Goal: Task Accomplishment & Management: Manage account settings

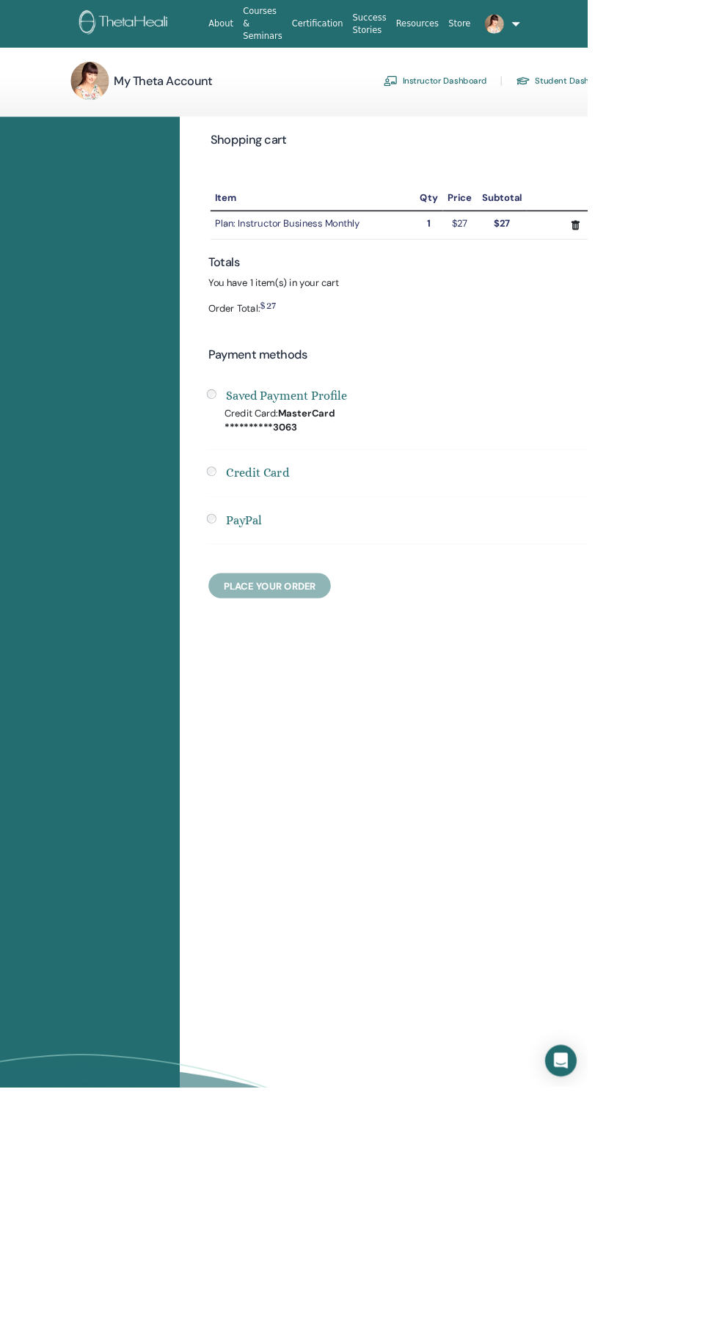
click at [694, 1308] on icon "Open Intercom Messenger" at bounding box center [686, 1298] width 17 height 19
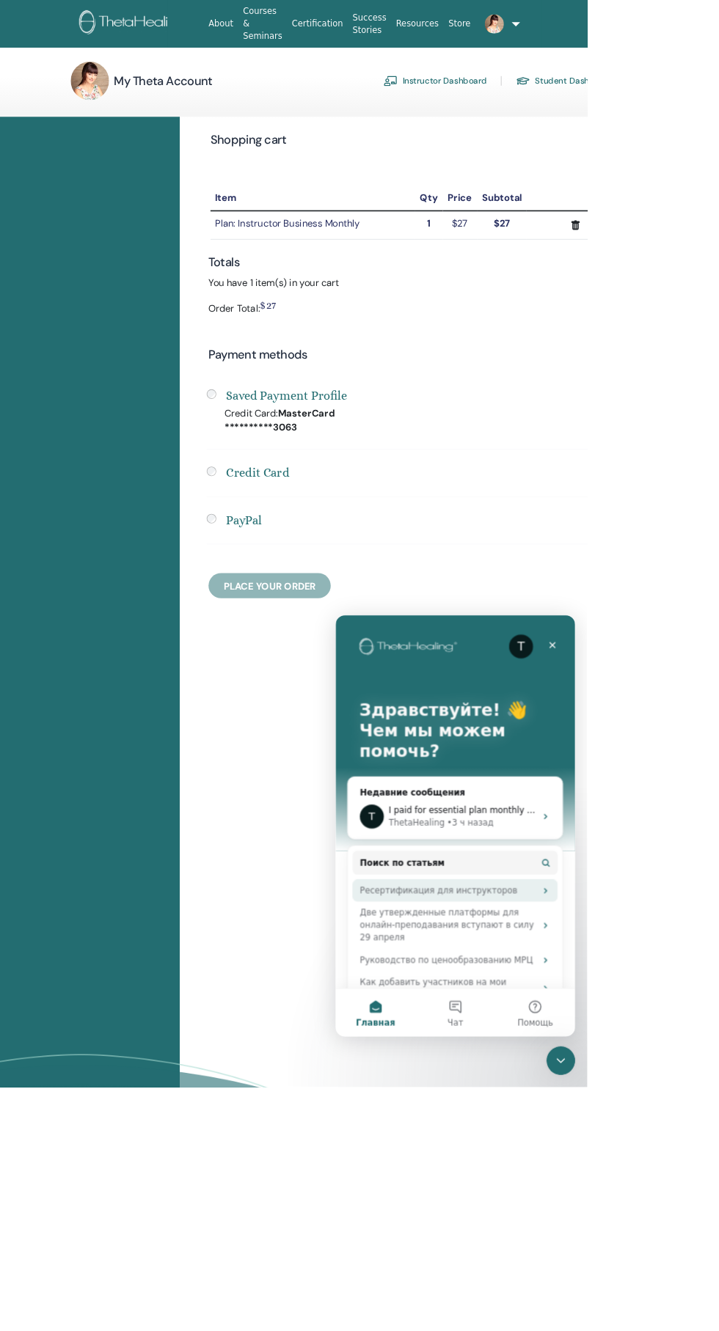
click at [526, 951] on div "Ресертификация для инструкторов" at bounding box center [473, 951] width 216 height 15
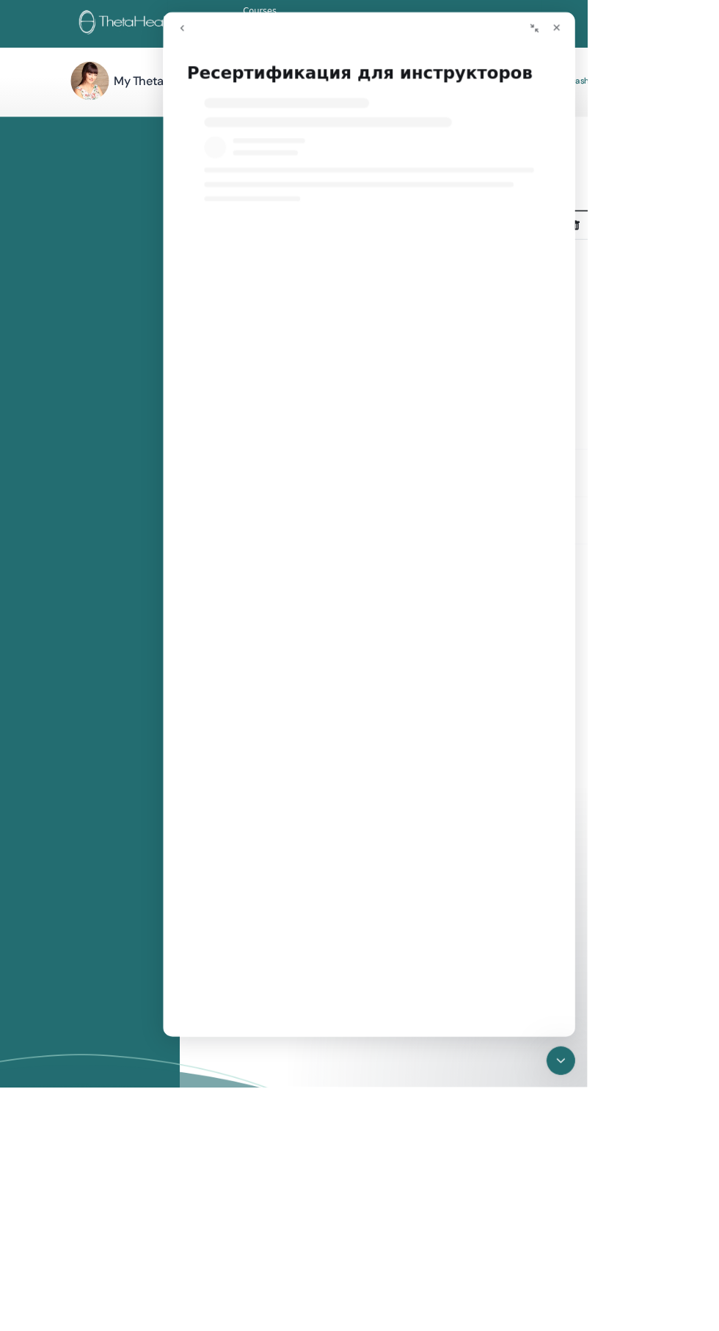
select select "**"
click at [199, 29] on button "go back" at bounding box center [186, 32] width 28 height 28
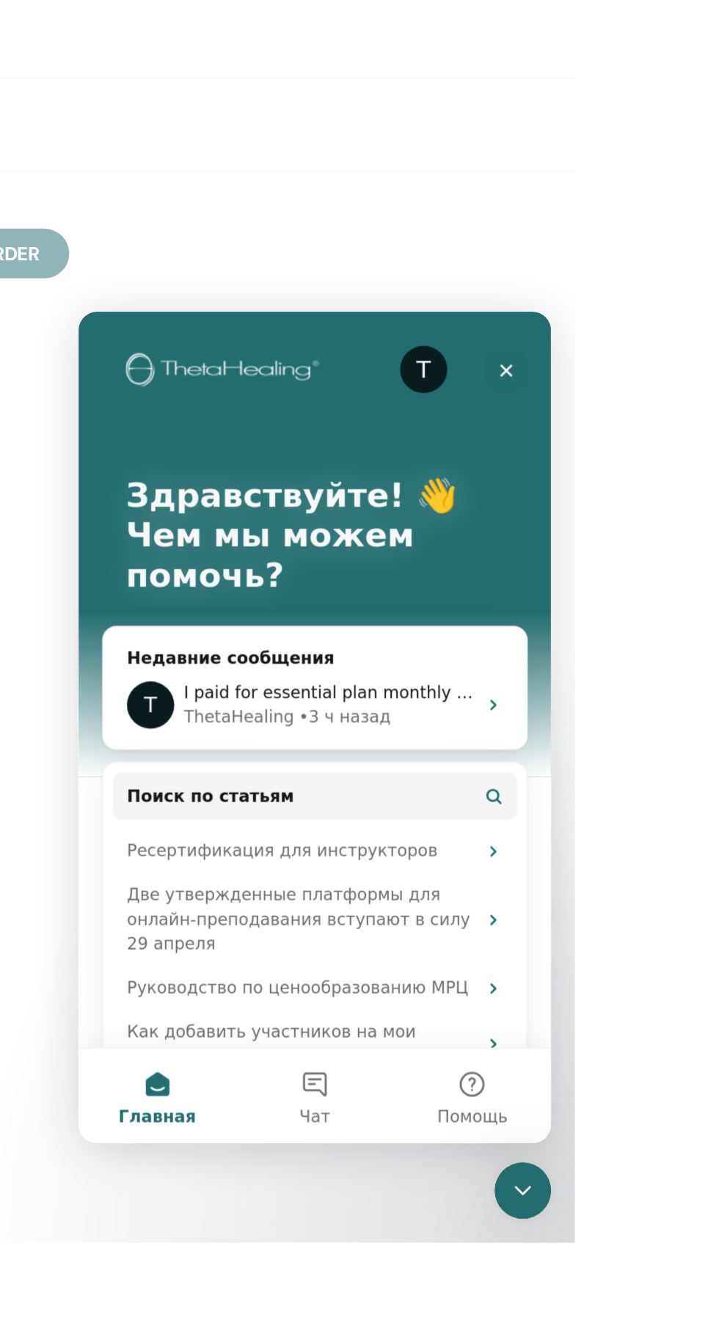
scroll to position [35, 0]
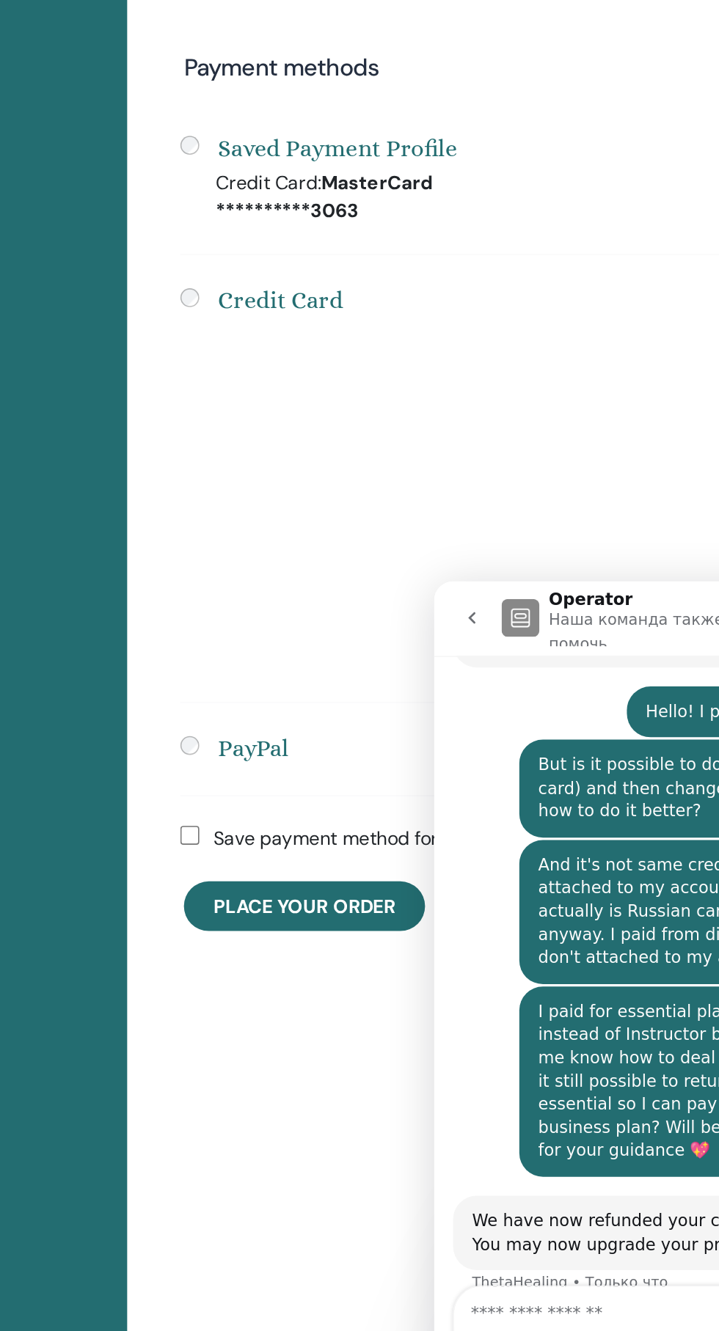
scroll to position [590, 0]
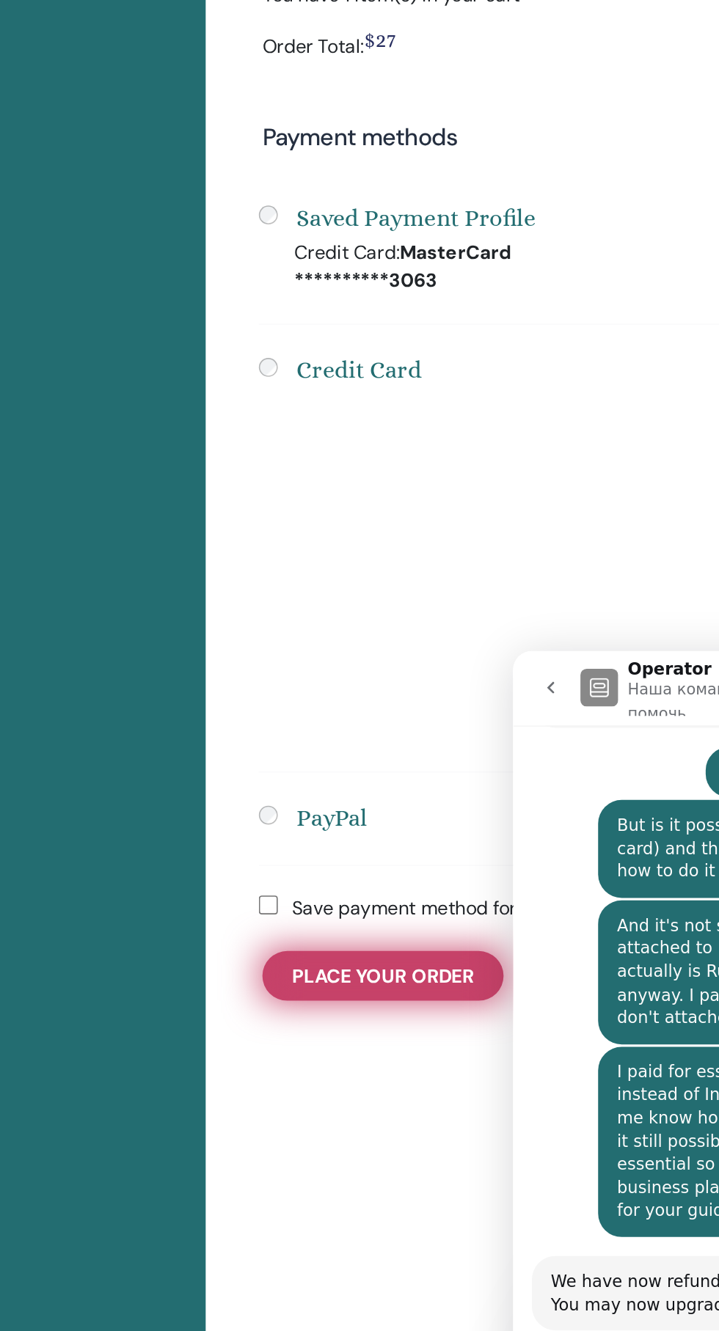
click at [371, 944] on button "Place Your Order" at bounding box center [330, 954] width 150 height 31
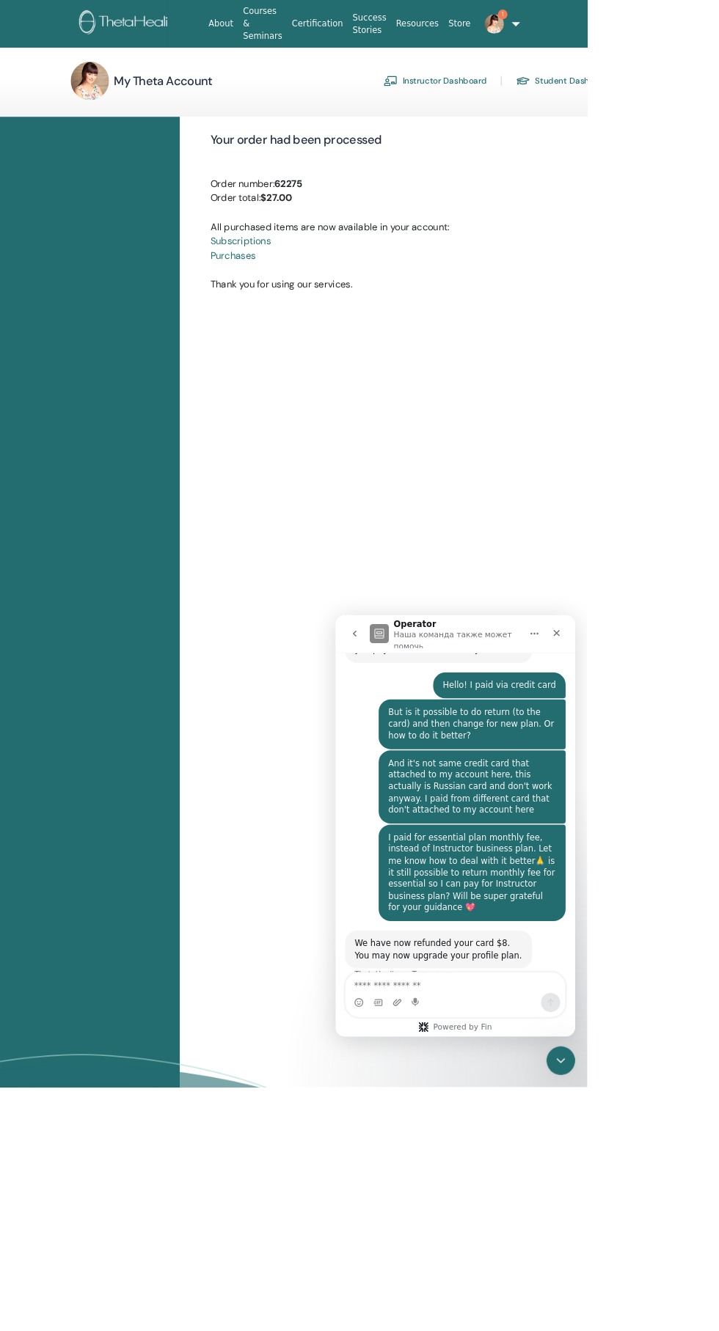
scroll to position [590, 0]
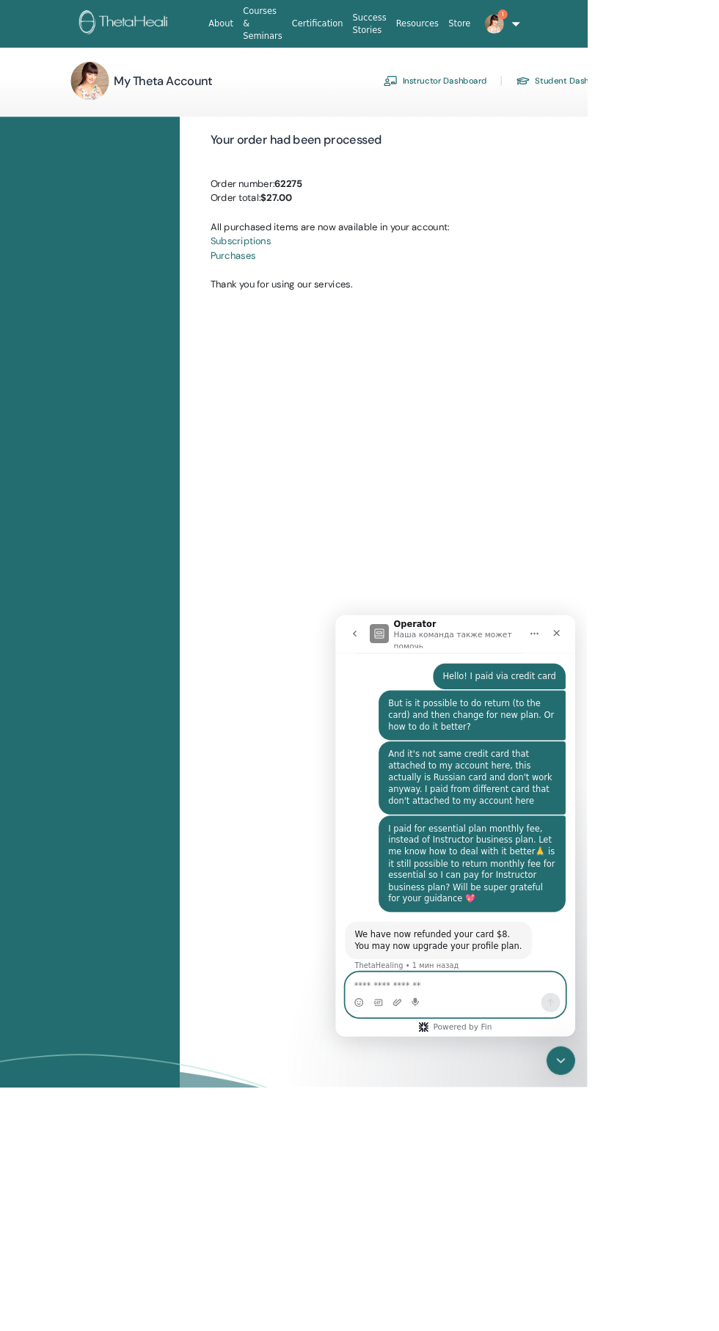
click at [485, 1072] on textarea "Ваше сообщение..." at bounding box center [482, 1064] width 268 height 25
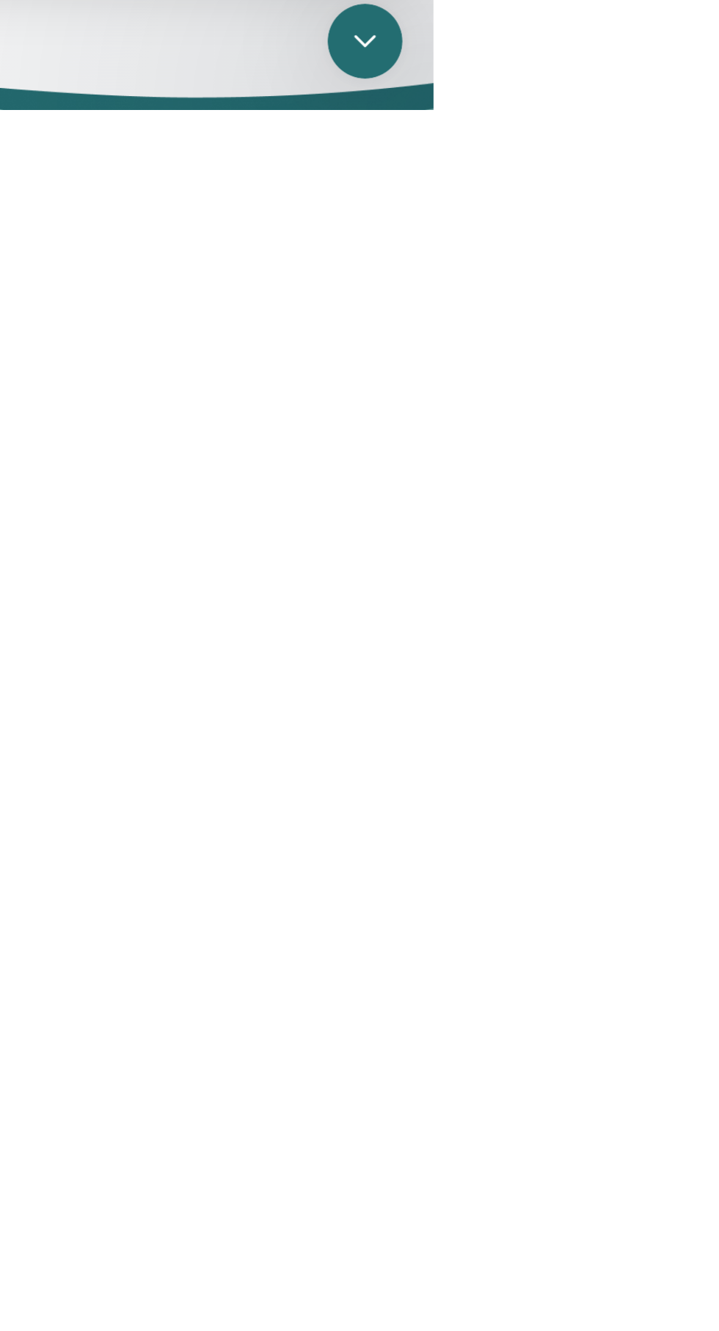
scroll to position [604, 0]
type textarea "**********"
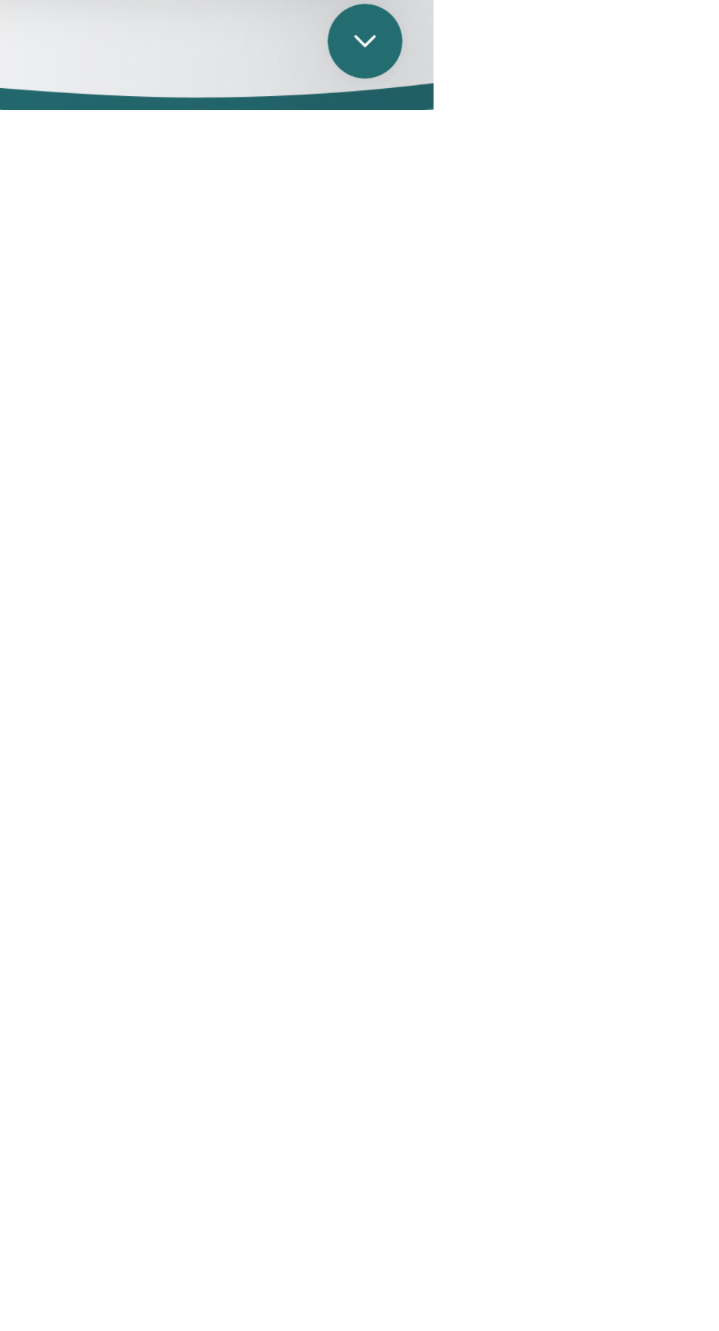
scroll to position [648, 0]
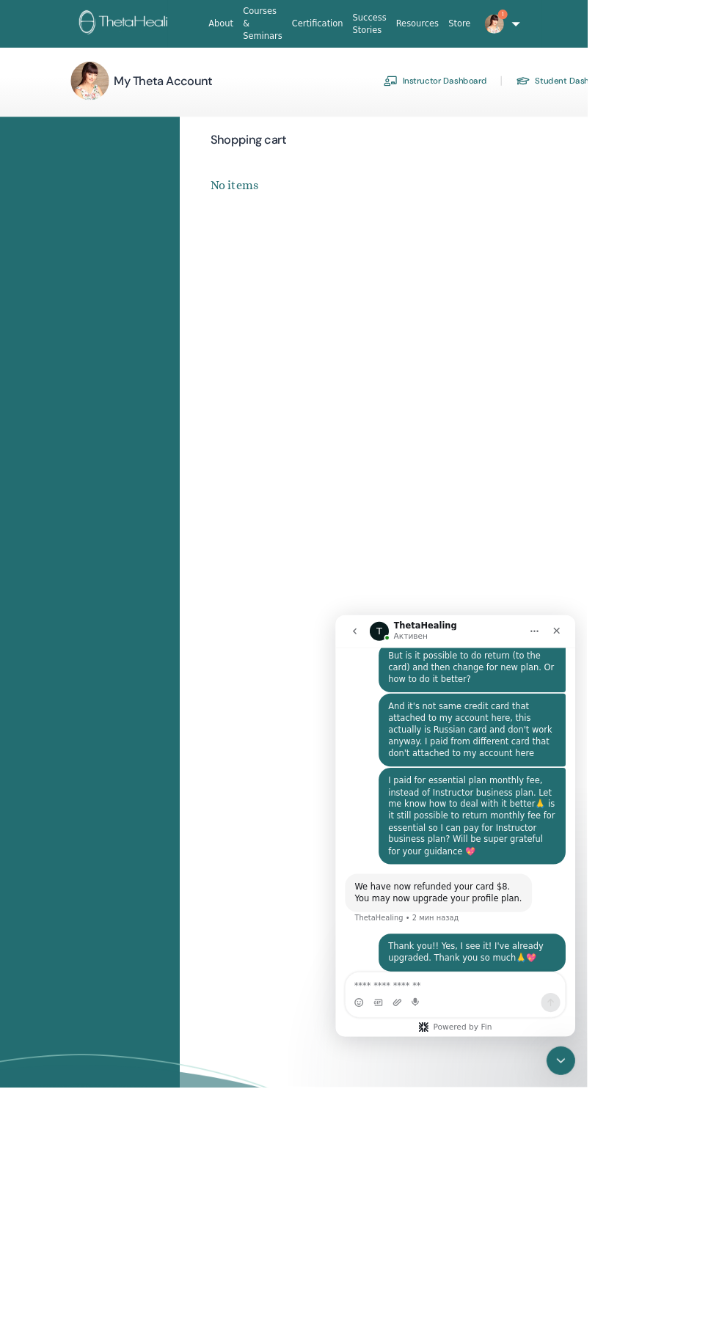
click at [576, 97] on link "Instructor Dashboard" at bounding box center [532, 98] width 126 height 23
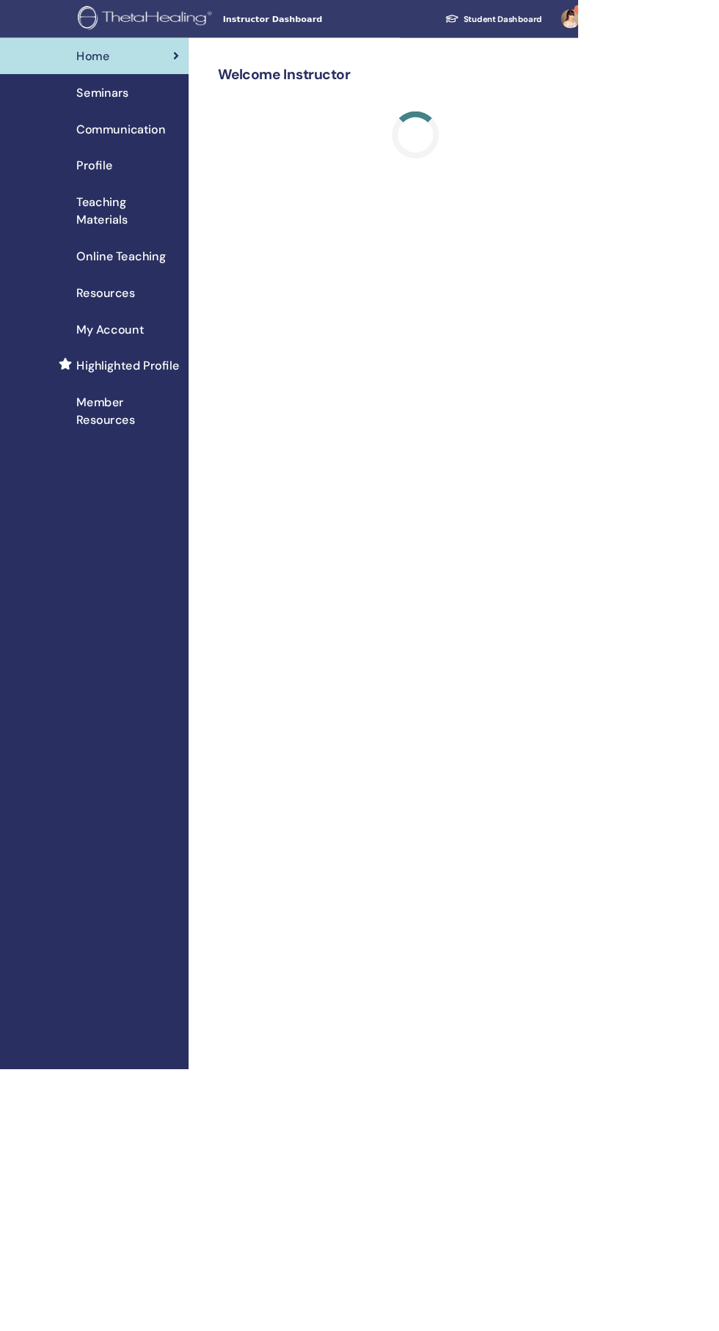
click at [718, 23] on link "1" at bounding box center [716, 23] width 60 height 47
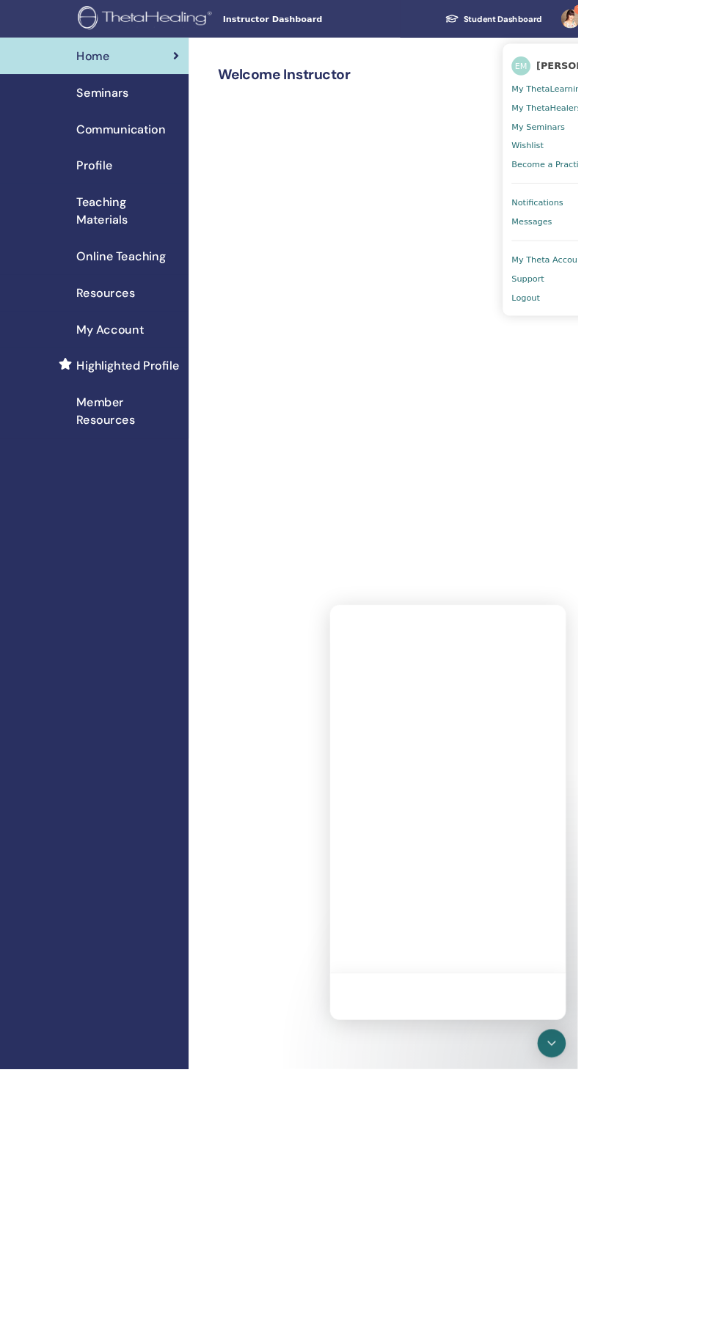
click at [718, 249] on link "Notifications 1" at bounding box center [707, 252] width 142 height 23
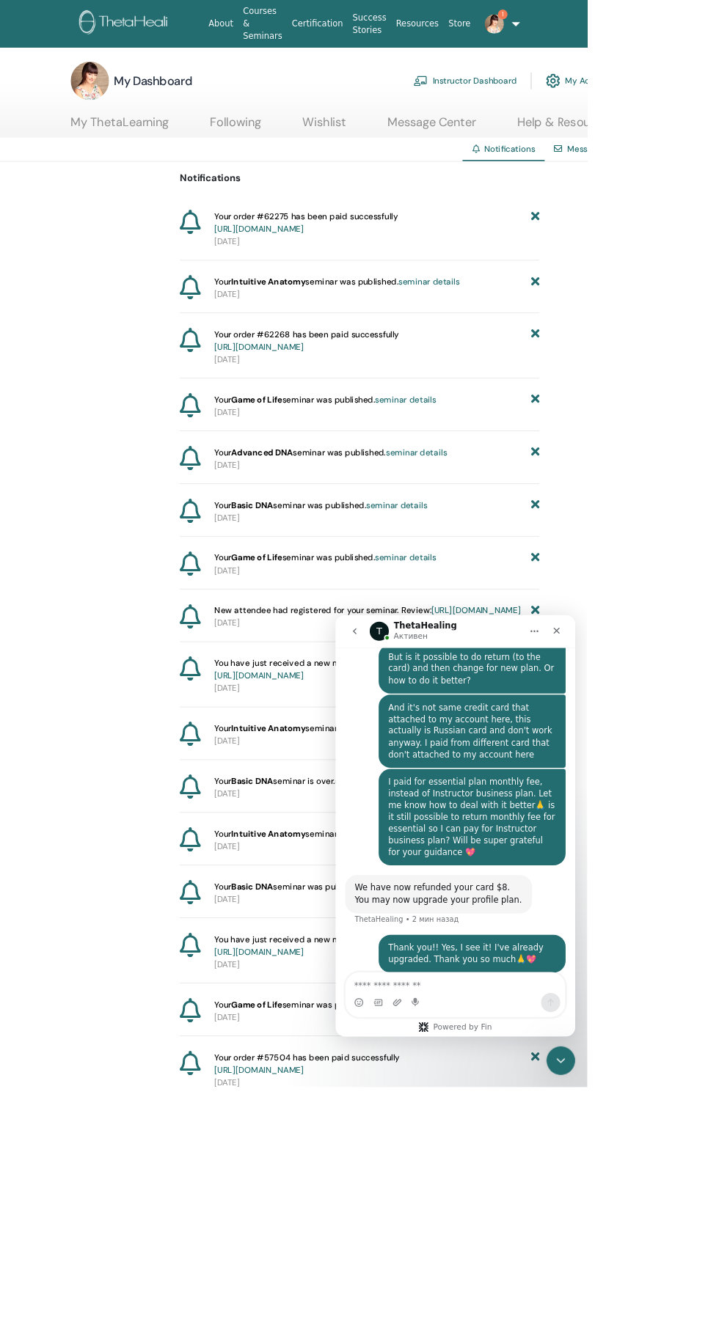
scroll to position [642, 0]
click at [607, 103] on link "Instructor Dashboard" at bounding box center [569, 99] width 126 height 32
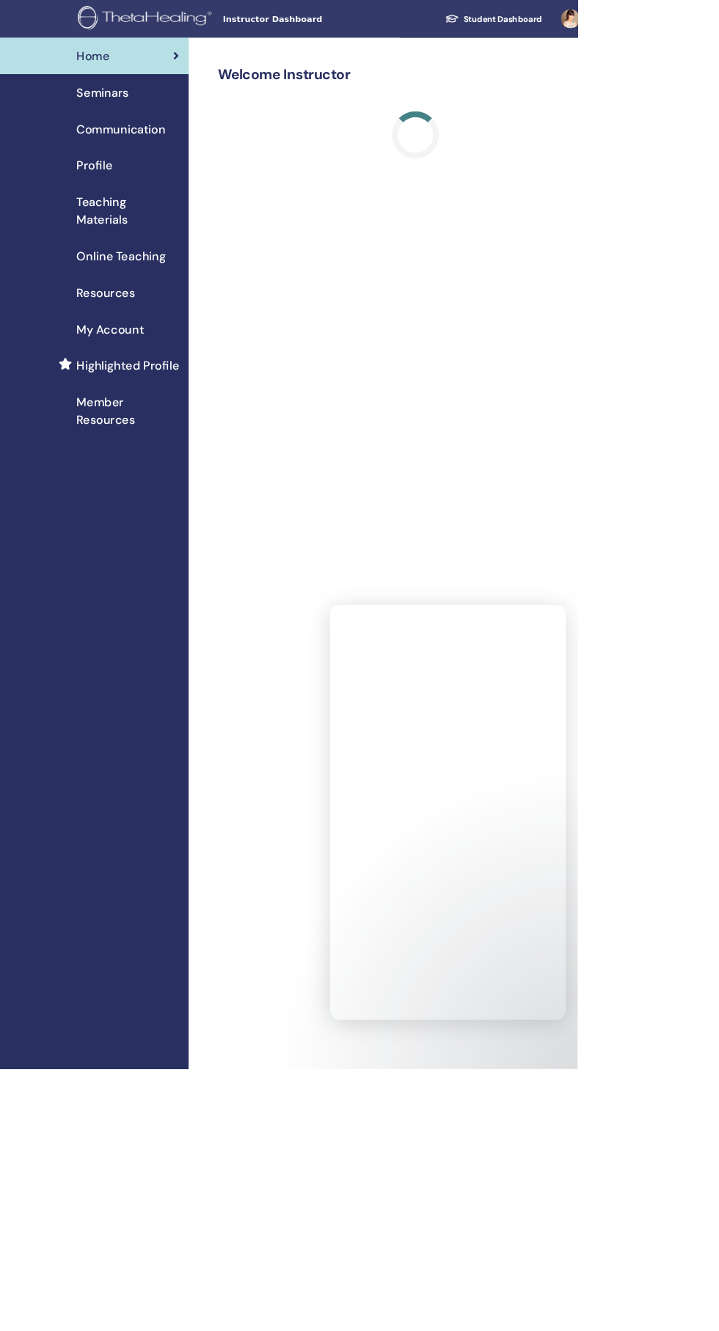
click at [181, 124] on div "Seminars" at bounding box center [117, 115] width 211 height 22
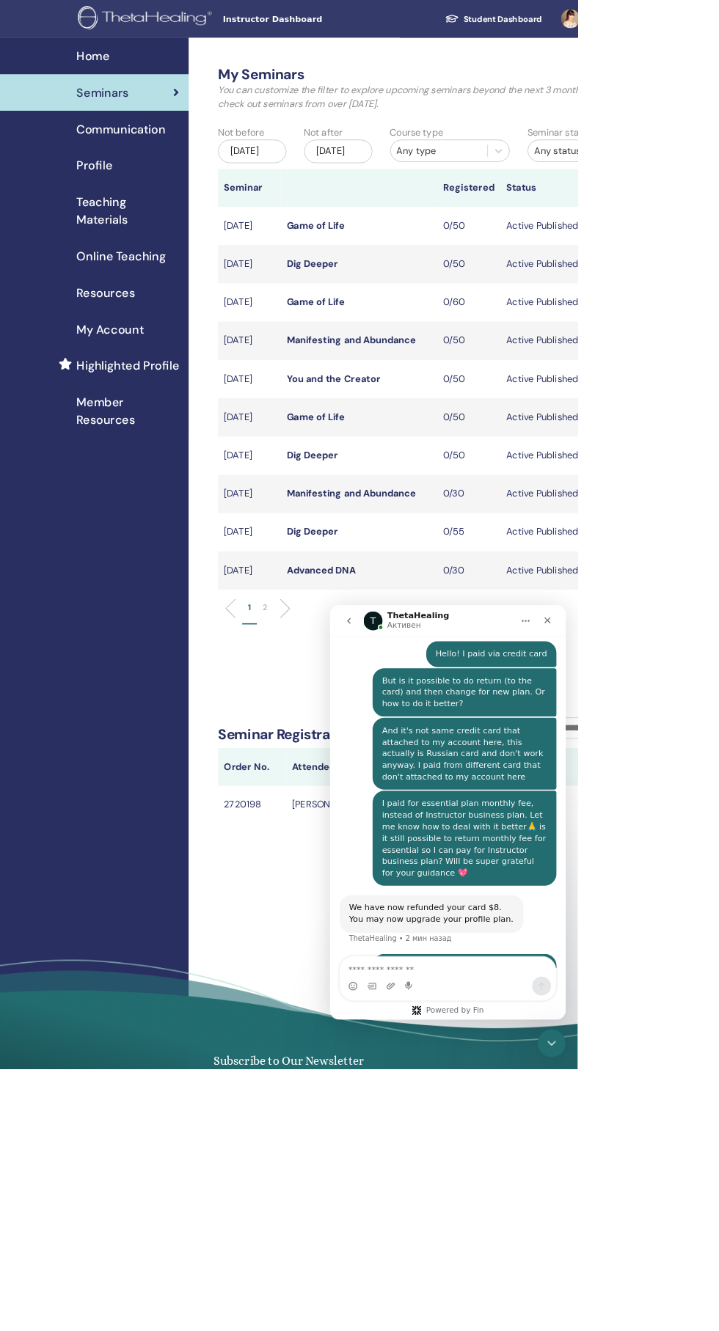
scroll to position [642, 0]
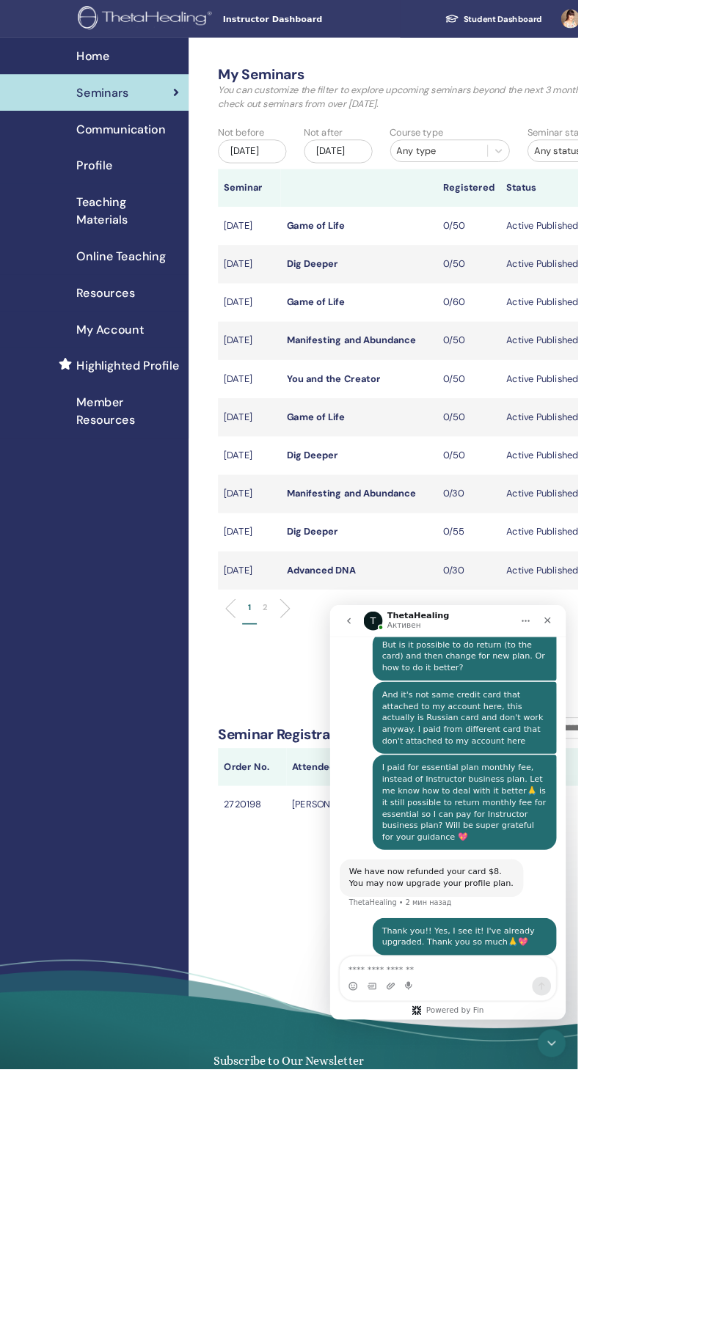
click at [334, 777] on li "2" at bounding box center [330, 763] width 21 height 29
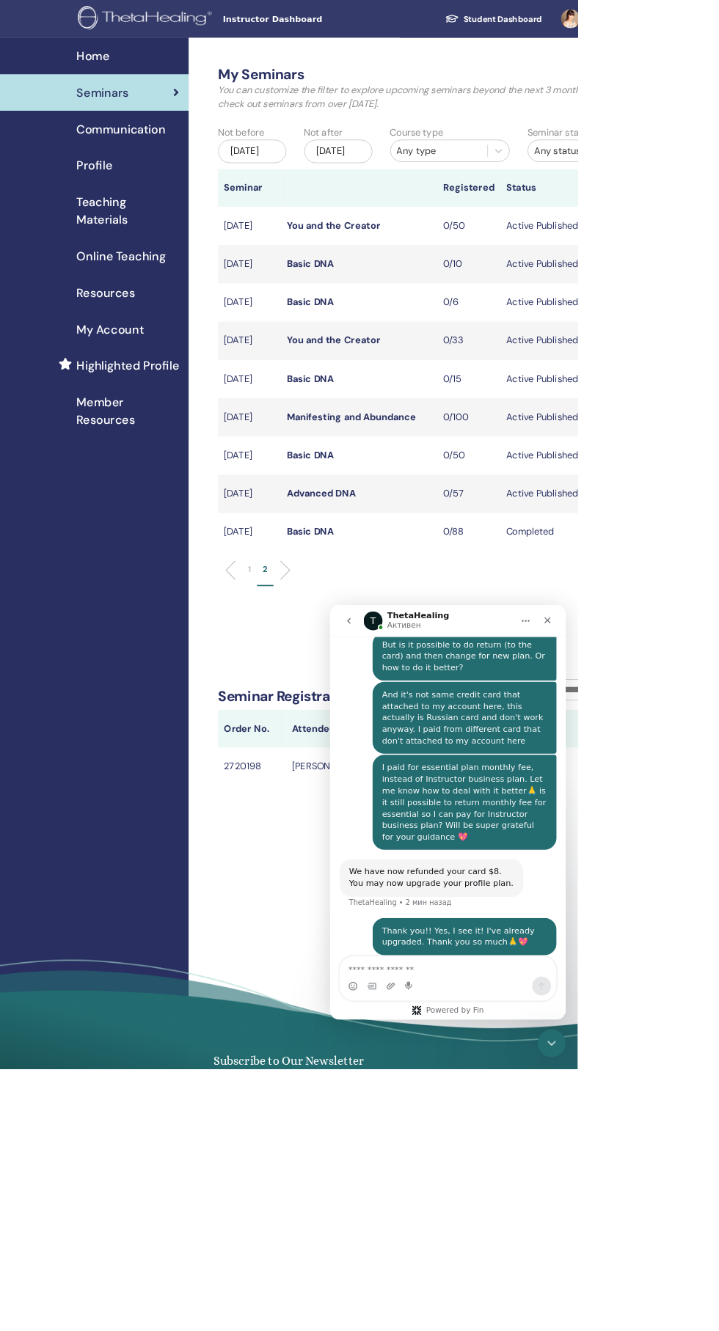
click at [452, 191] on div "[DATE]" at bounding box center [420, 188] width 85 height 29
click at [495, 251] on button "Next Month" at bounding box center [495, 244] width 23 height 23
click at [493, 251] on button "Next Month" at bounding box center [495, 244] width 23 height 23
click at [419, 379] on div "25" at bounding box center [421, 375] width 20 height 20
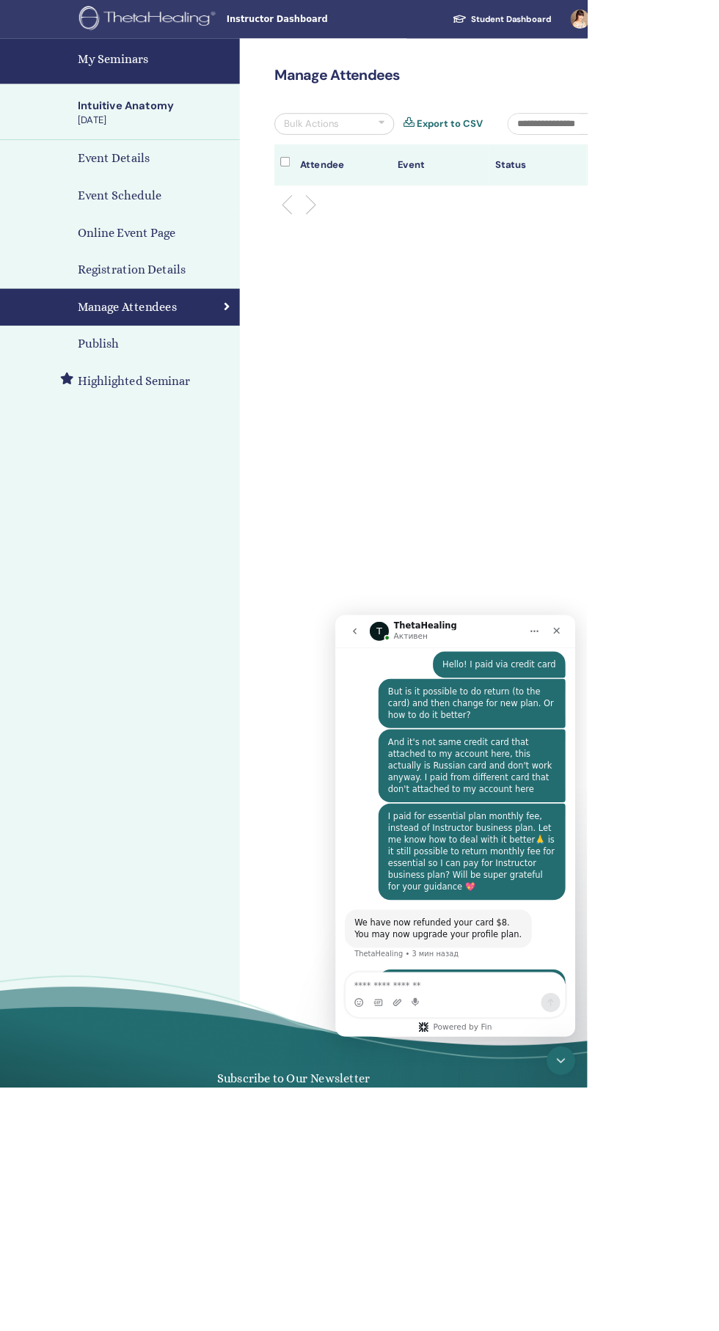
scroll to position [642, 0]
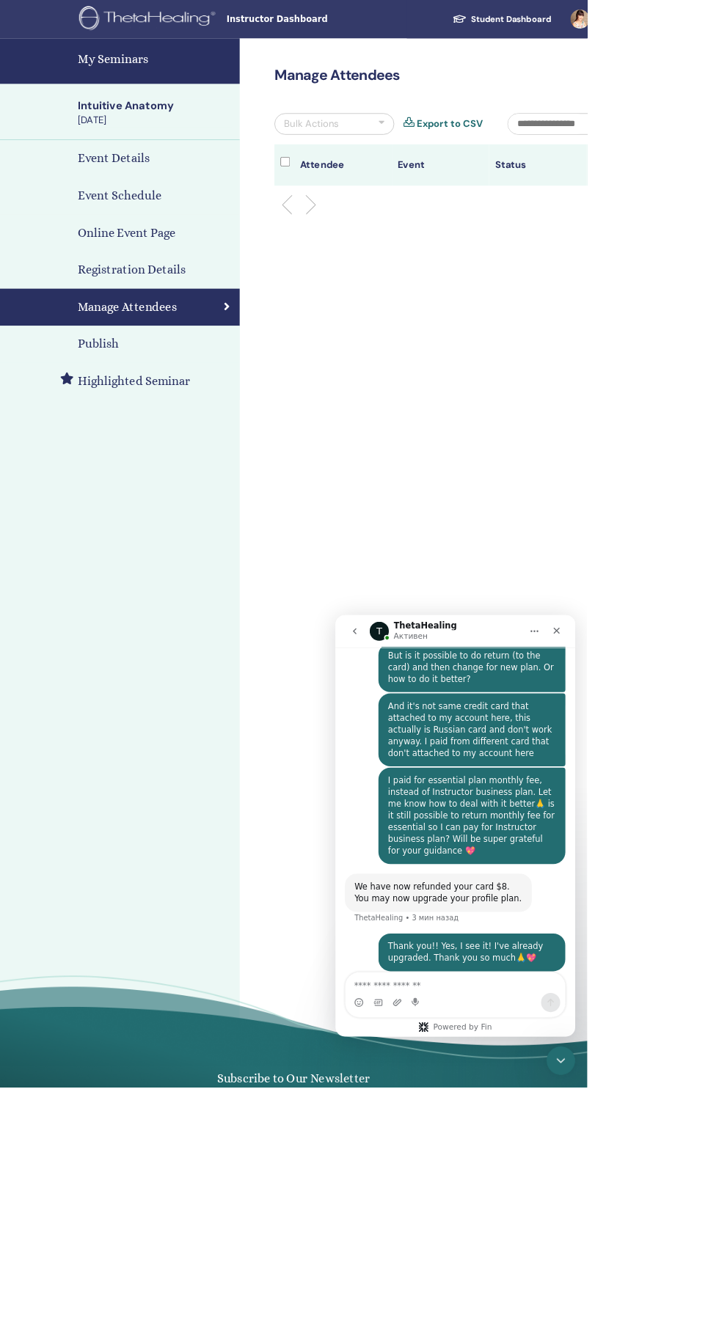
click at [153, 427] on div "Publish" at bounding box center [147, 422] width 270 height 22
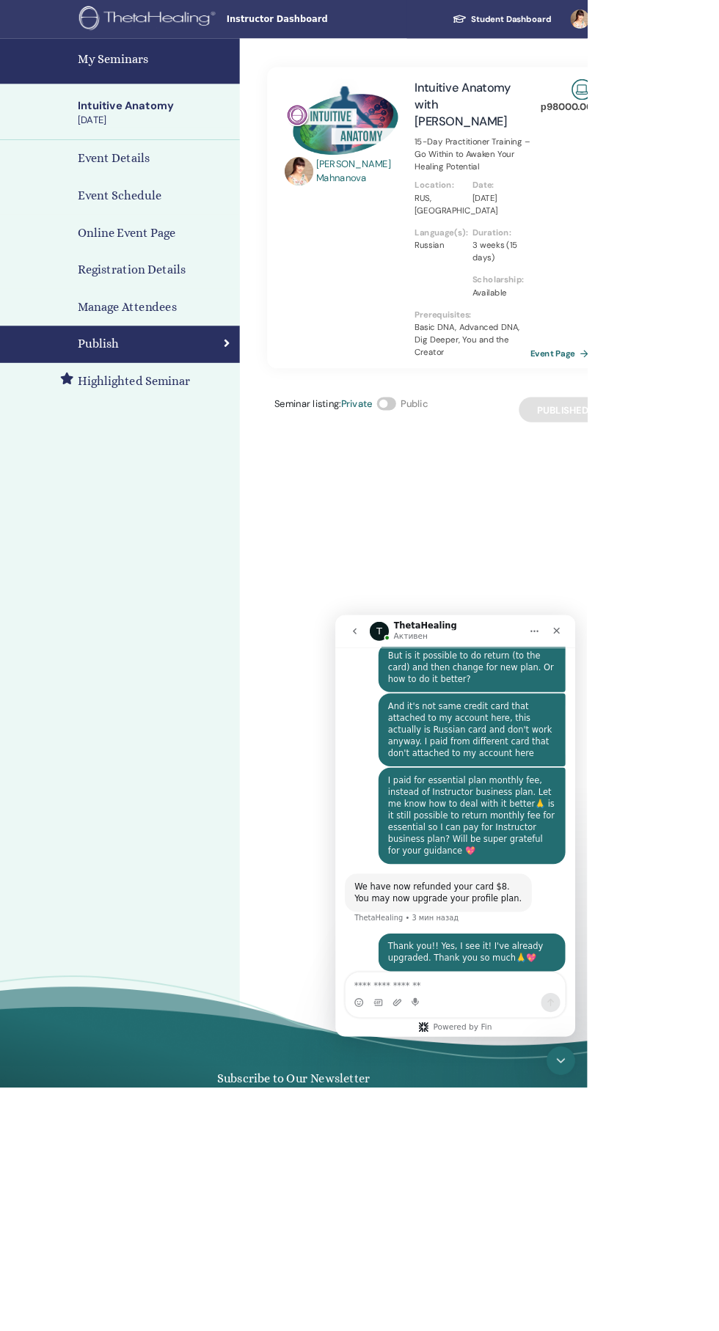
click at [479, 494] on span at bounding box center [472, 494] width 23 height 16
click at [183, 73] on h4 "My Seminars" at bounding box center [189, 73] width 189 height 22
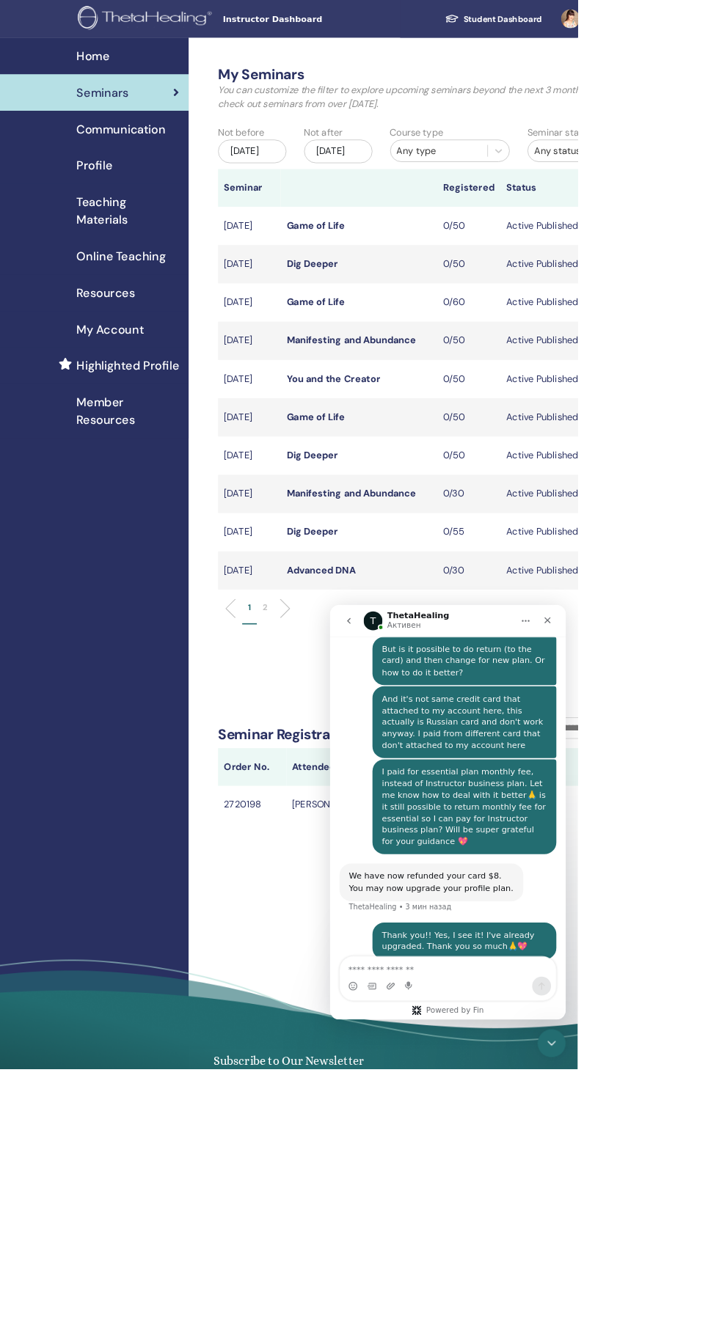
scroll to position [642, 0]
click at [349, 770] on li at bounding box center [349, 757] width 25 height 25
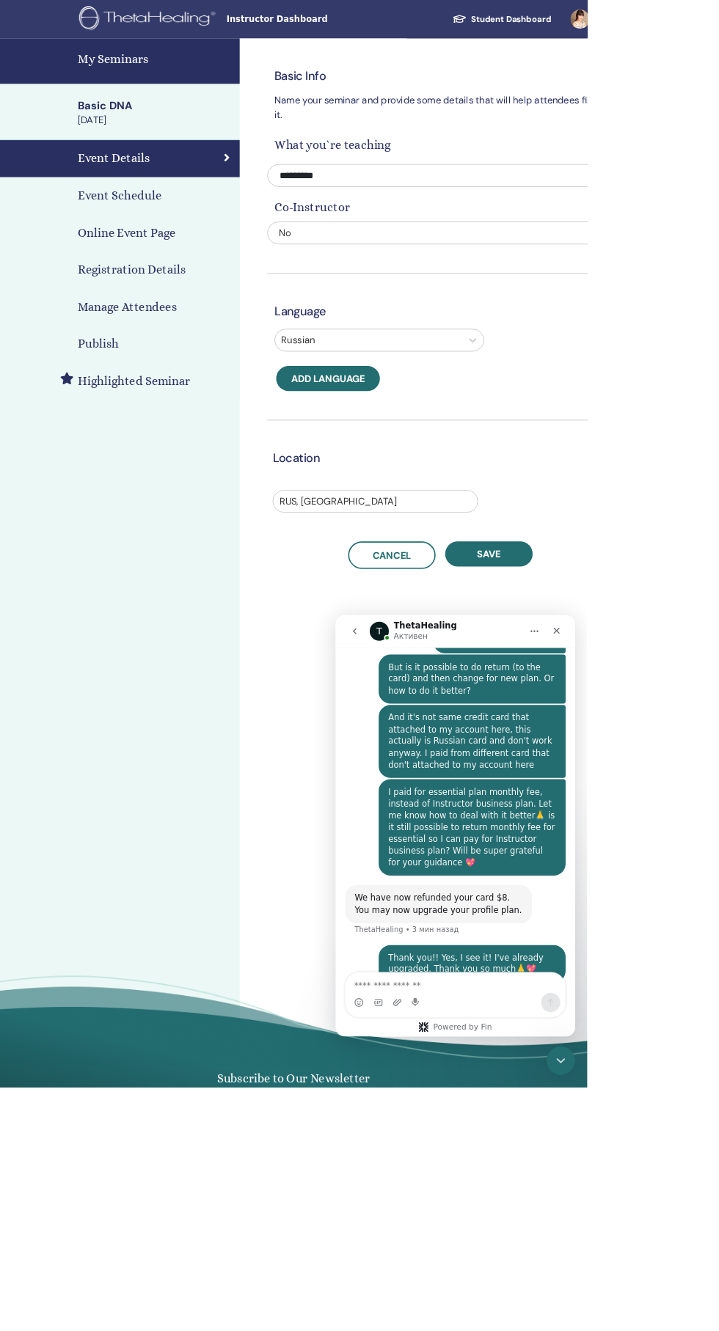
scroll to position [642, 0]
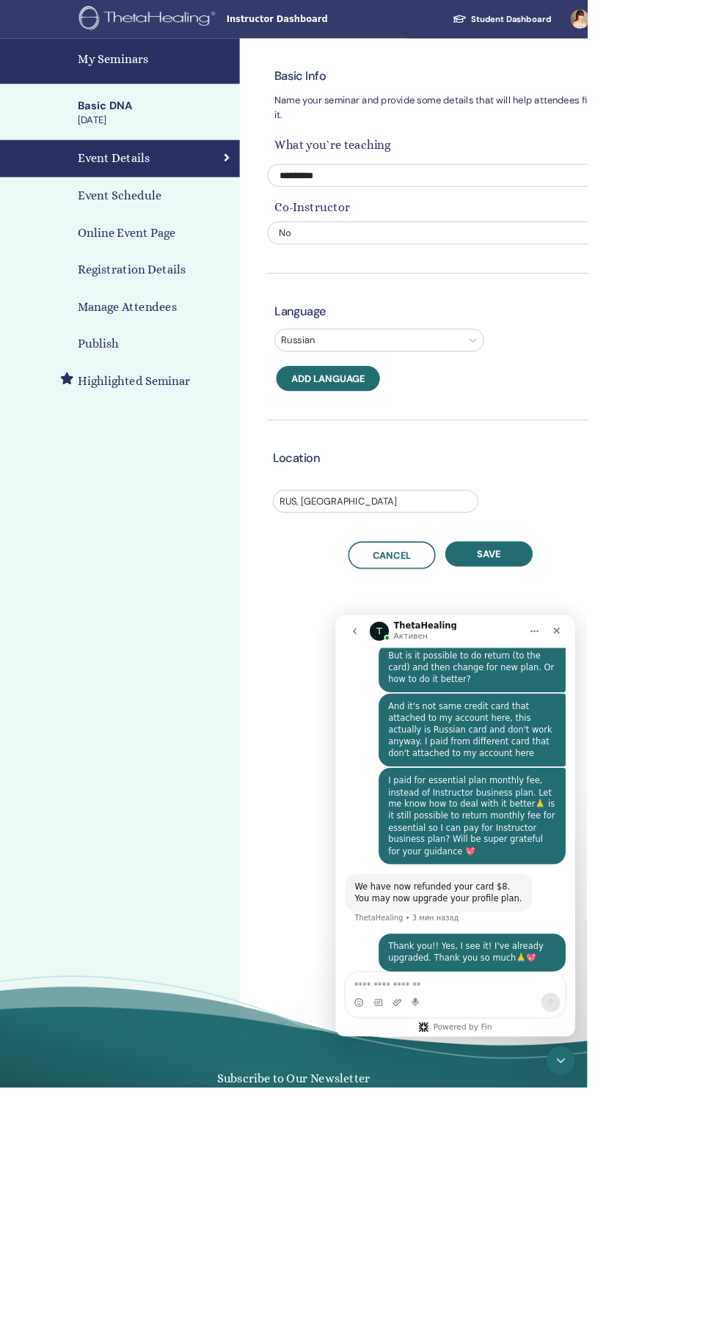
click at [177, 411] on div "Publish" at bounding box center [147, 422] width 270 height 22
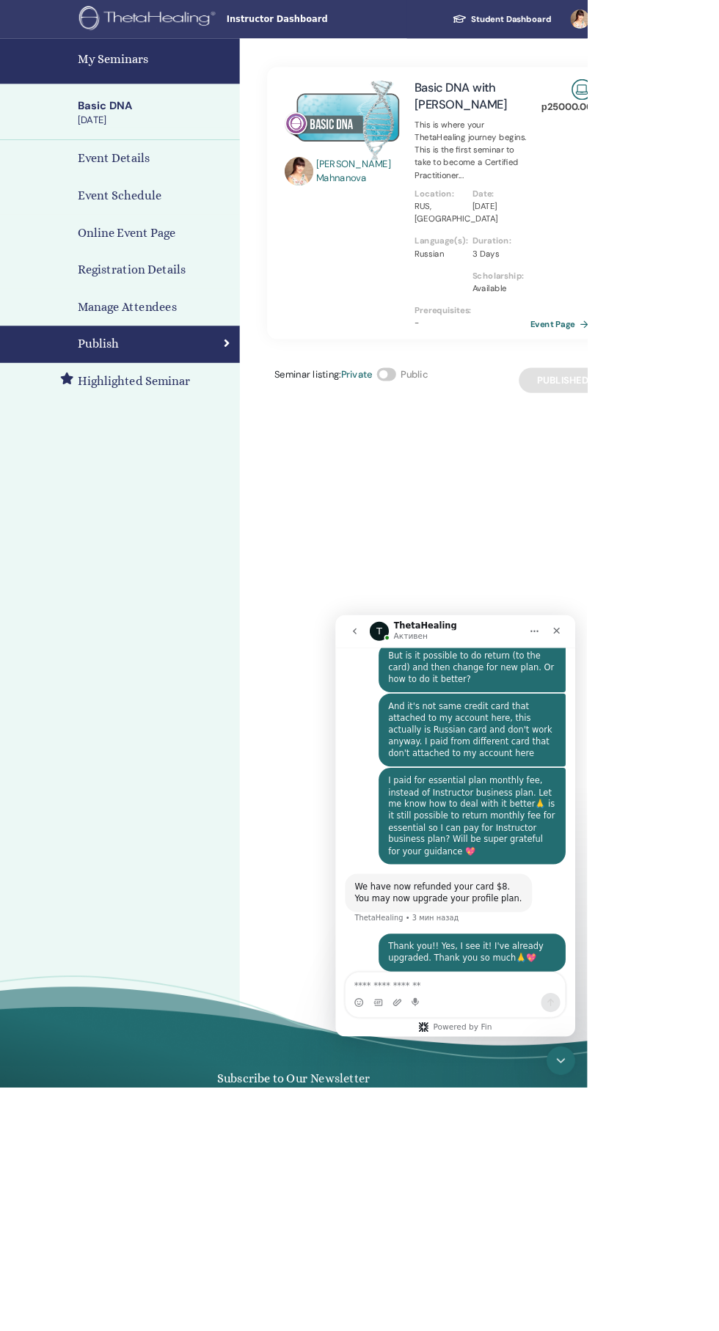
click at [477, 458] on span at bounding box center [472, 458] width 23 height 16
click at [175, 70] on h4 "My Seminars" at bounding box center [189, 73] width 189 height 22
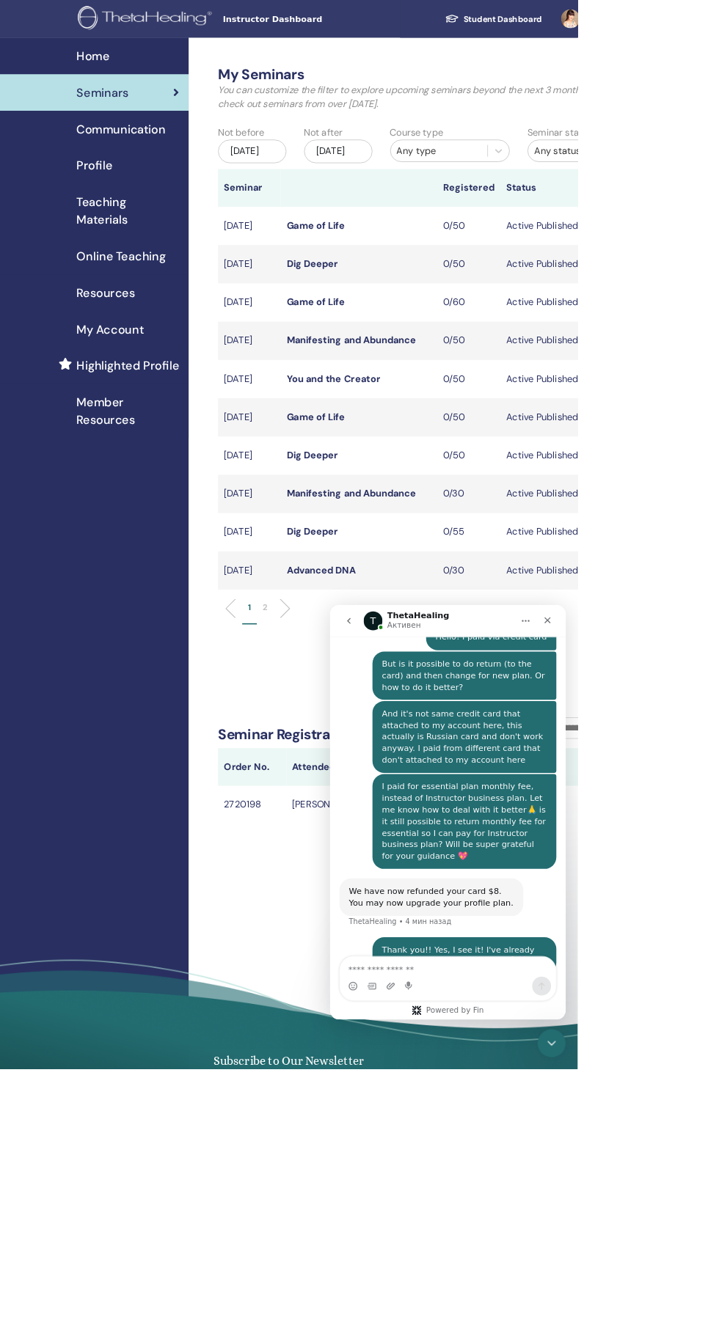
scroll to position [642, 0]
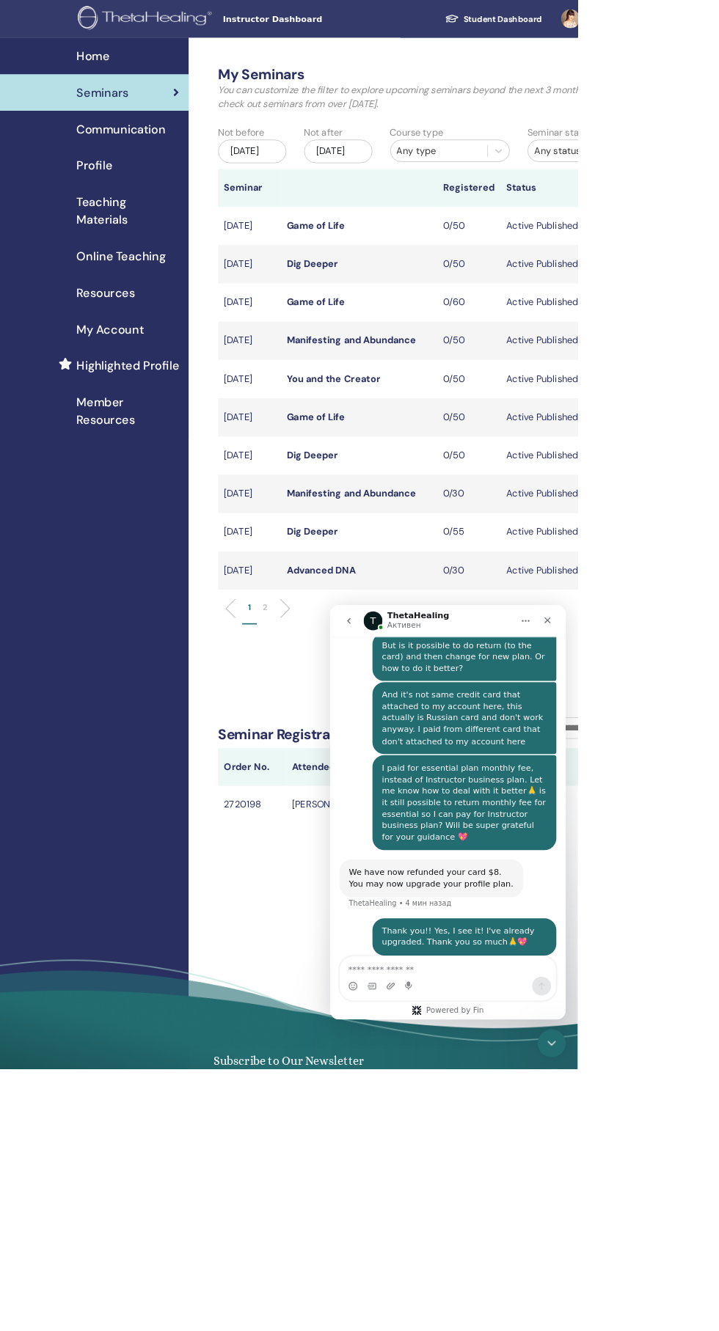
click at [345, 770] on li at bounding box center [349, 757] width 25 height 25
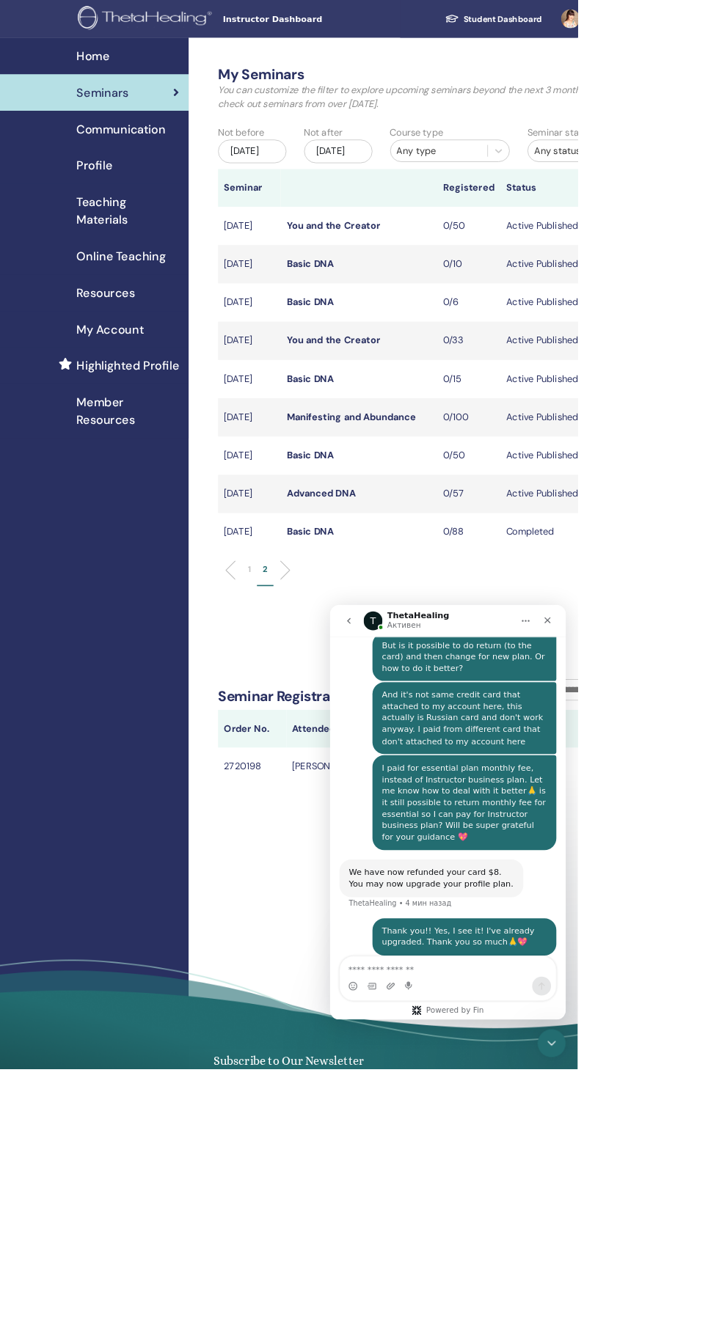
click at [311, 716] on p "1" at bounding box center [311, 708] width 4 height 15
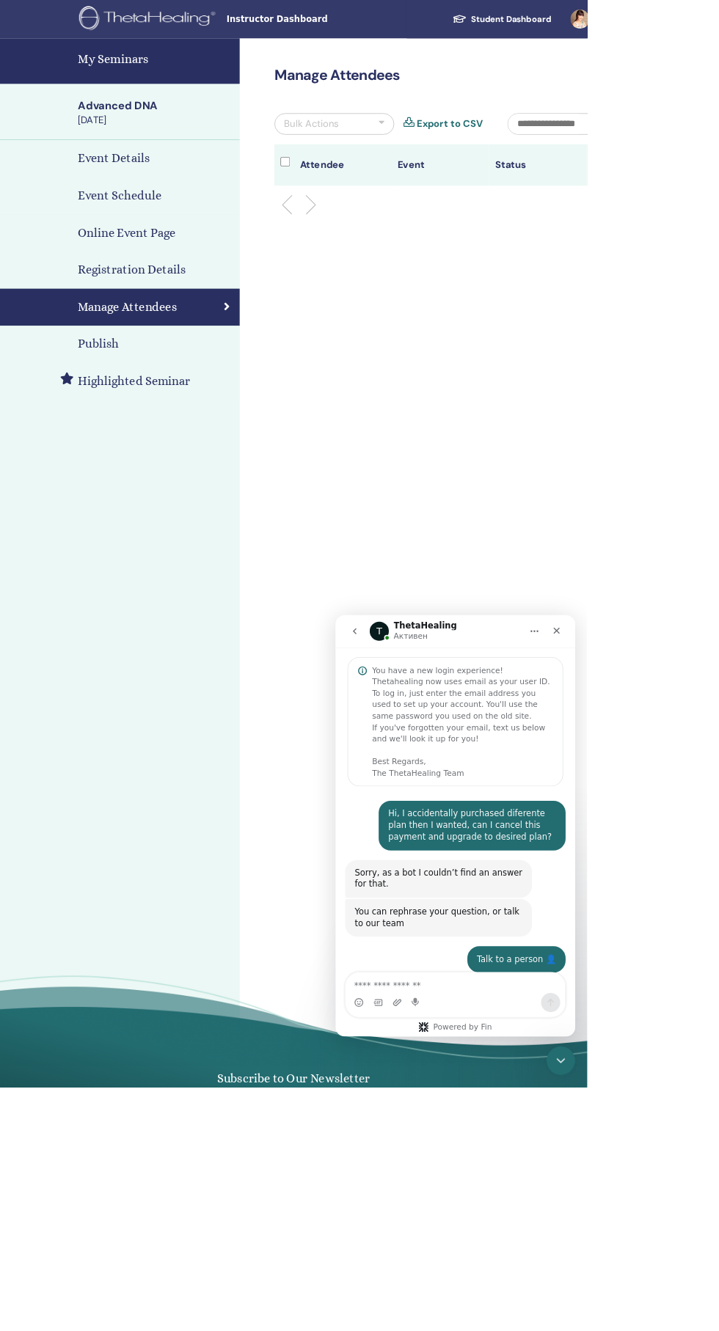
click at [182, 425] on div "Publish" at bounding box center [147, 422] width 270 height 22
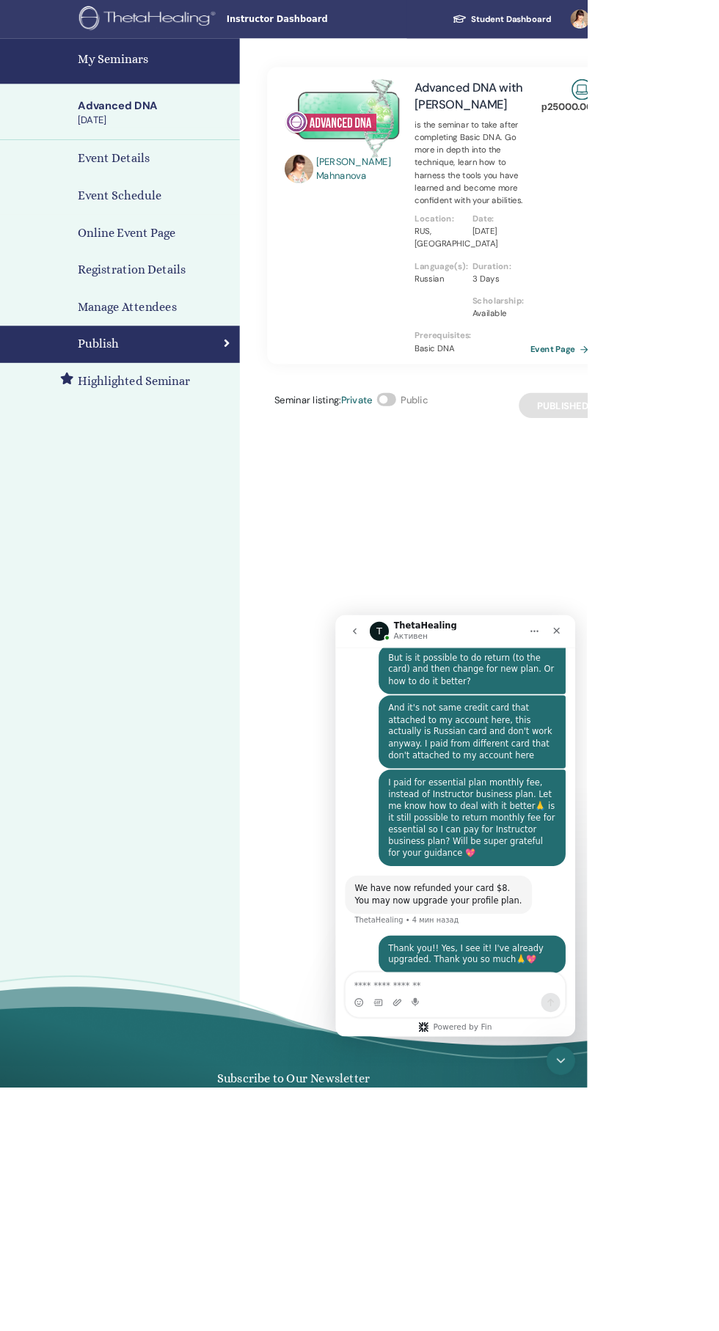
scroll to position [642, 0]
click at [482, 489] on span at bounding box center [472, 489] width 23 height 16
click at [173, 73] on h4 "My Seminars" at bounding box center [189, 73] width 189 height 22
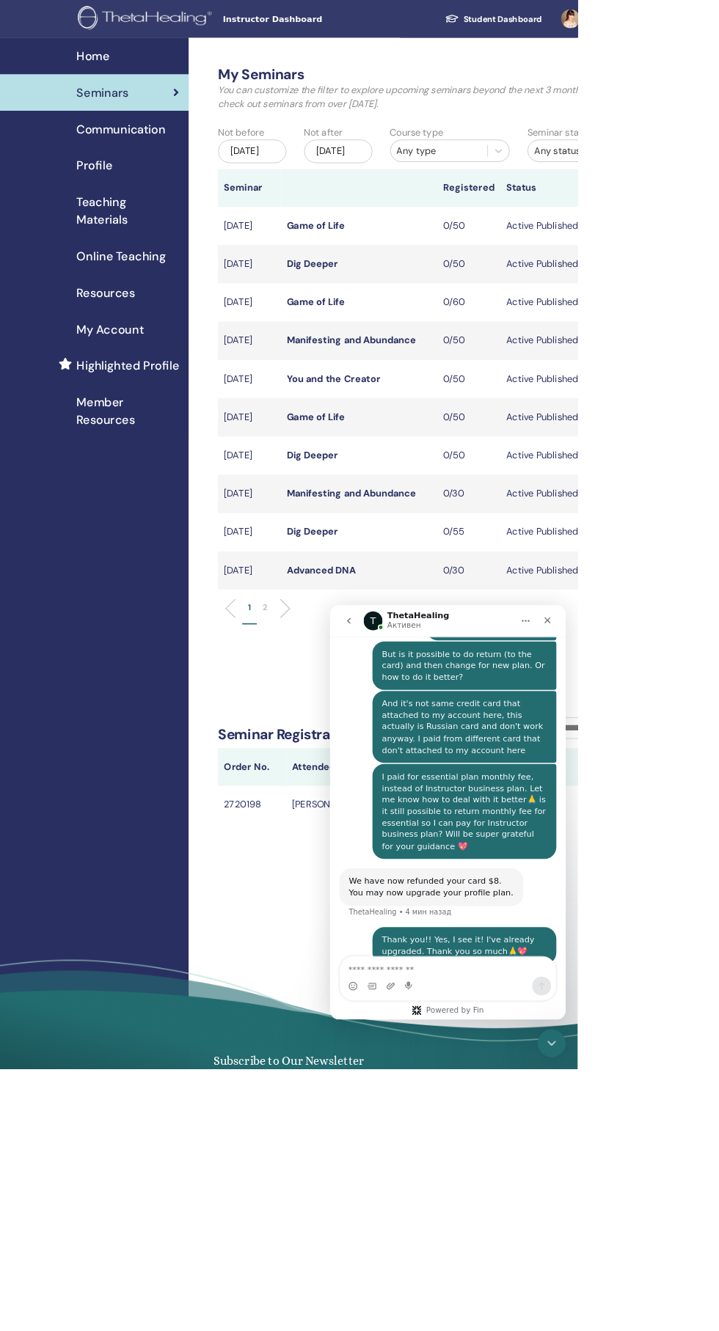
scroll to position [642, 0]
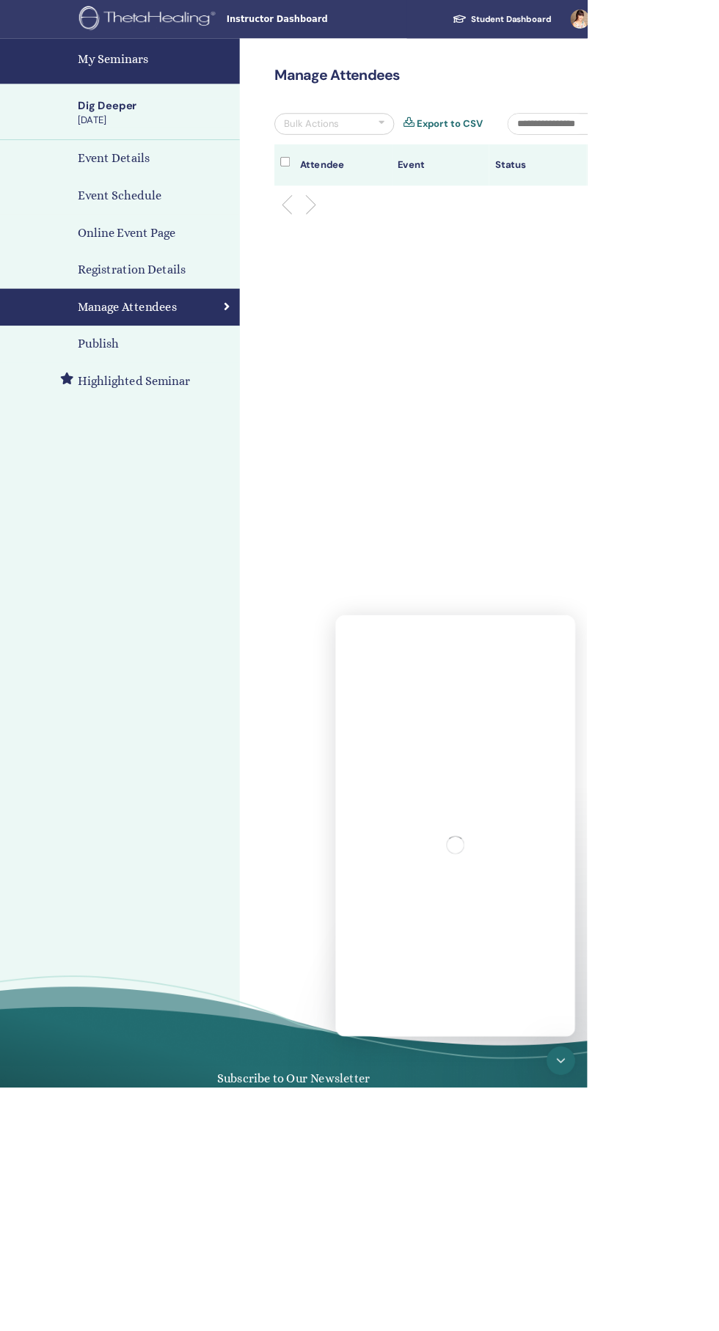
click at [176, 421] on div "Publish" at bounding box center [147, 422] width 270 height 22
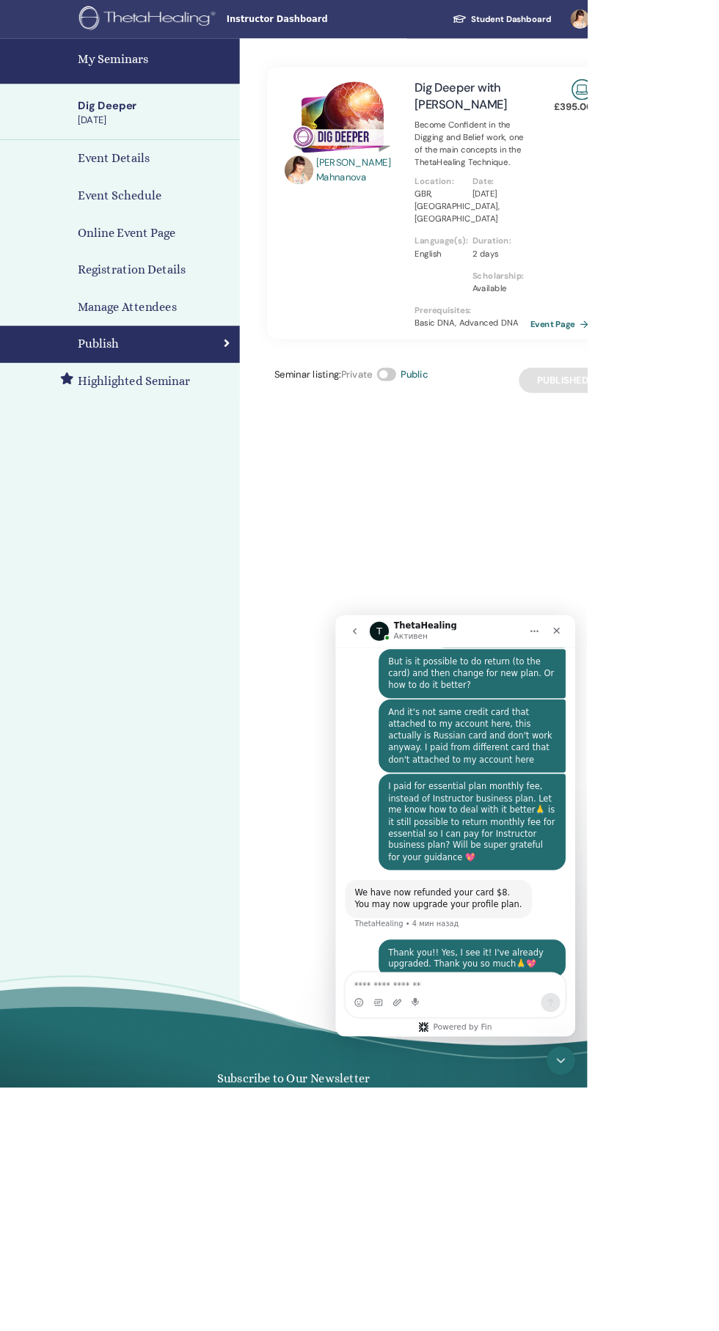
scroll to position [642, 0]
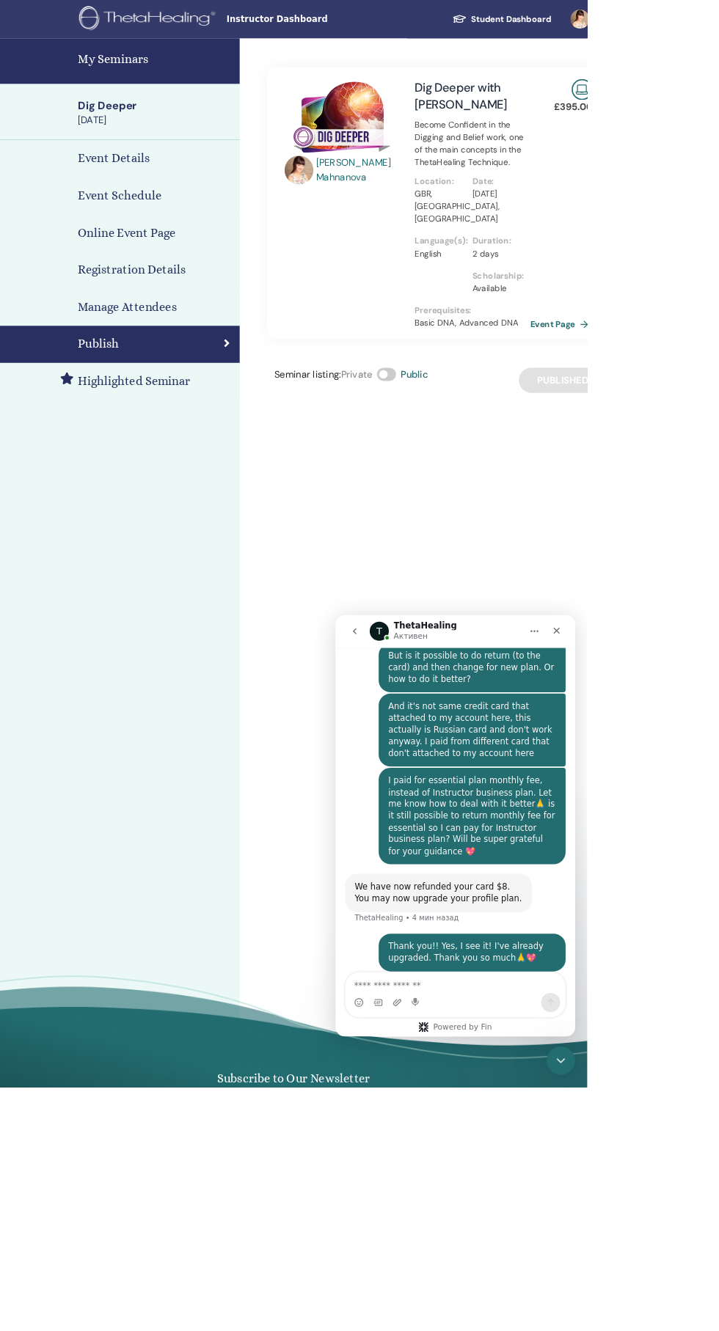
click at [193, 73] on h4 "My Seminars" at bounding box center [189, 73] width 189 height 22
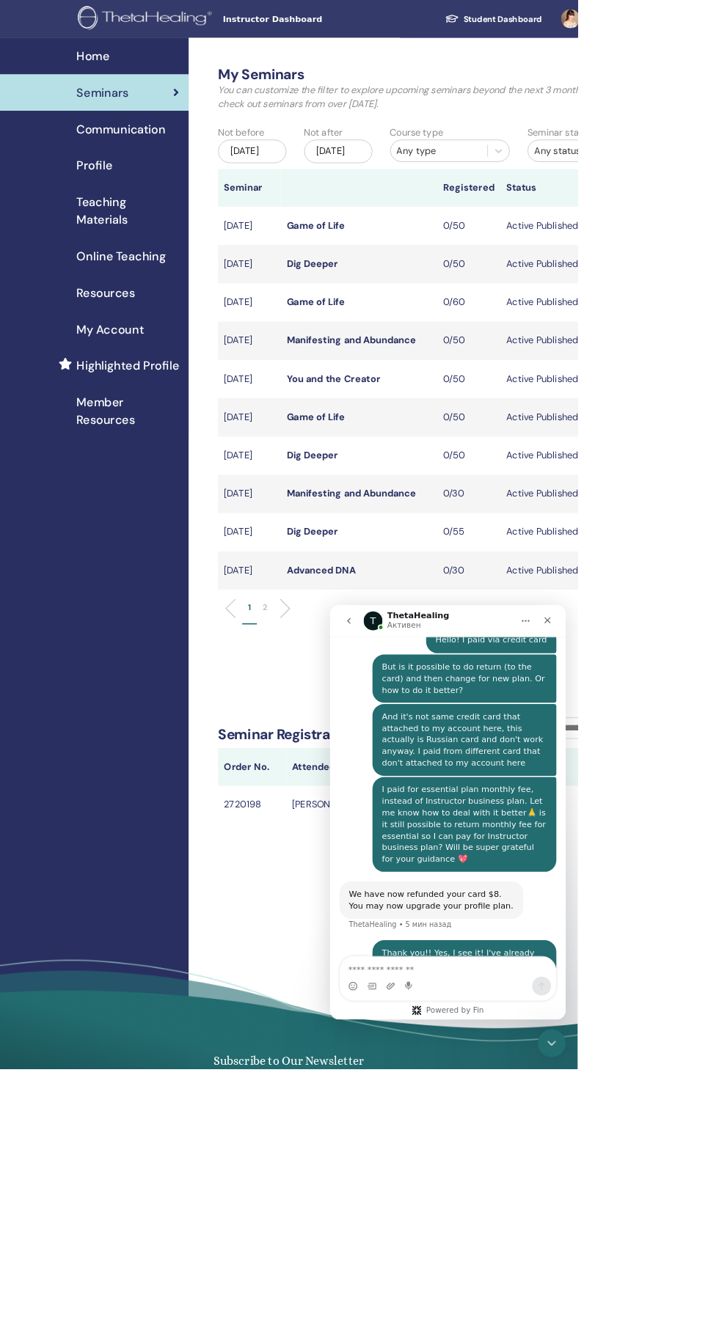
scroll to position [642, 0]
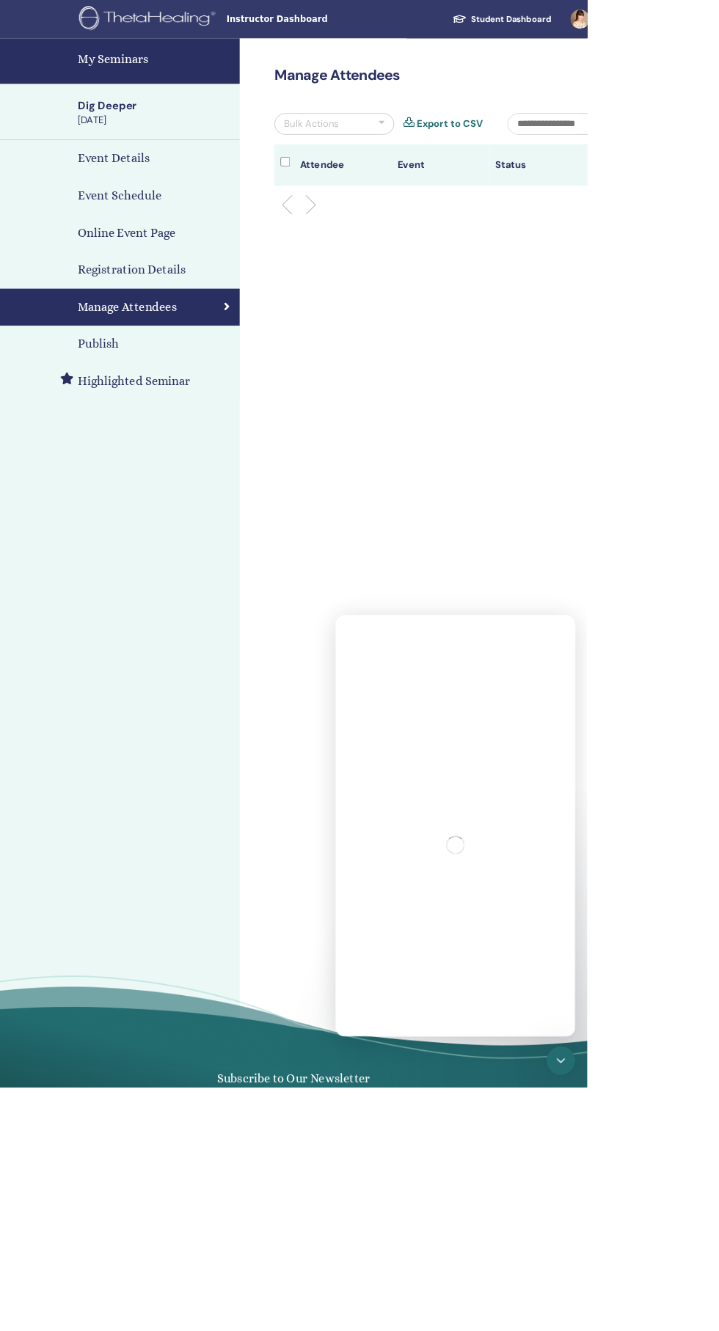
click at [177, 416] on div "Publish" at bounding box center [147, 422] width 270 height 22
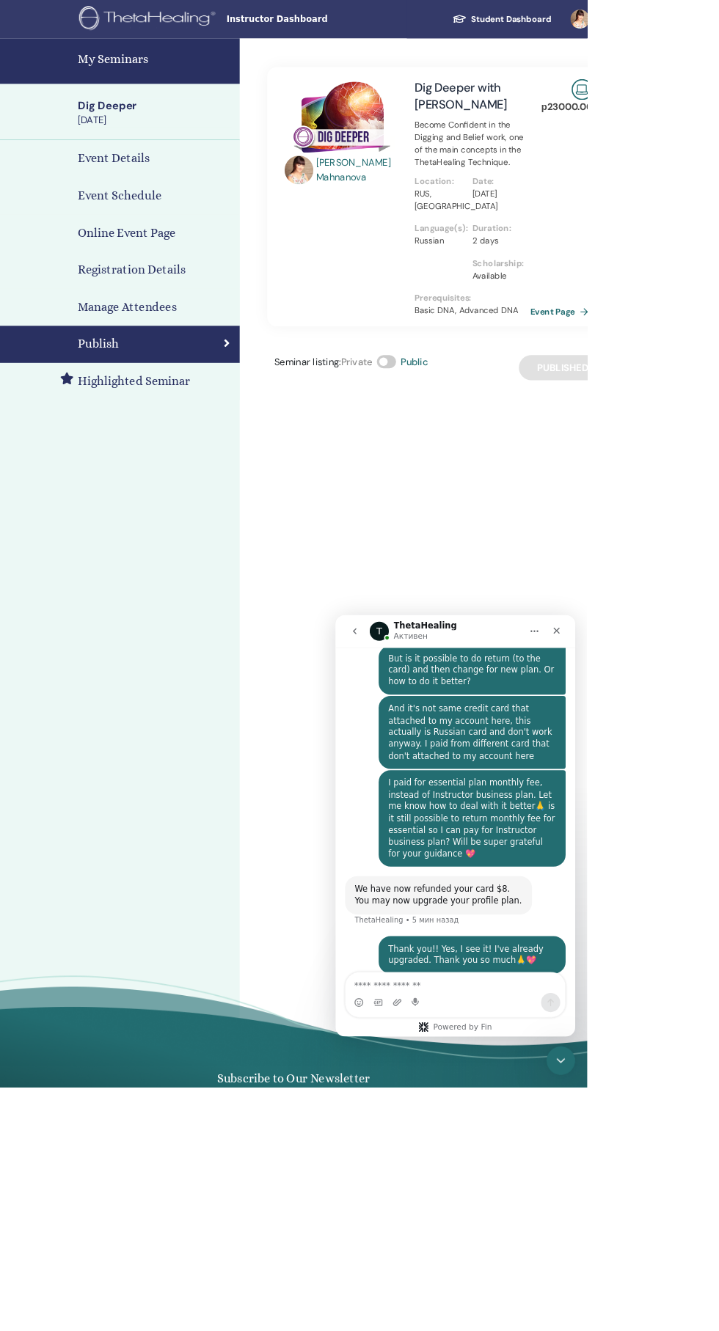
click at [199, 74] on h4 "My Seminars" at bounding box center [189, 73] width 189 height 22
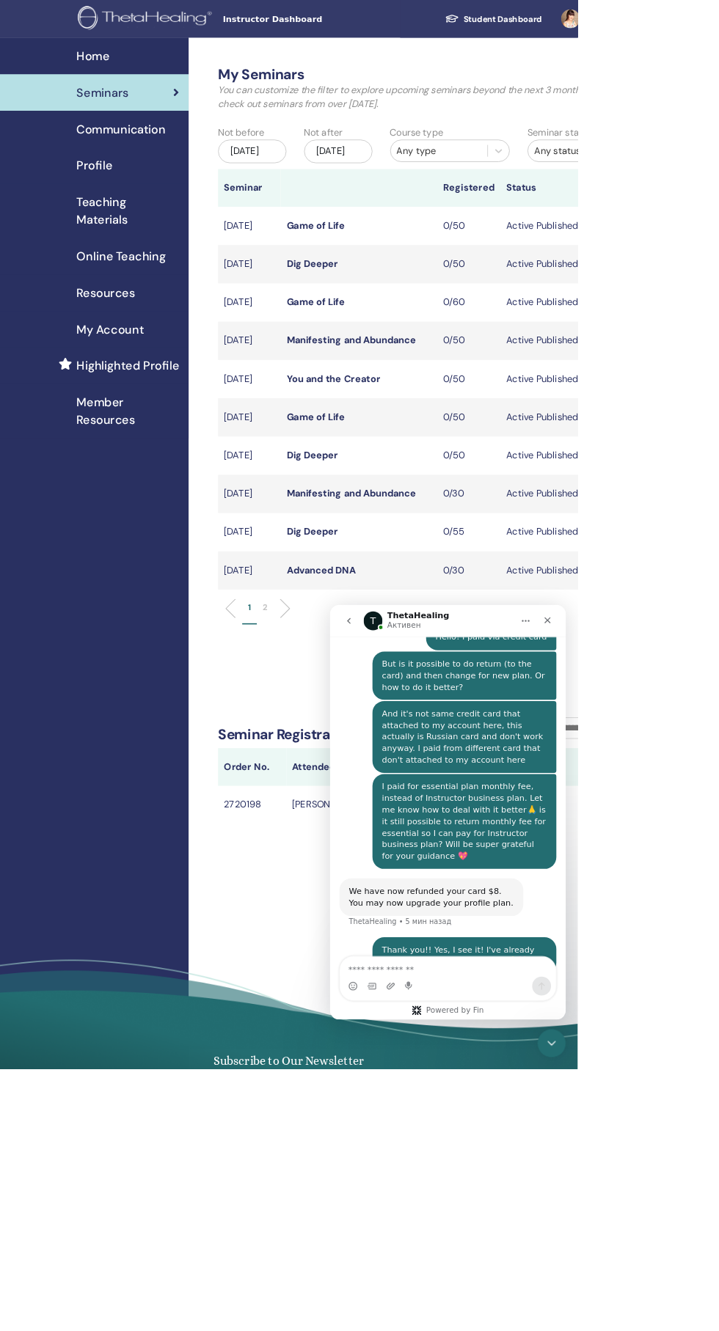
scroll to position [642, 0]
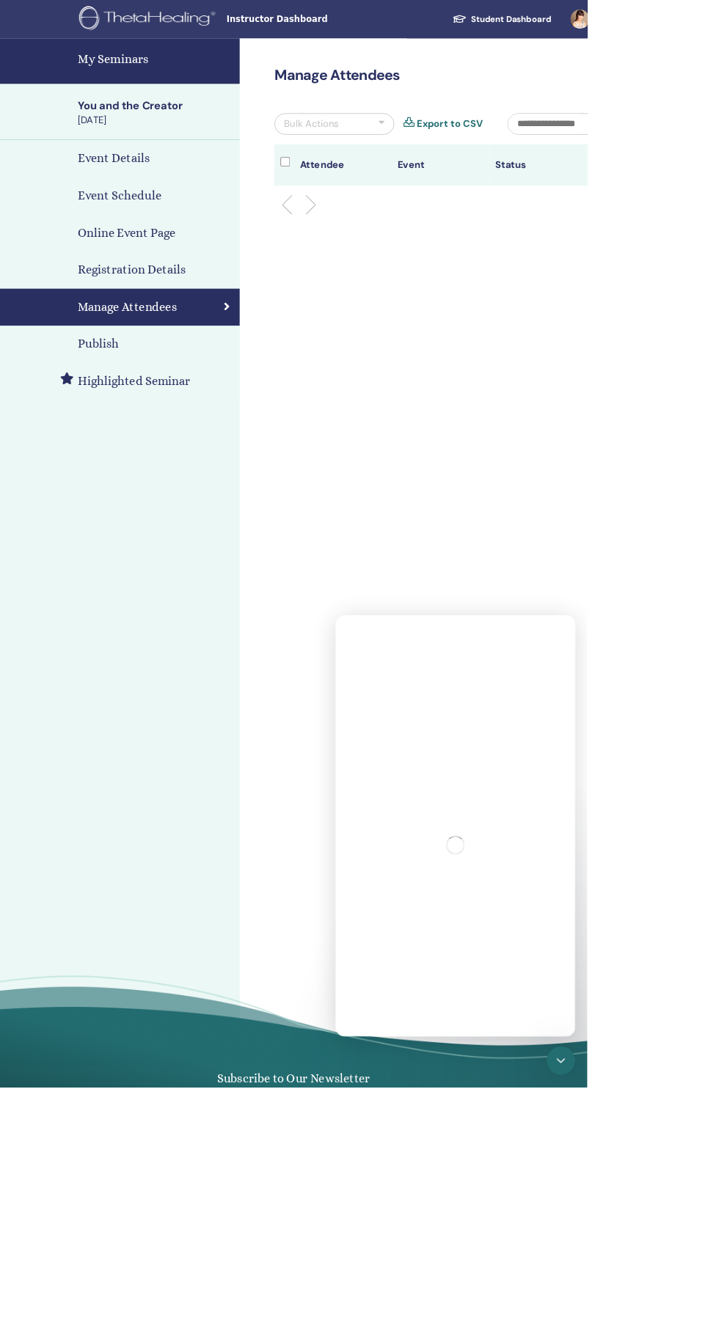
click at [155, 417] on div "Publish" at bounding box center [147, 422] width 270 height 22
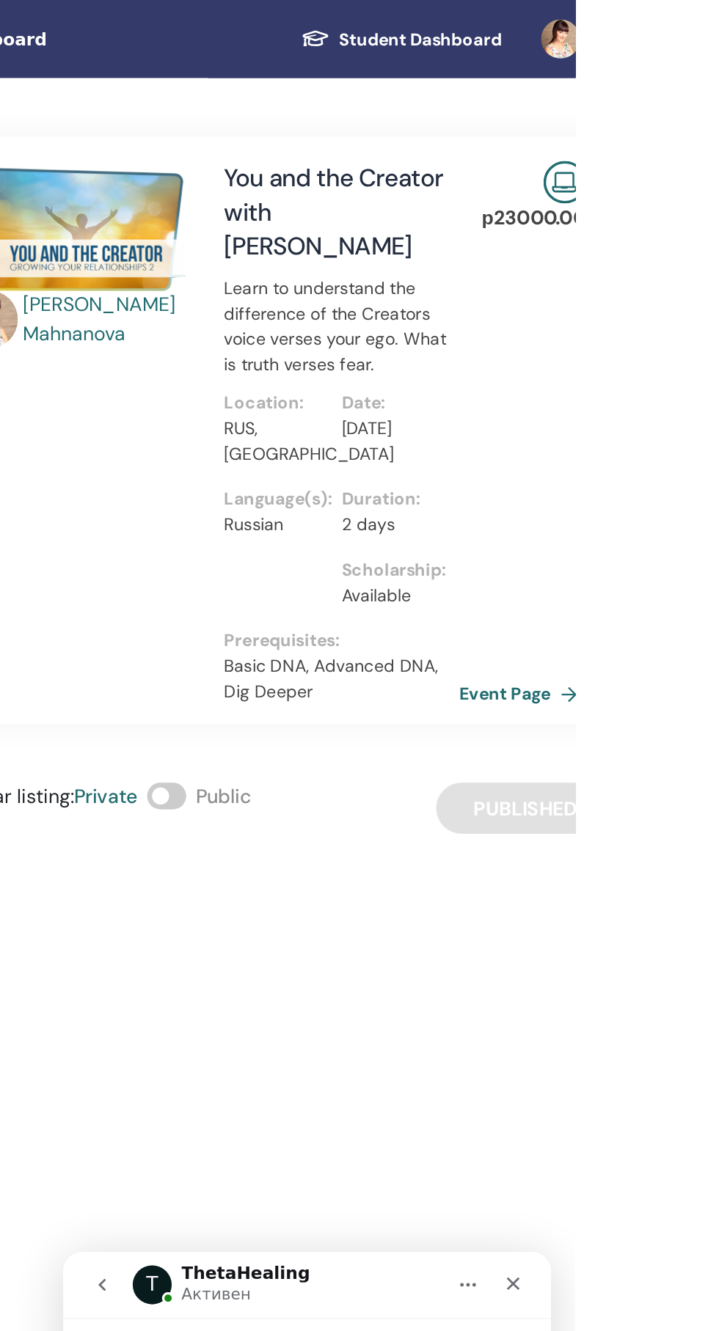
click at [485, 482] on span at bounding box center [472, 479] width 23 height 16
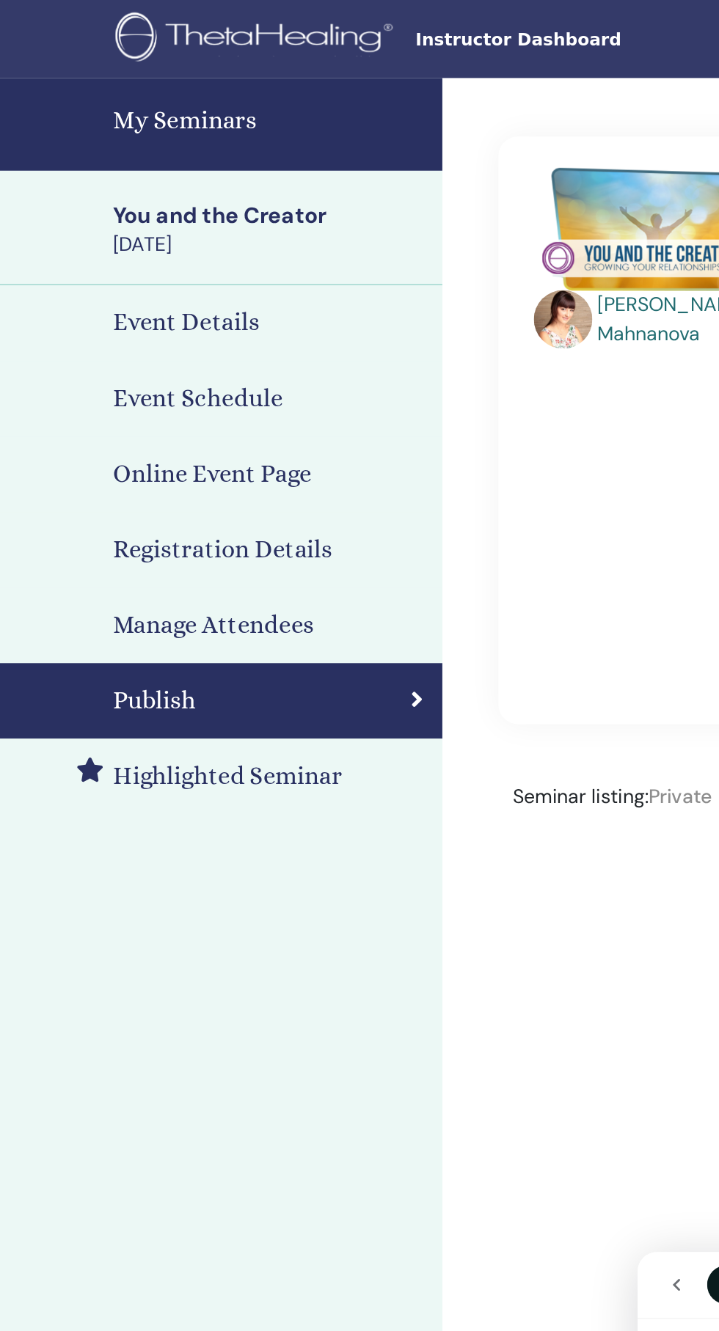
click at [166, 85] on link "My Seminars" at bounding box center [146, 75] width 293 height 56
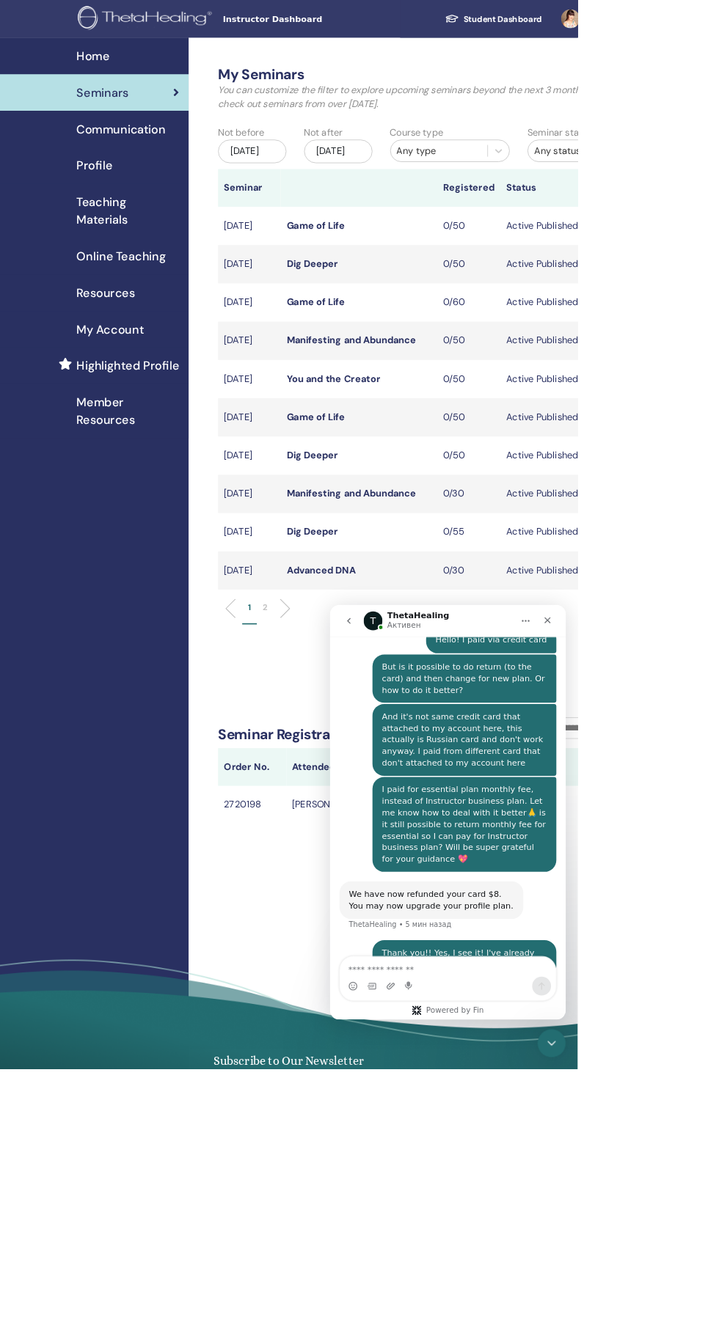
scroll to position [642, 0]
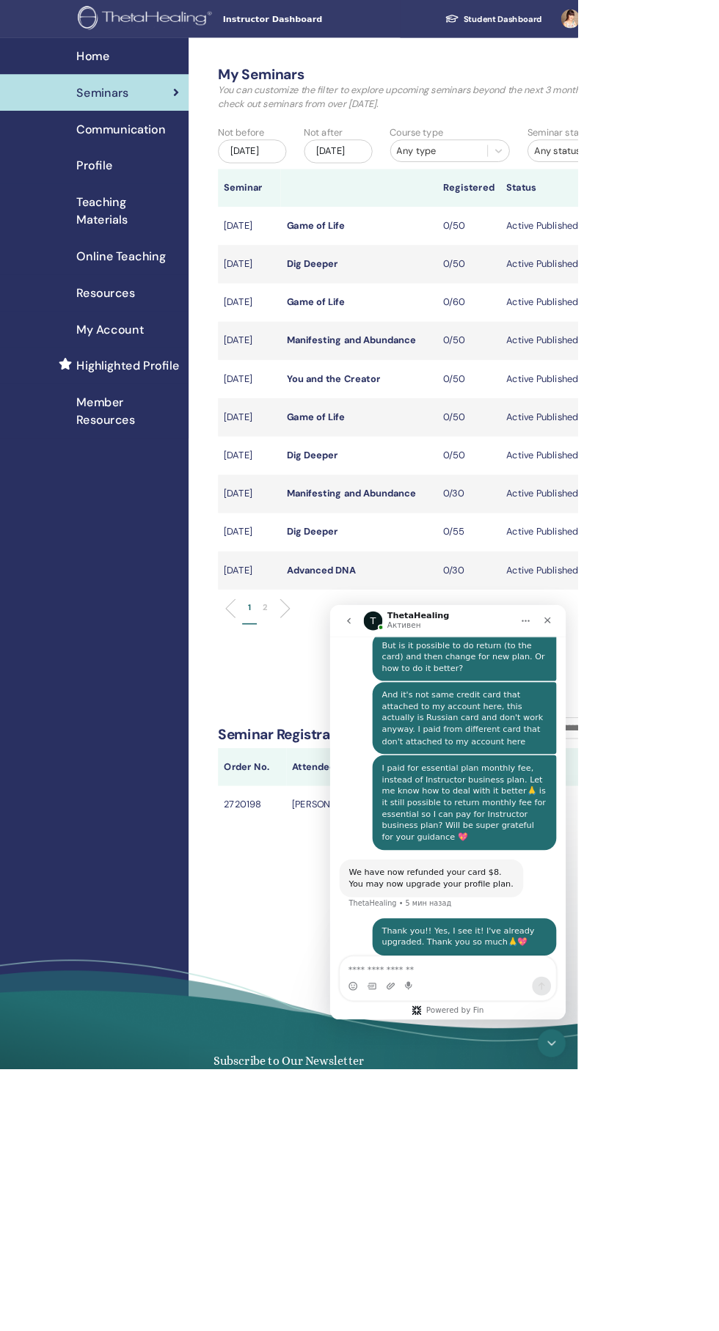
click at [349, 770] on li at bounding box center [349, 757] width 25 height 25
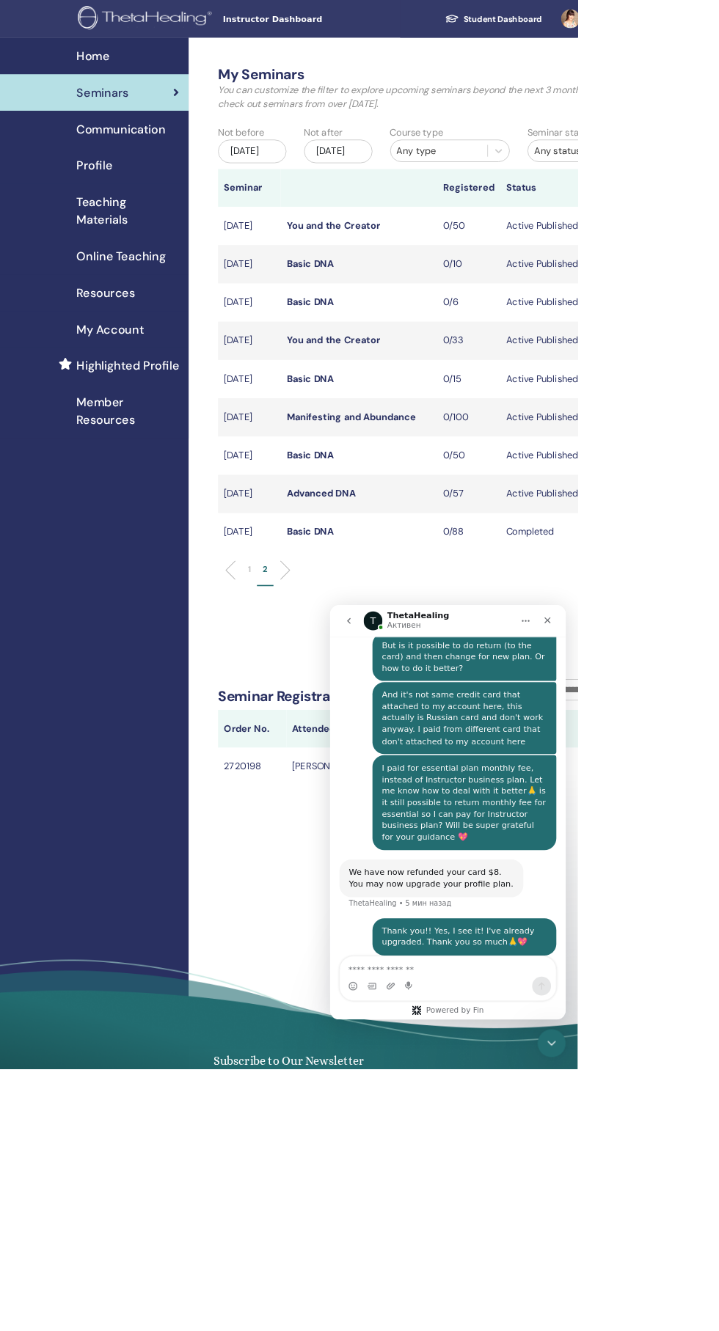
click at [293, 722] on li at bounding box center [292, 709] width 25 height 25
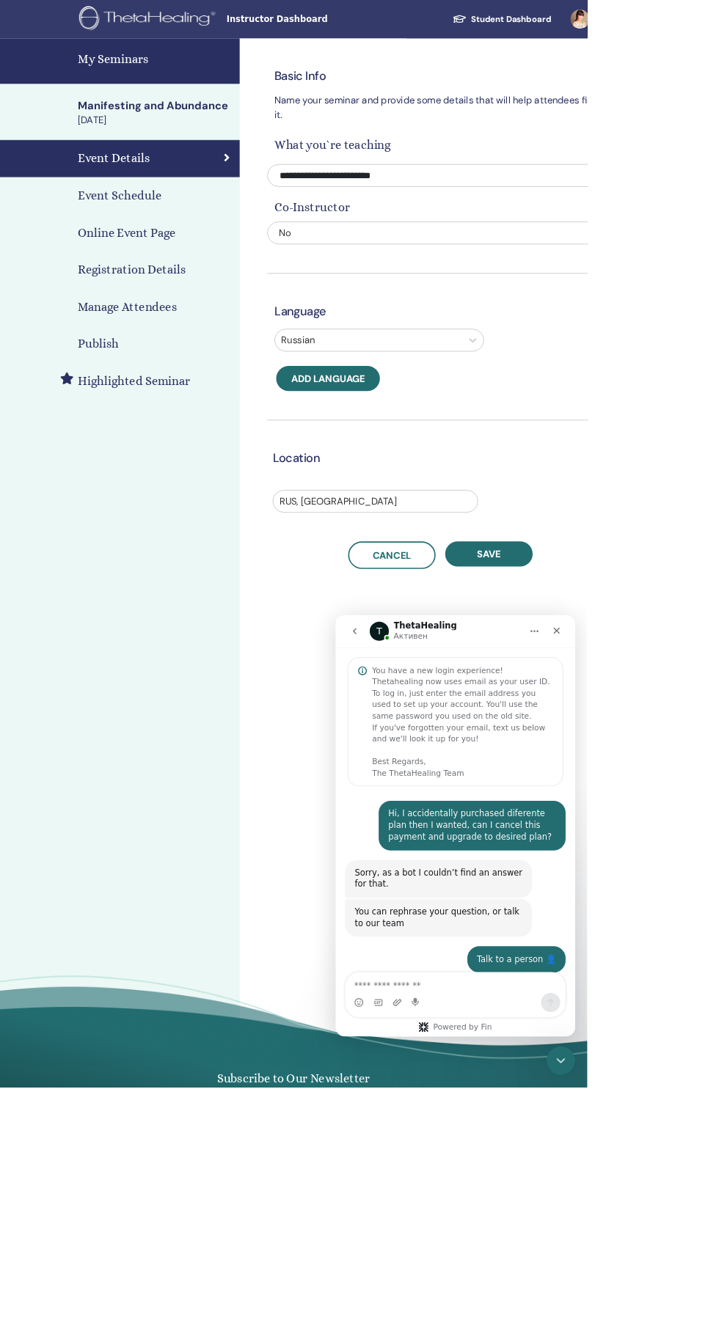
click at [165, 420] on div "Publish" at bounding box center [147, 422] width 270 height 22
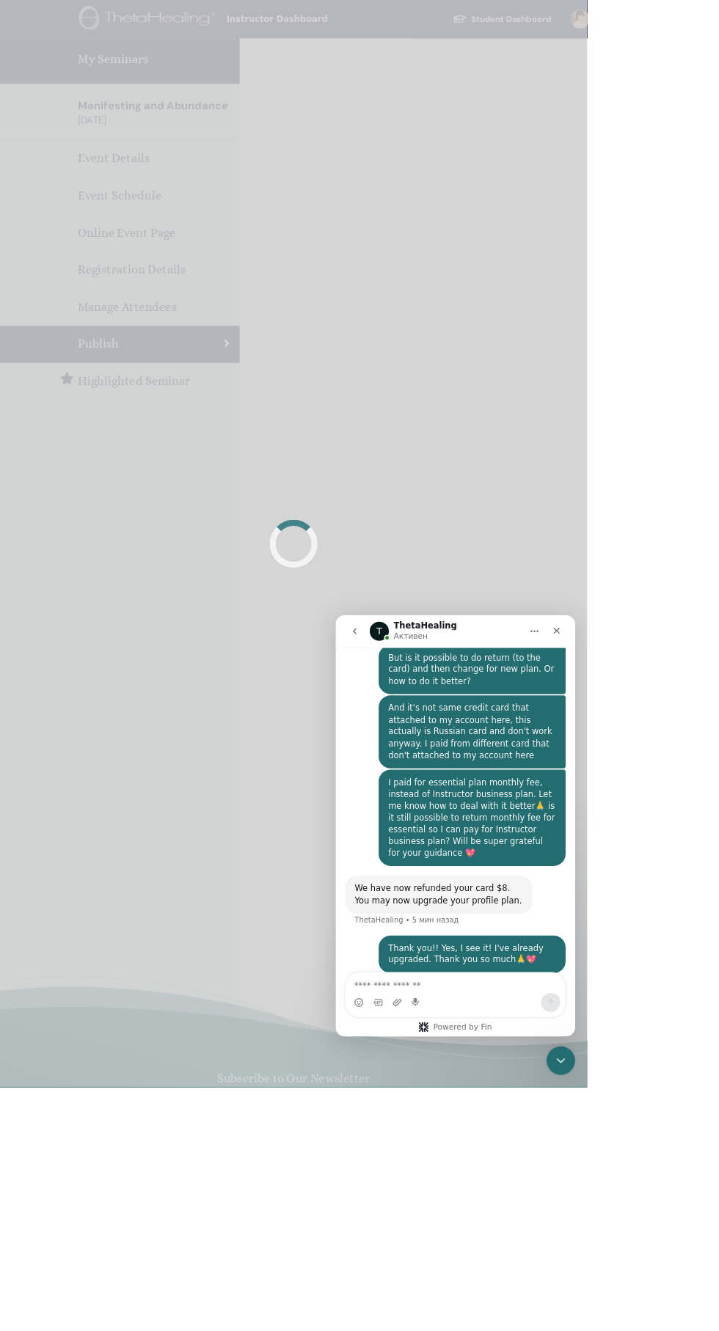
scroll to position [642, 0]
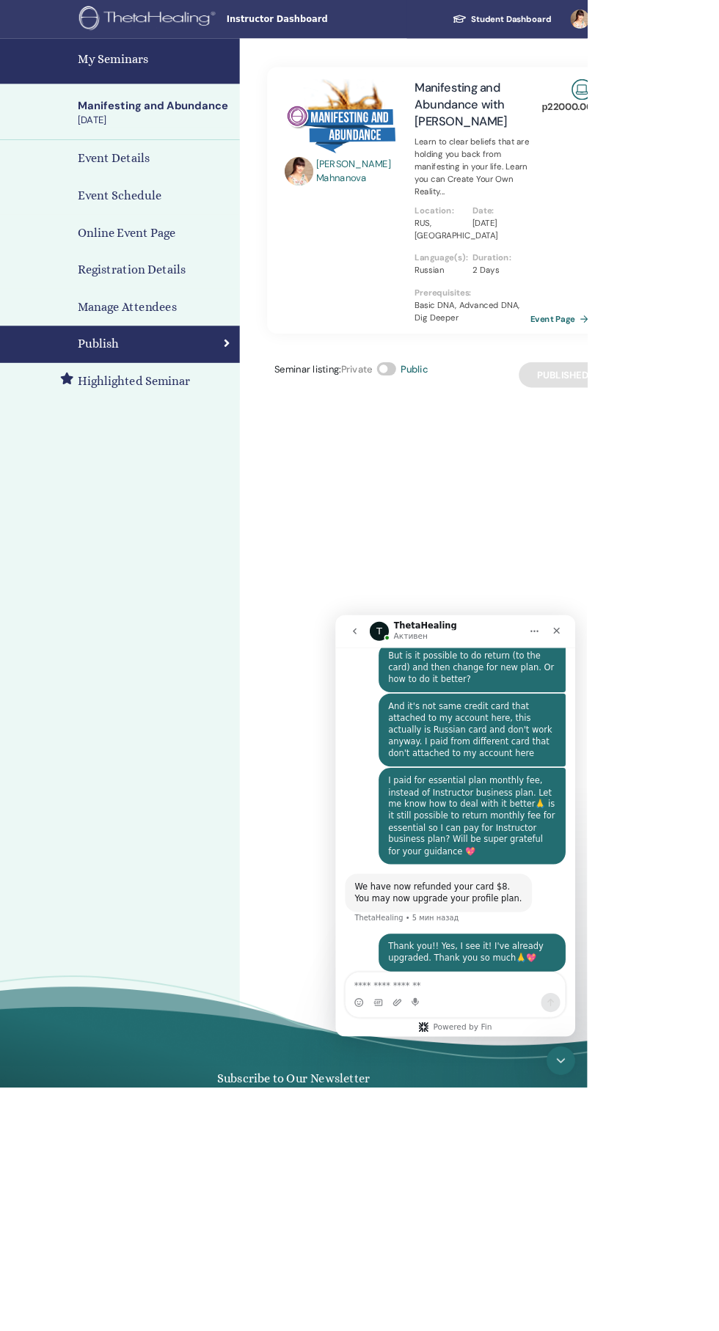
click at [184, 78] on h4 "My Seminars" at bounding box center [189, 73] width 189 height 22
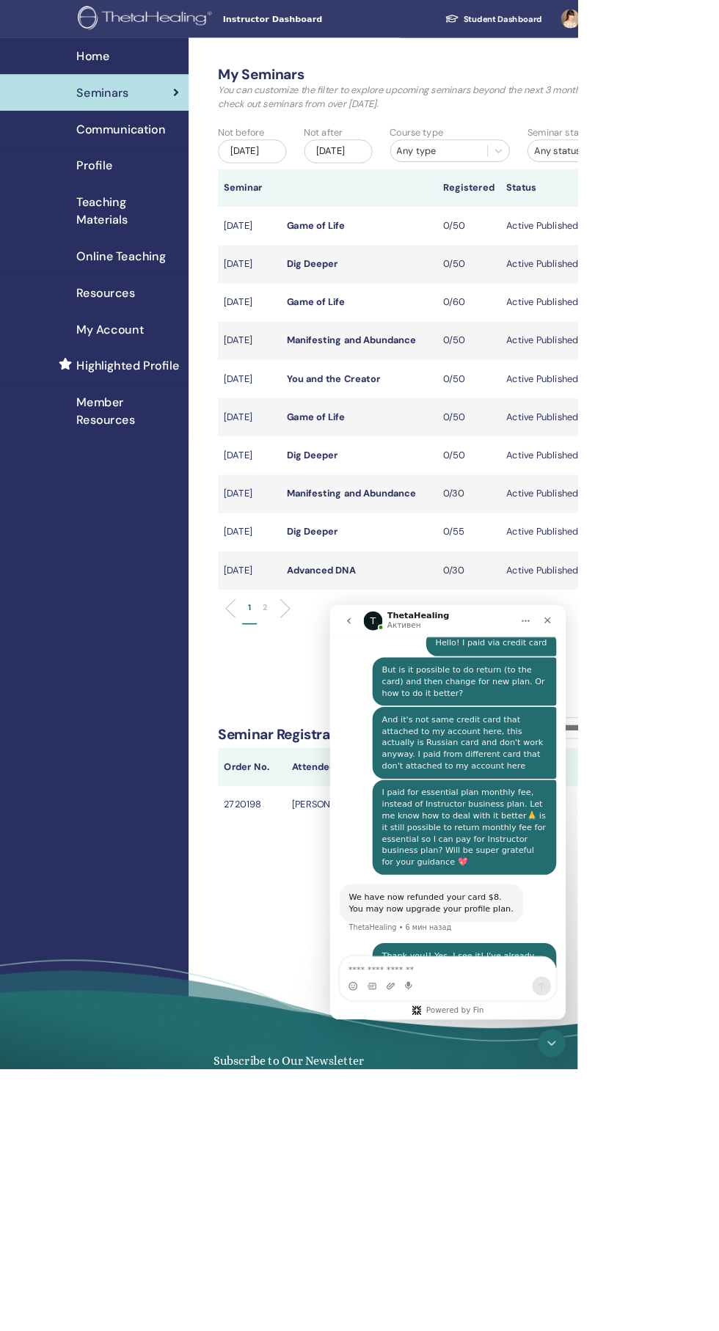
scroll to position [642, 0]
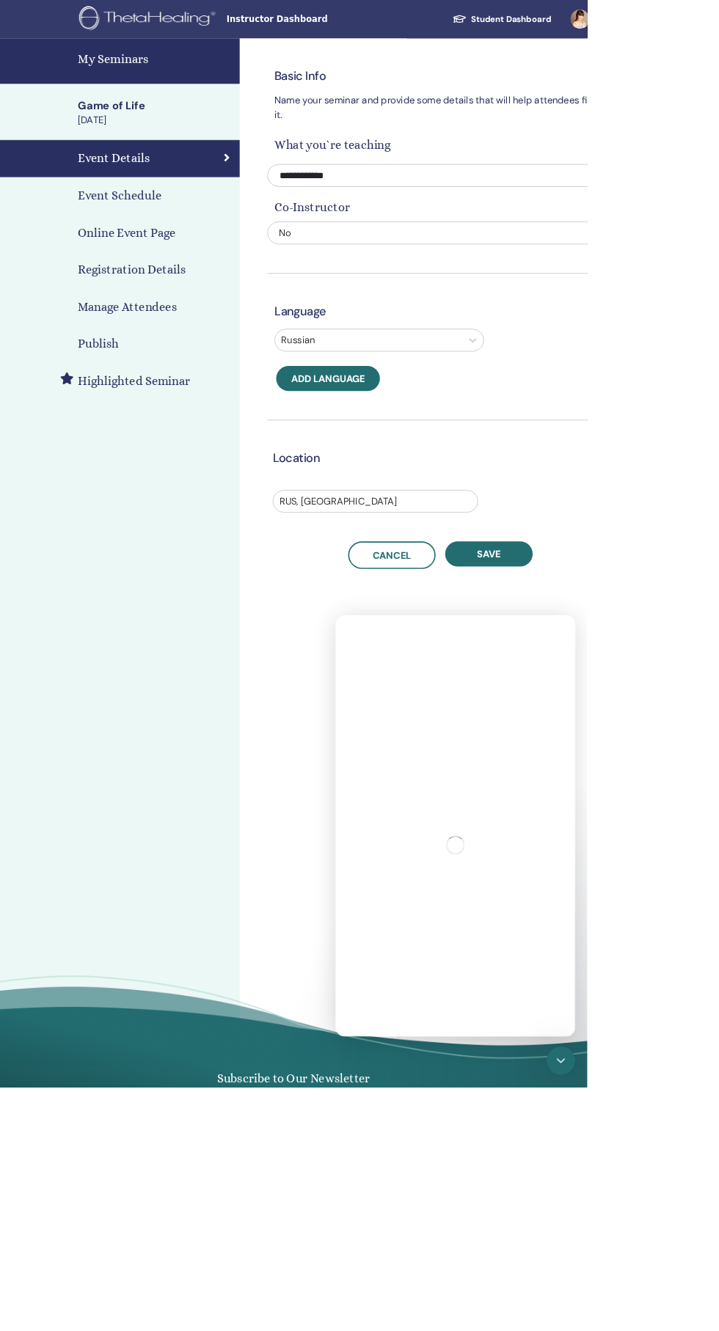
click at [185, 419] on div "Publish" at bounding box center [147, 422] width 270 height 22
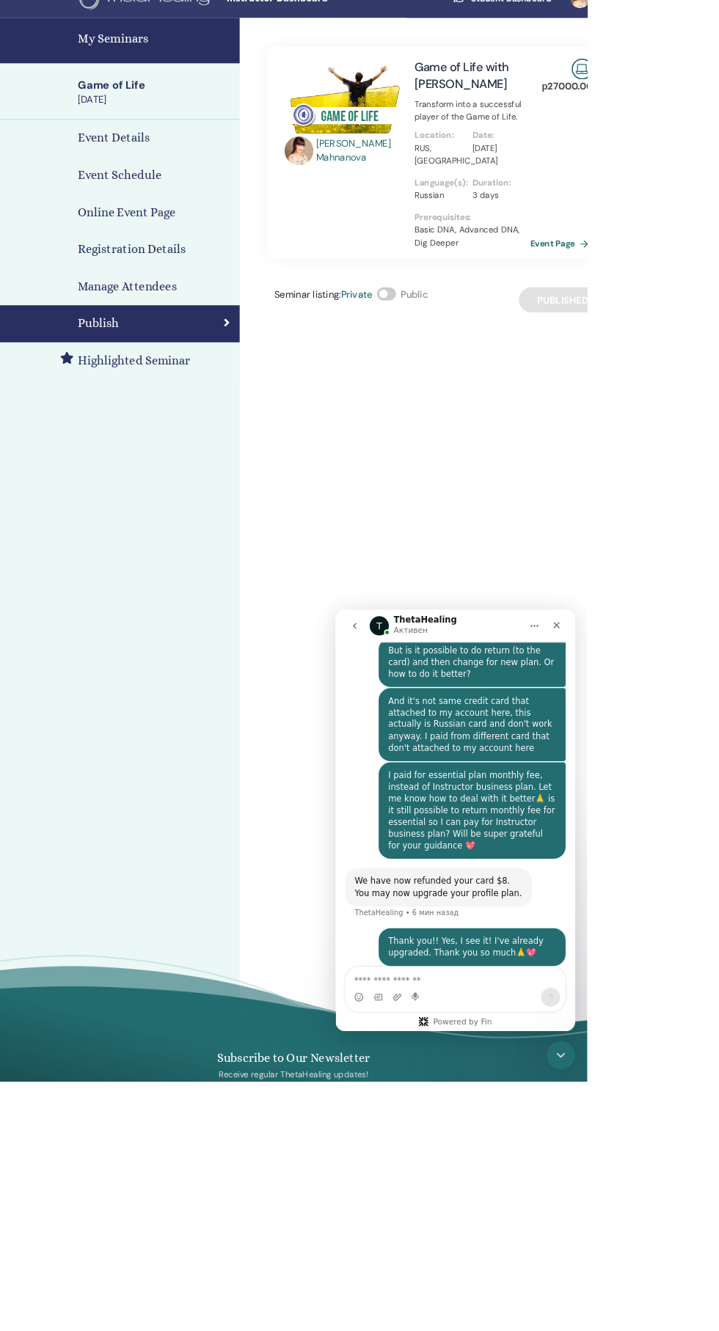
scroll to position [18, 0]
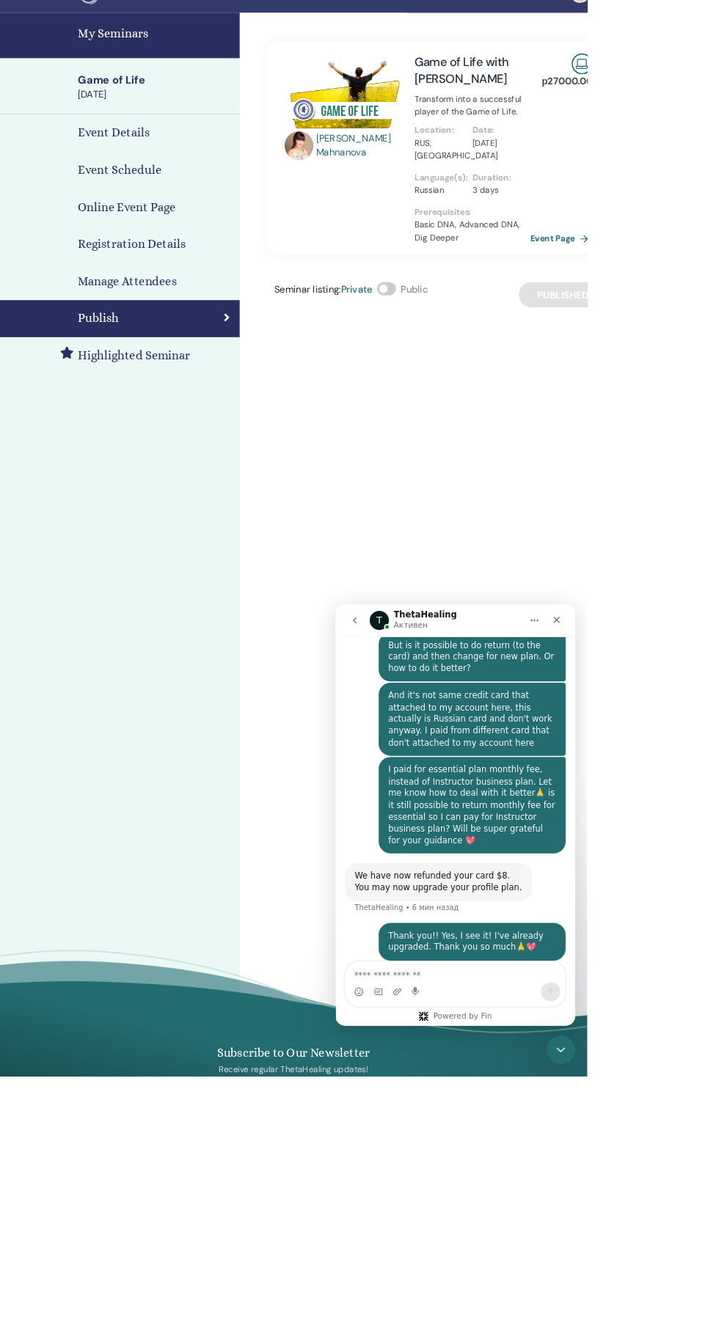
click at [472, 367] on span at bounding box center [472, 367] width 23 height 16
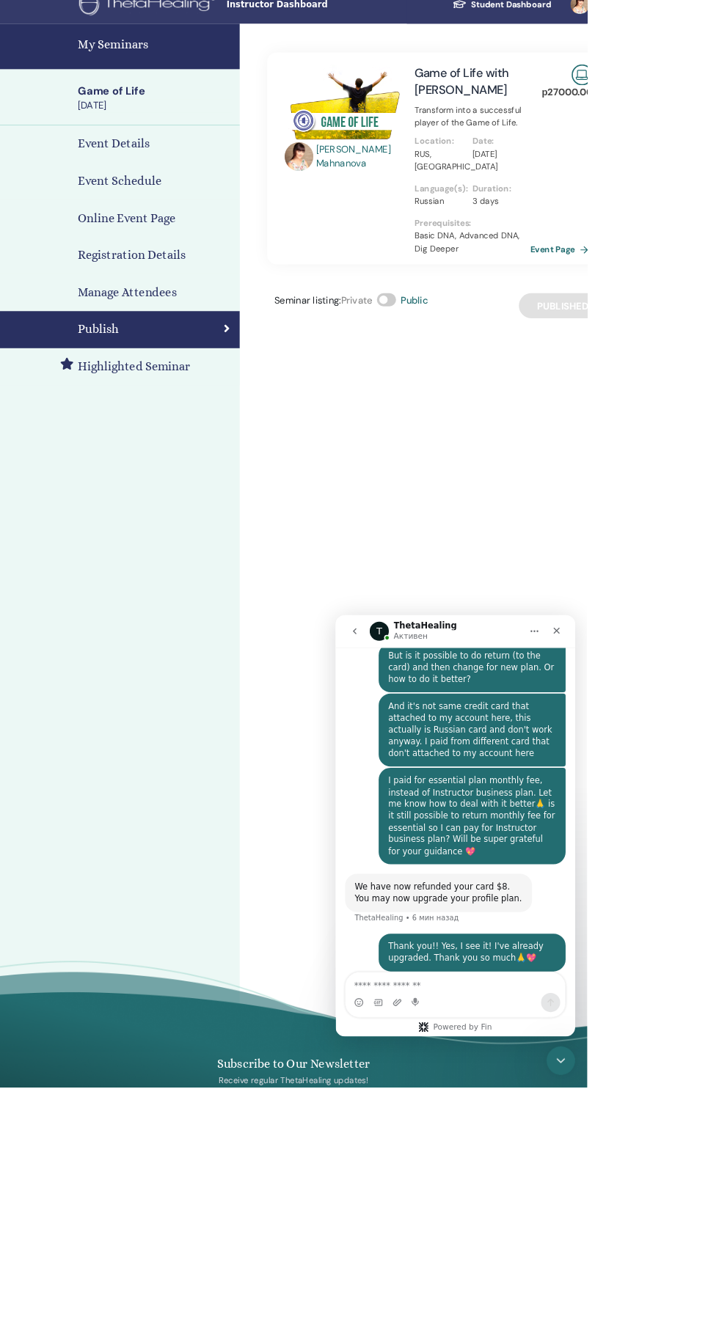
scroll to position [0, 0]
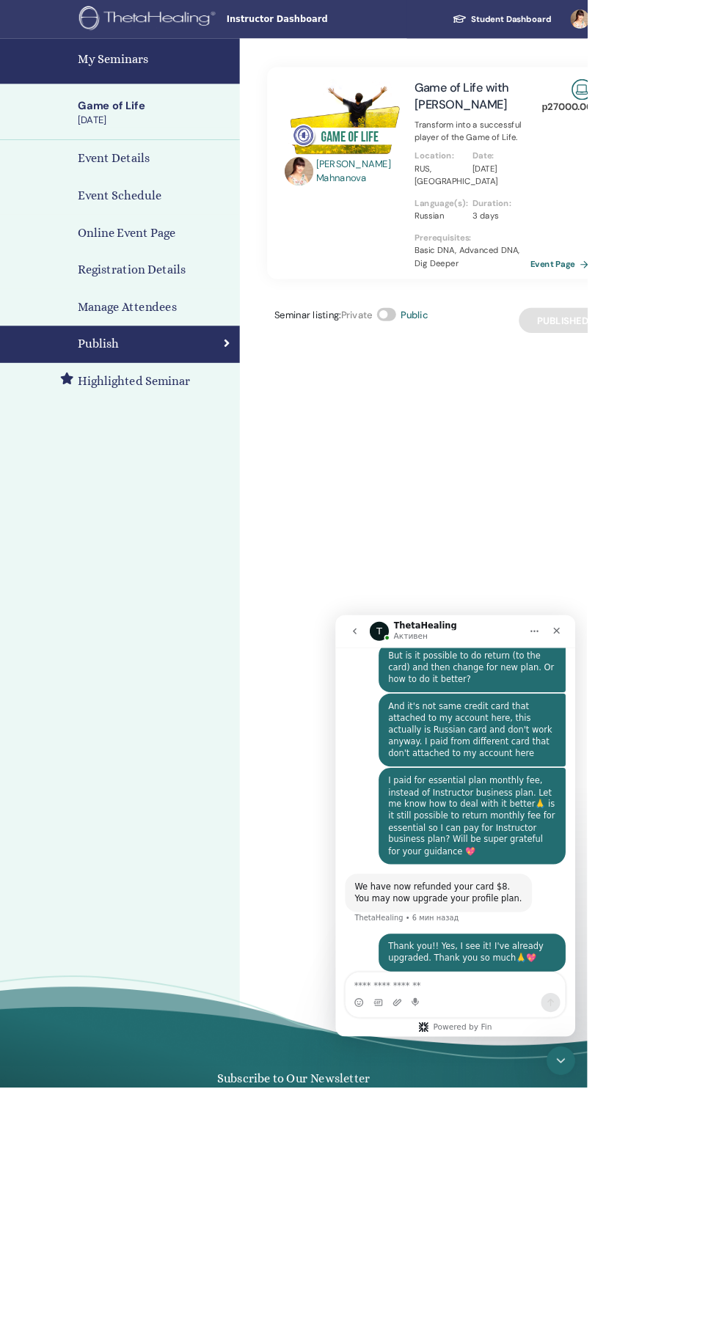
click at [192, 68] on h4 "My Seminars" at bounding box center [189, 73] width 189 height 22
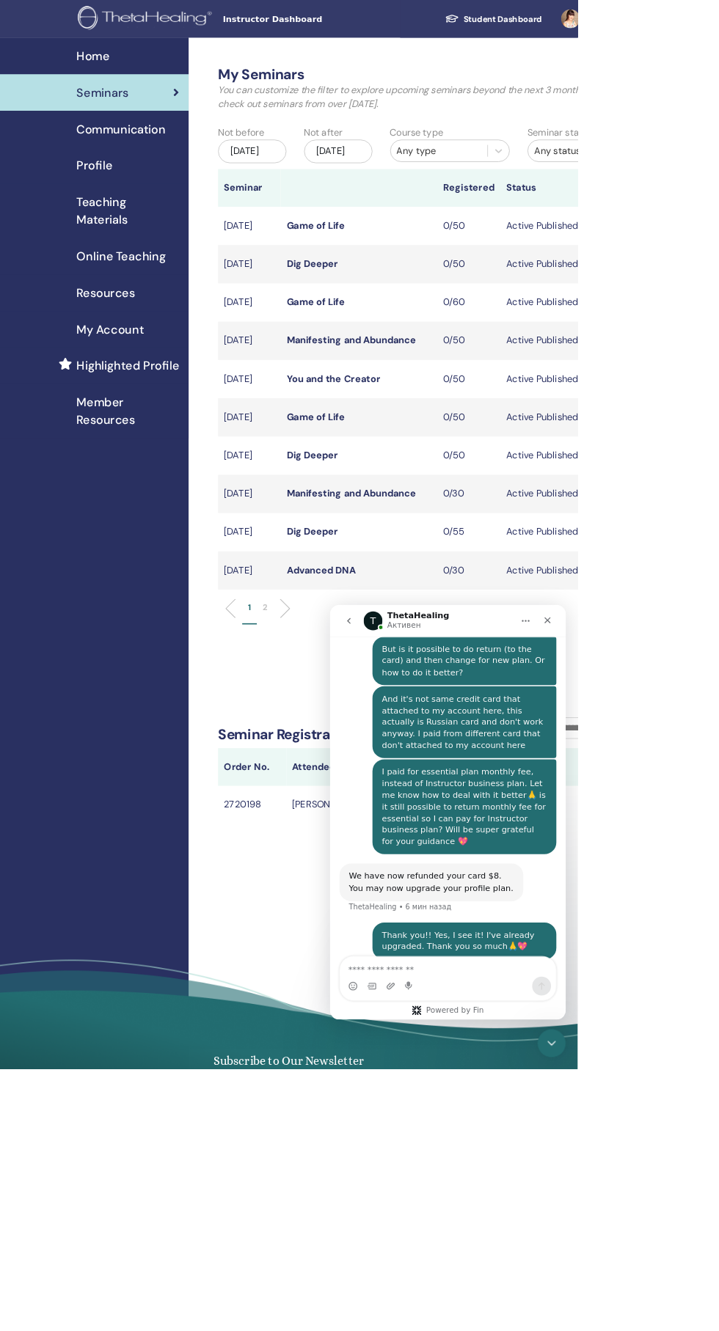
scroll to position [642, 0]
click at [132, 114] on span "Seminars" at bounding box center [127, 115] width 65 height 22
click at [363, 631] on button "go back" at bounding box center [353, 624] width 28 height 28
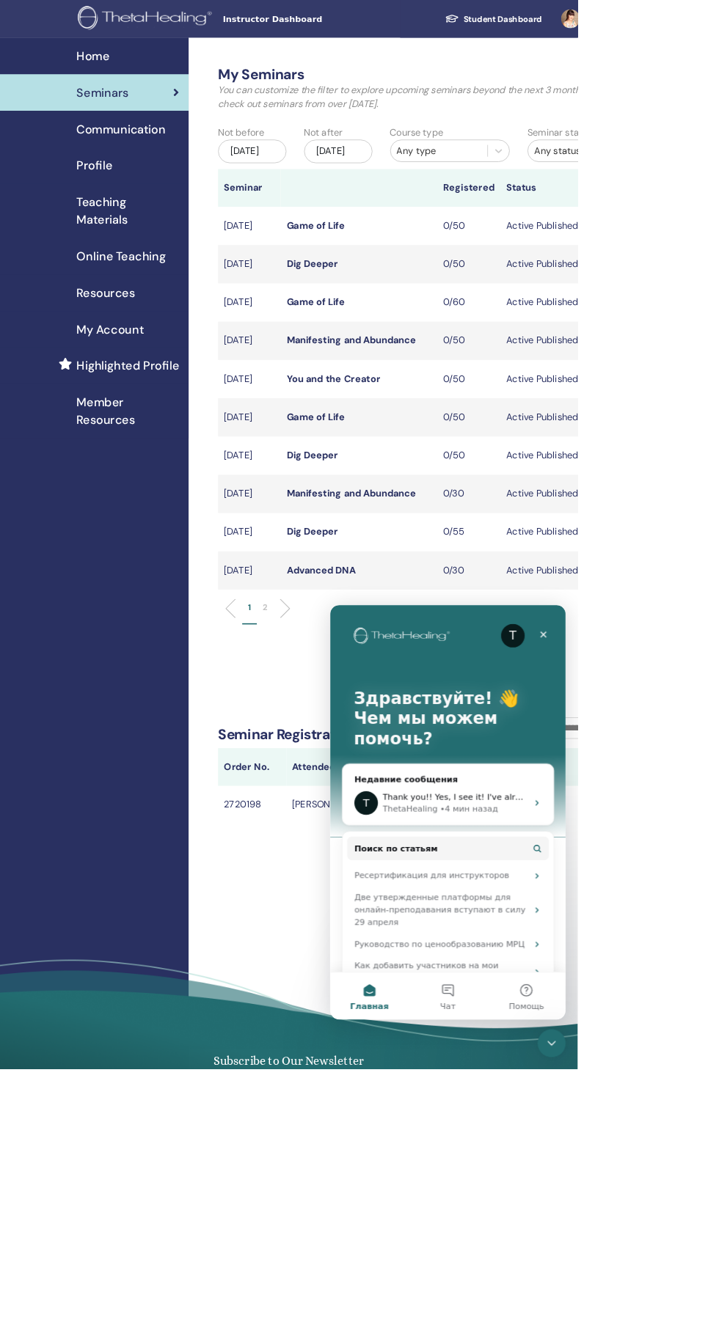
scroll to position [0, 0]
click at [603, 641] on div "Закрыть" at bounding box center [594, 641] width 26 height 26
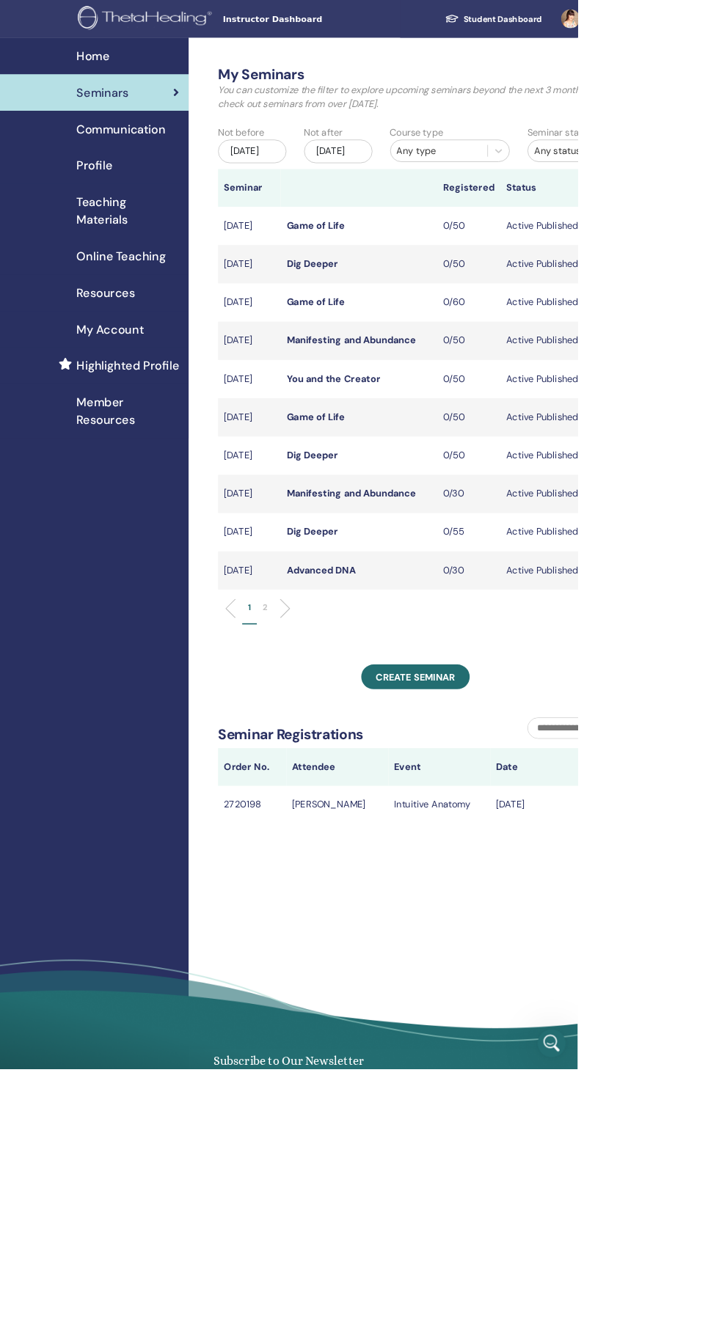
click at [143, 204] on div "Profile" at bounding box center [117, 206] width 211 height 22
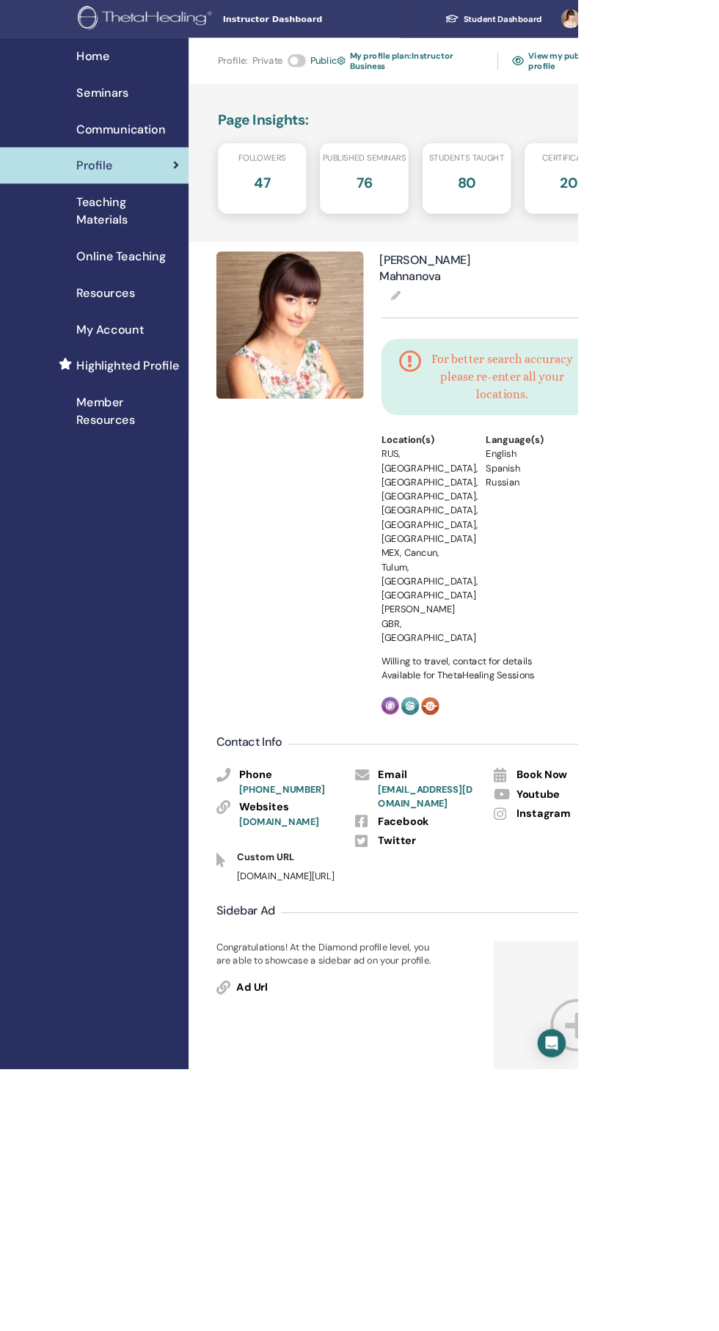
click at [693, 68] on link "View my public profile" at bounding box center [699, 76] width 125 height 34
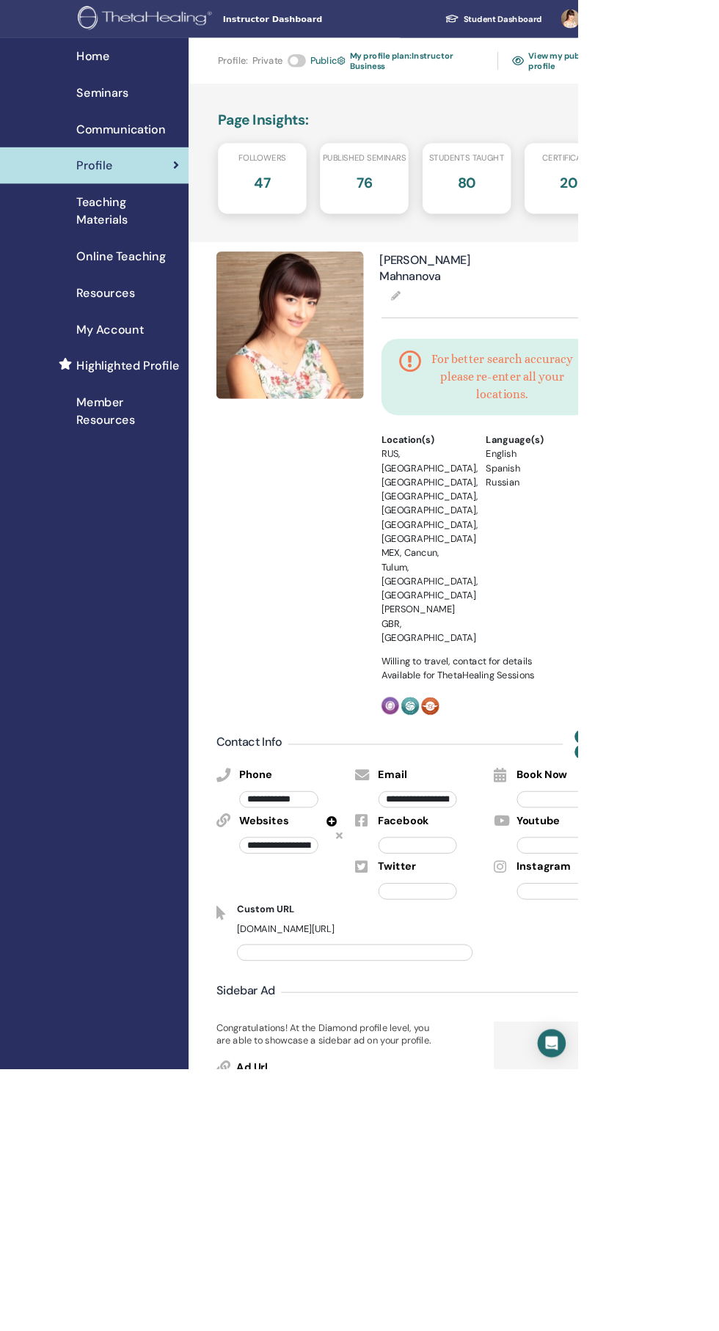
click at [422, 1034] on icon at bounding box center [422, 1040] width 8 height 12
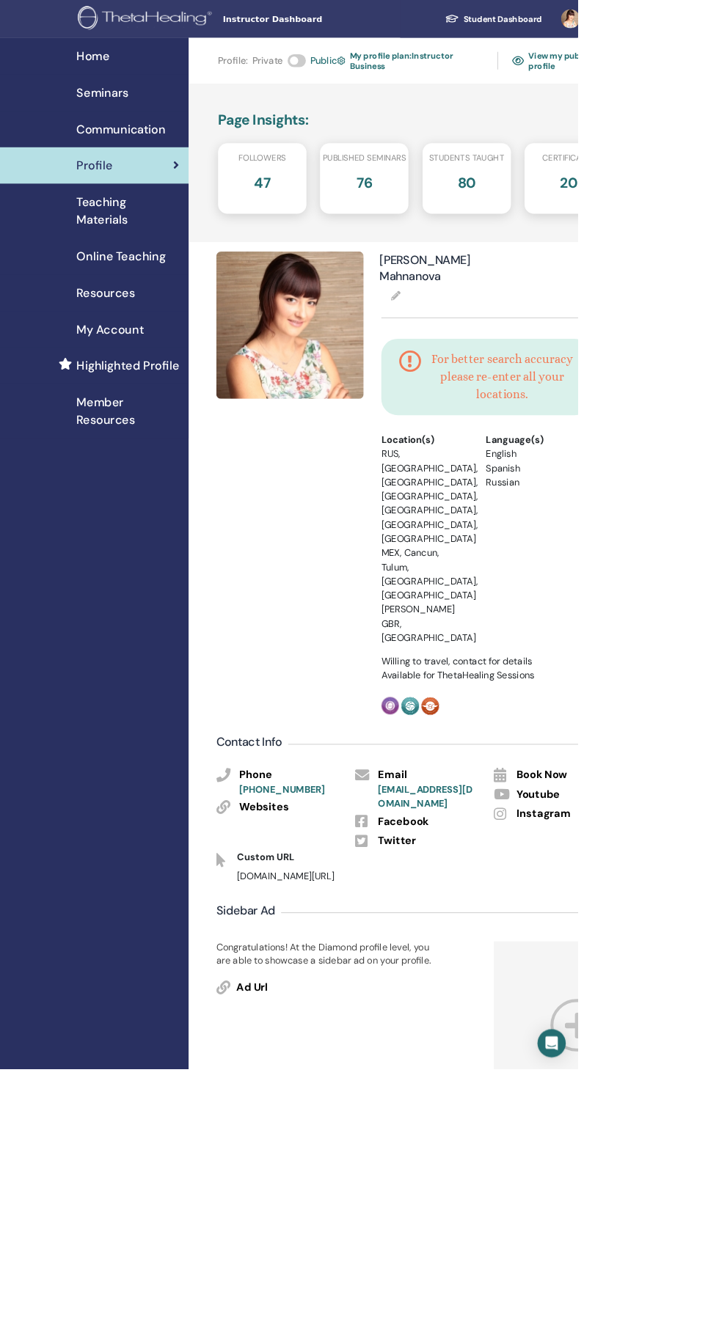
click at [163, 413] on span "My Account" at bounding box center [137, 410] width 84 height 22
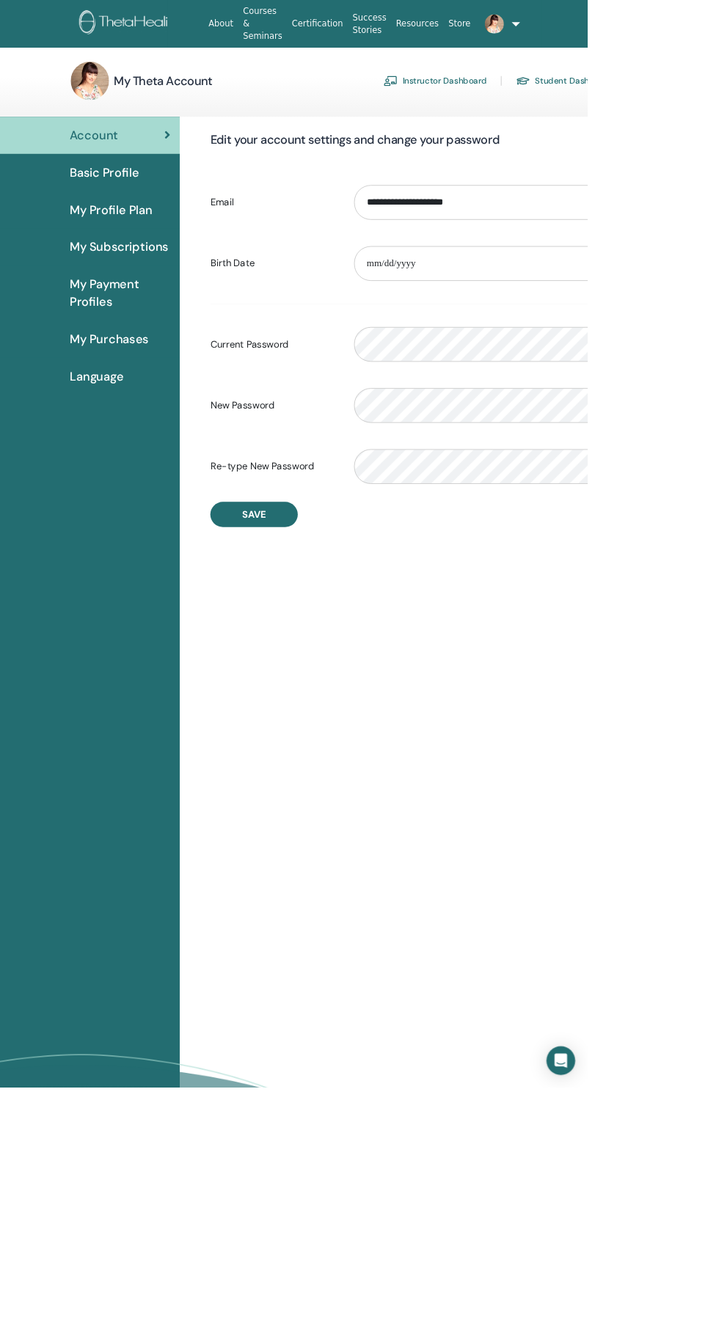
click at [566, 102] on link "Instructor Dashboard" at bounding box center [532, 98] width 126 height 23
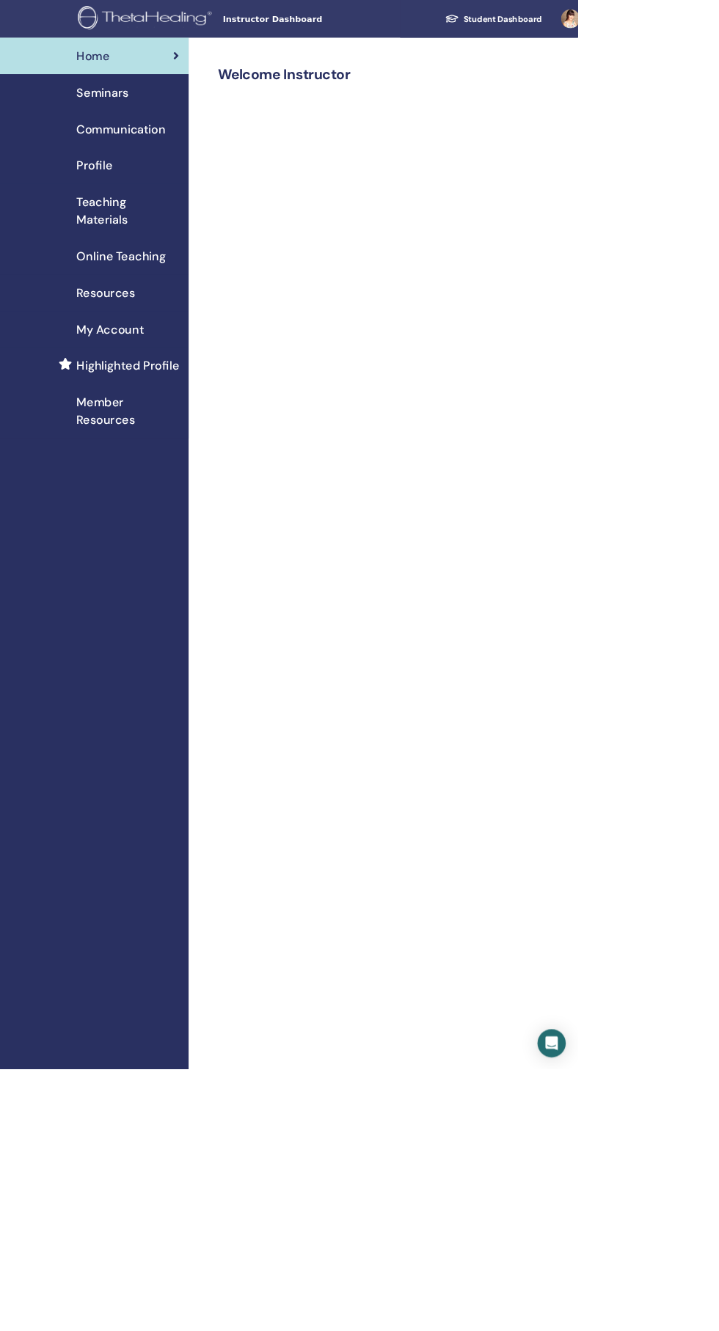
click at [221, 18] on img at bounding box center [183, 23] width 172 height 33
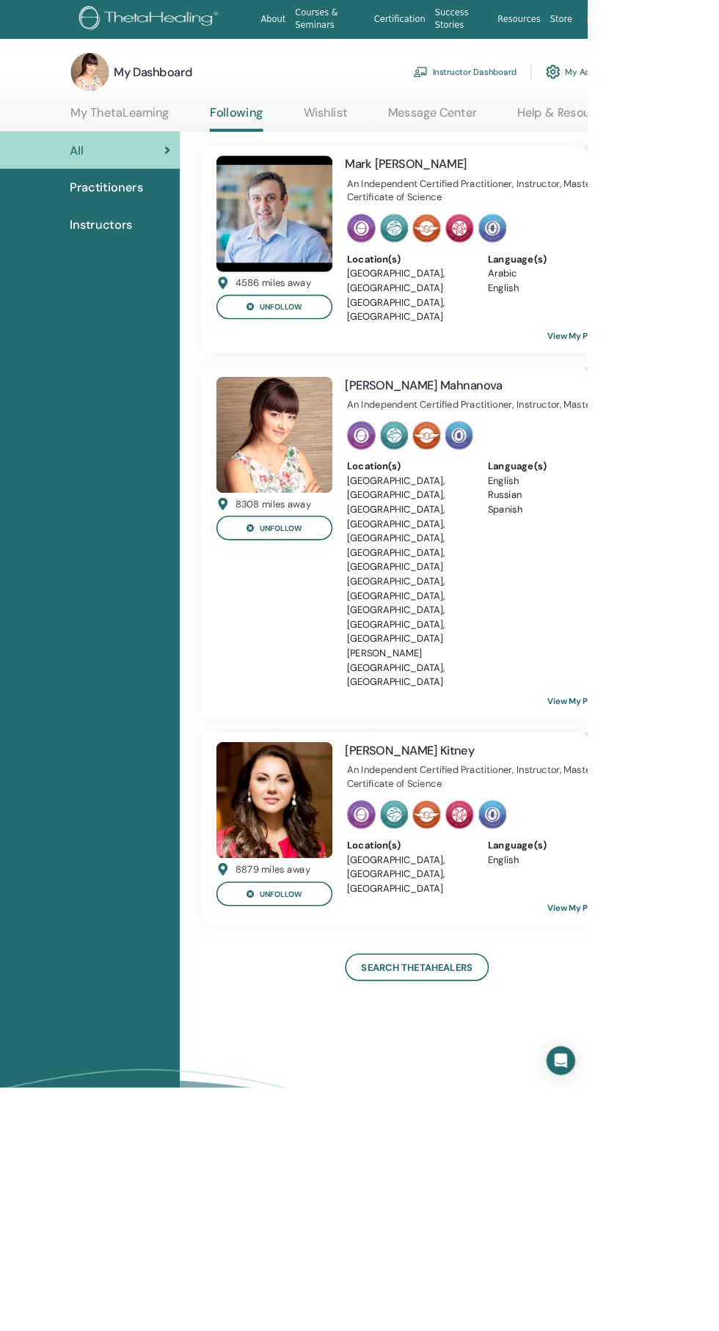
click at [602, 89] on link "Instructor Dashboard" at bounding box center [569, 88] width 126 height 32
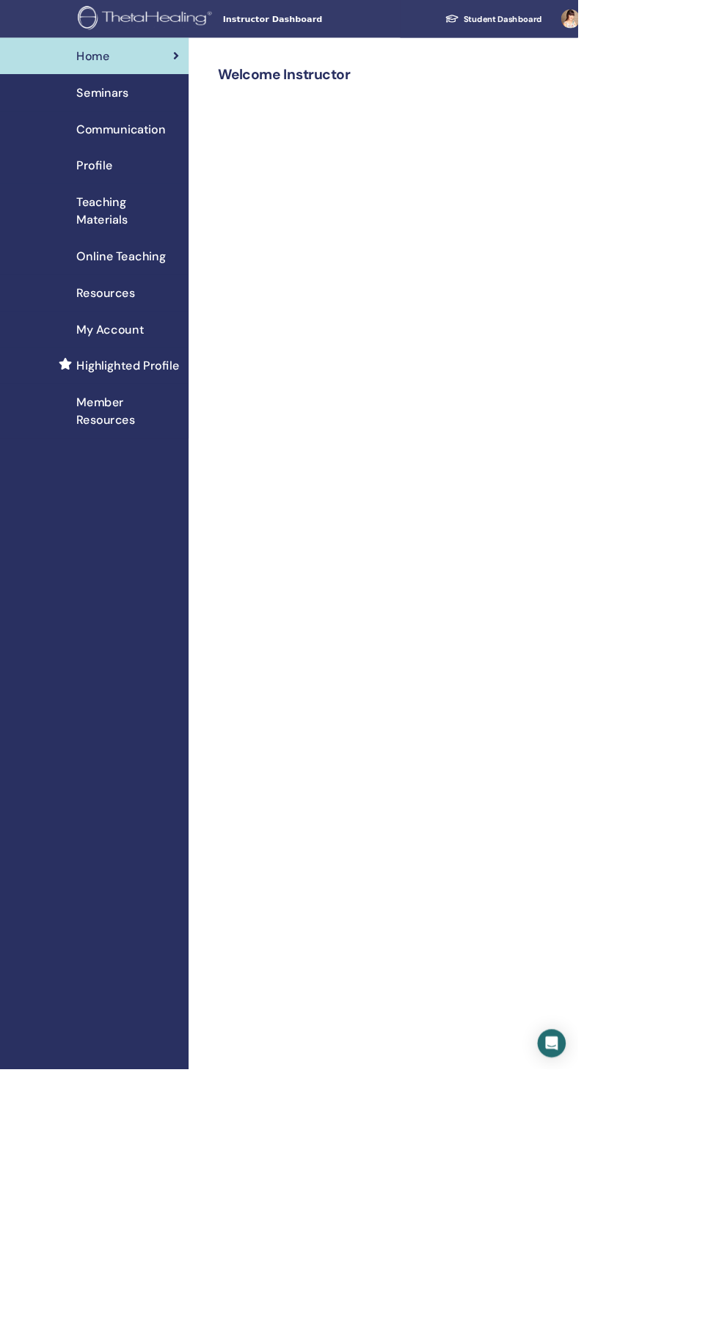
click at [161, 120] on div "Seminars" at bounding box center [117, 115] width 211 height 22
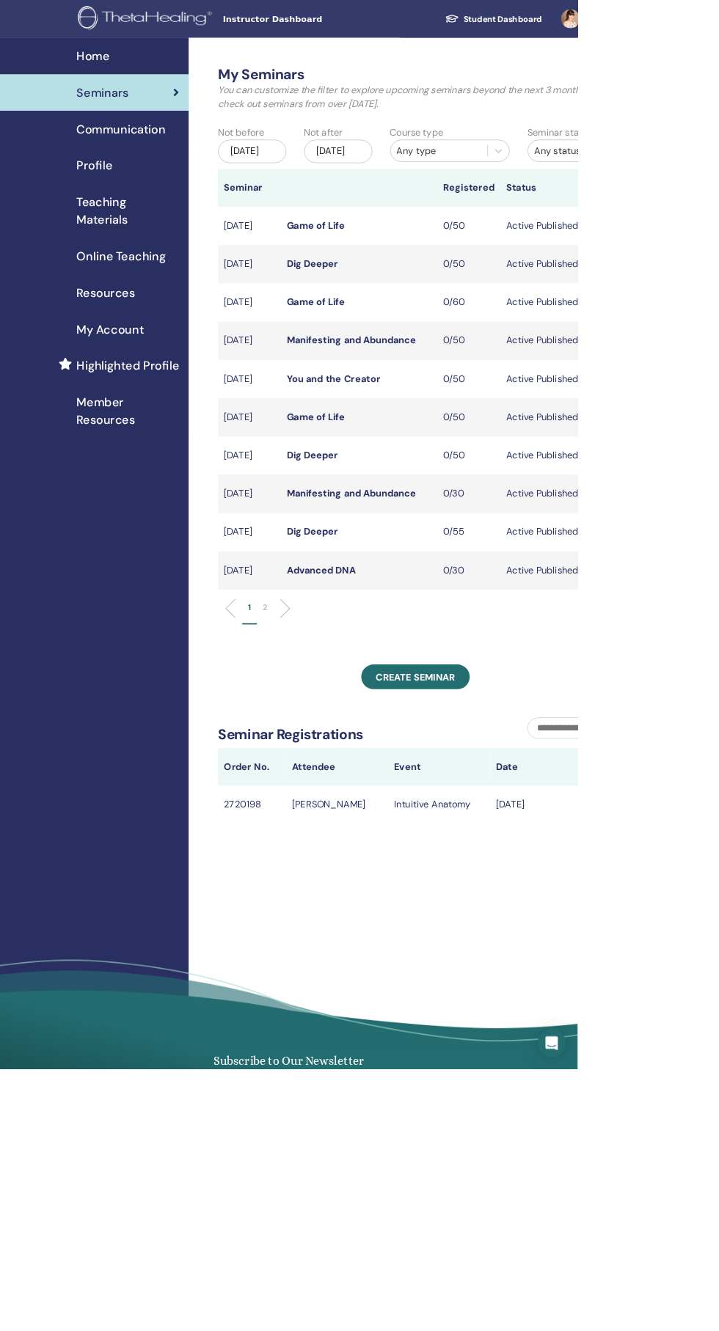
click at [157, 199] on div "Profile" at bounding box center [117, 206] width 211 height 22
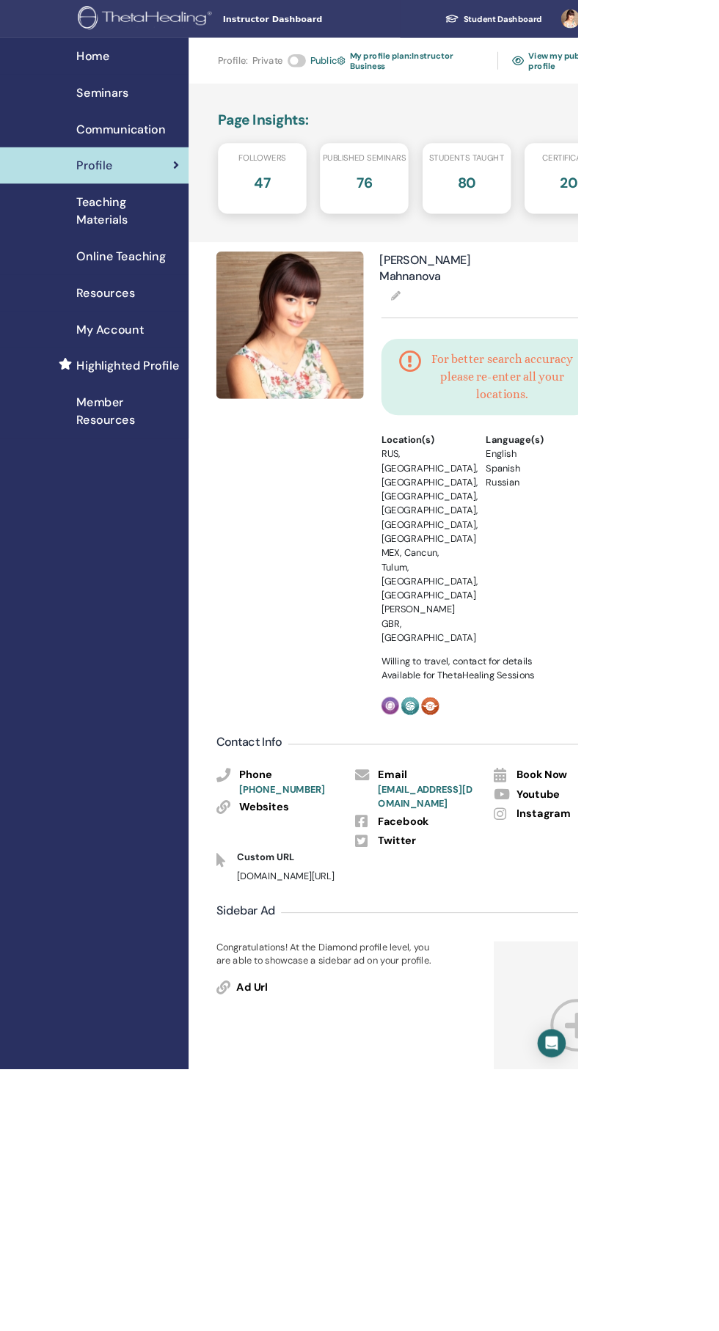
click at [174, 414] on span "My Account" at bounding box center [137, 410] width 84 height 22
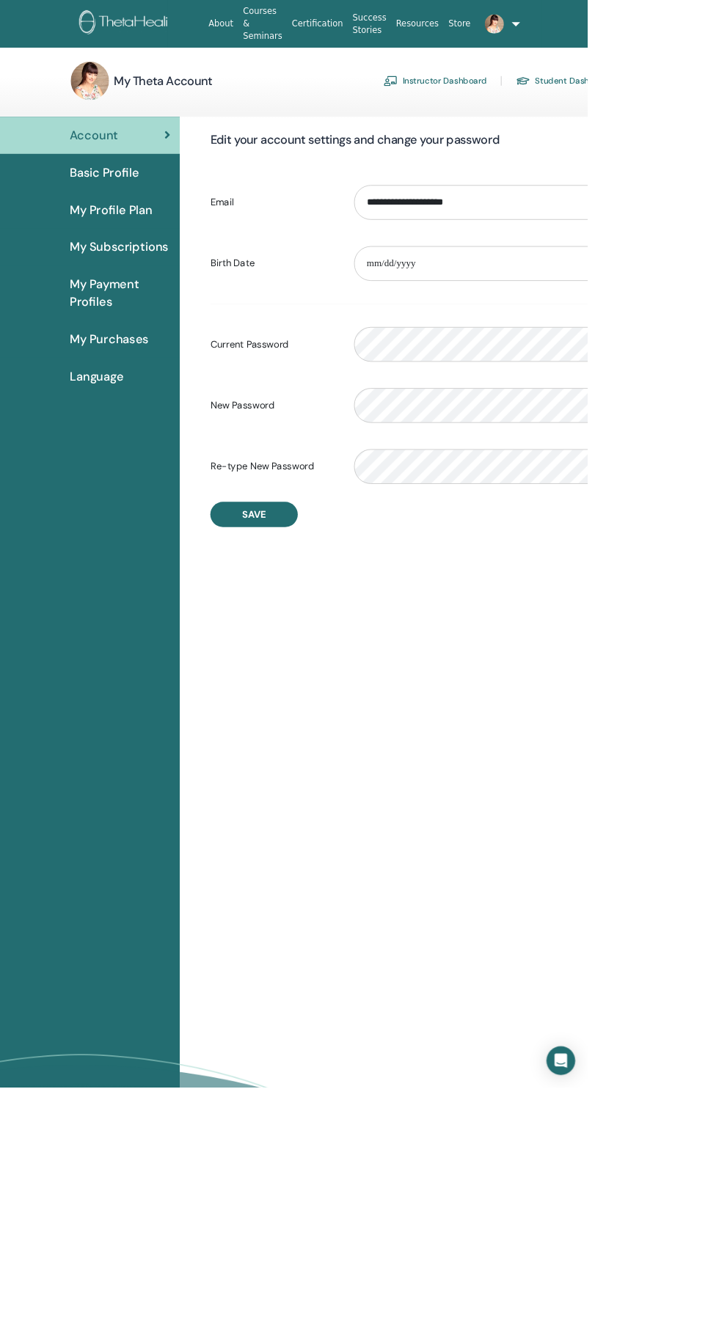
click at [567, 98] on link "Instructor Dashboard" at bounding box center [532, 98] width 126 height 23
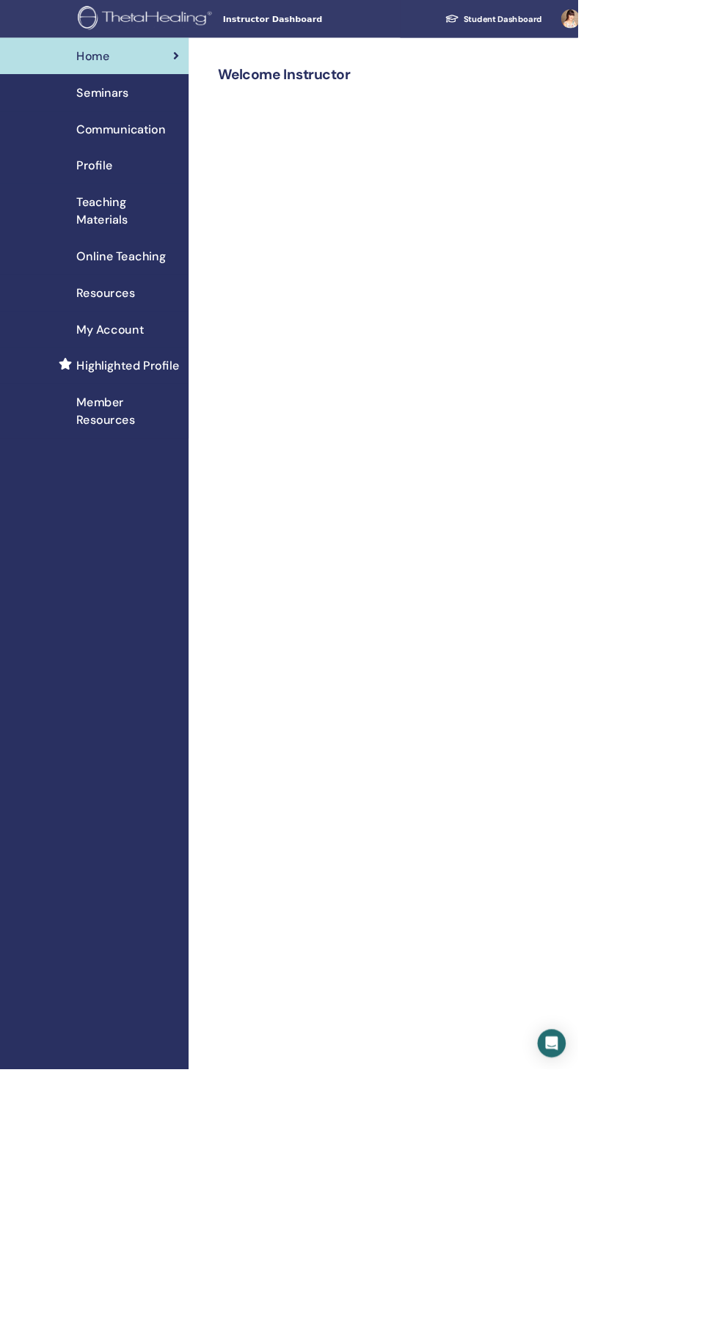
click at [171, 410] on span "My Account" at bounding box center [137, 410] width 84 height 22
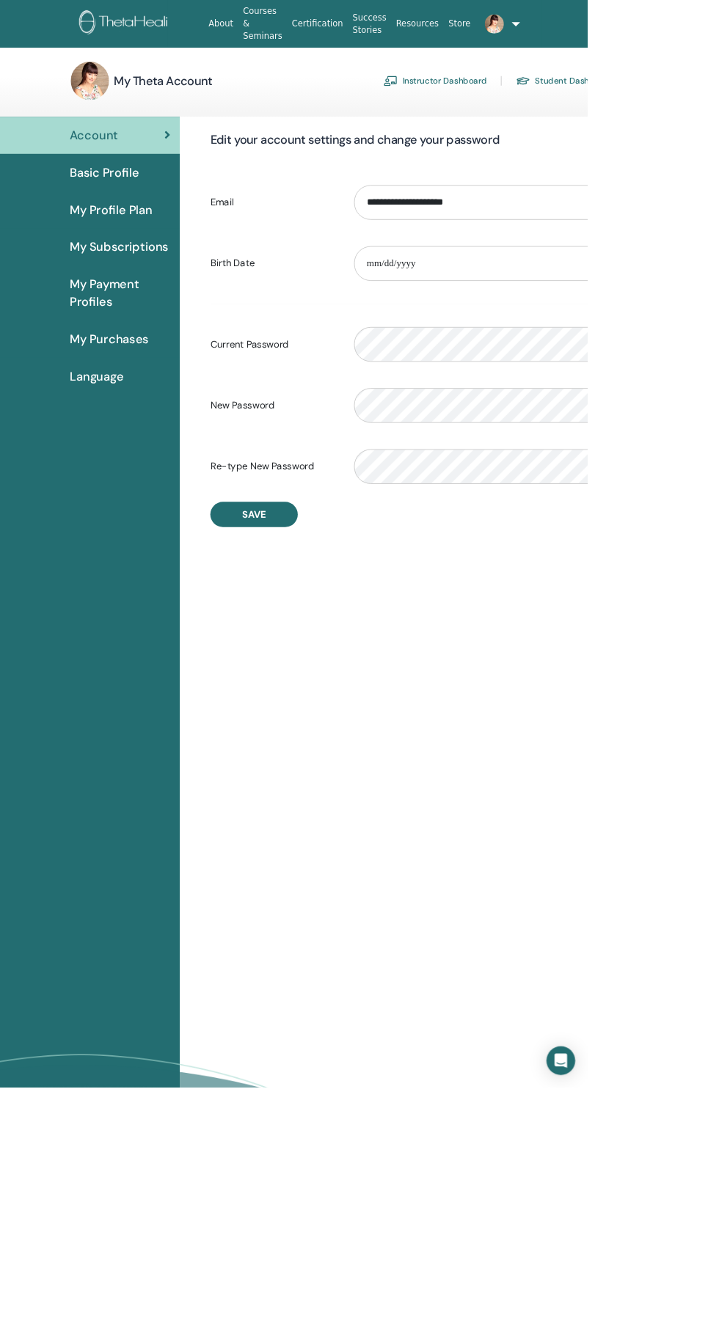
click at [180, 254] on span "My Profile Plan" at bounding box center [136, 257] width 102 height 22
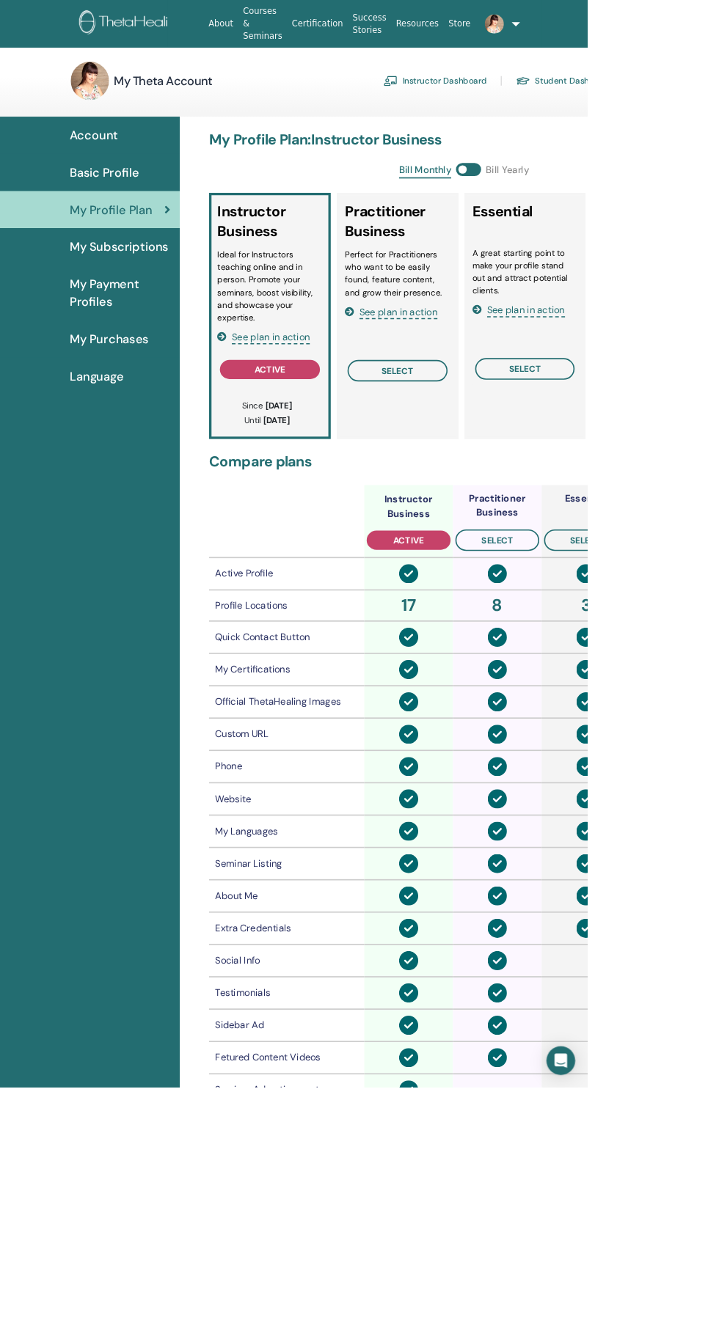
click at [159, 422] on span "My Purchases" at bounding box center [133, 415] width 97 height 22
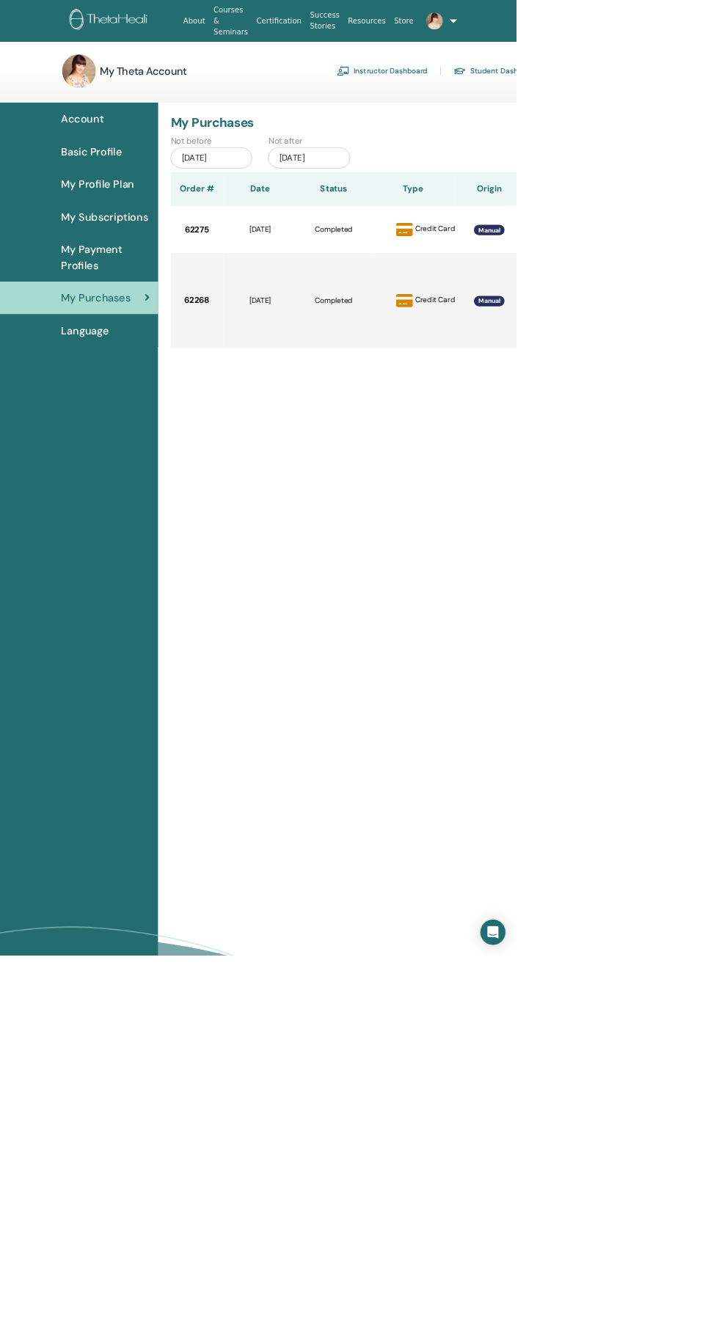
click at [147, 361] on span "My Payment Profiles" at bounding box center [146, 359] width 123 height 44
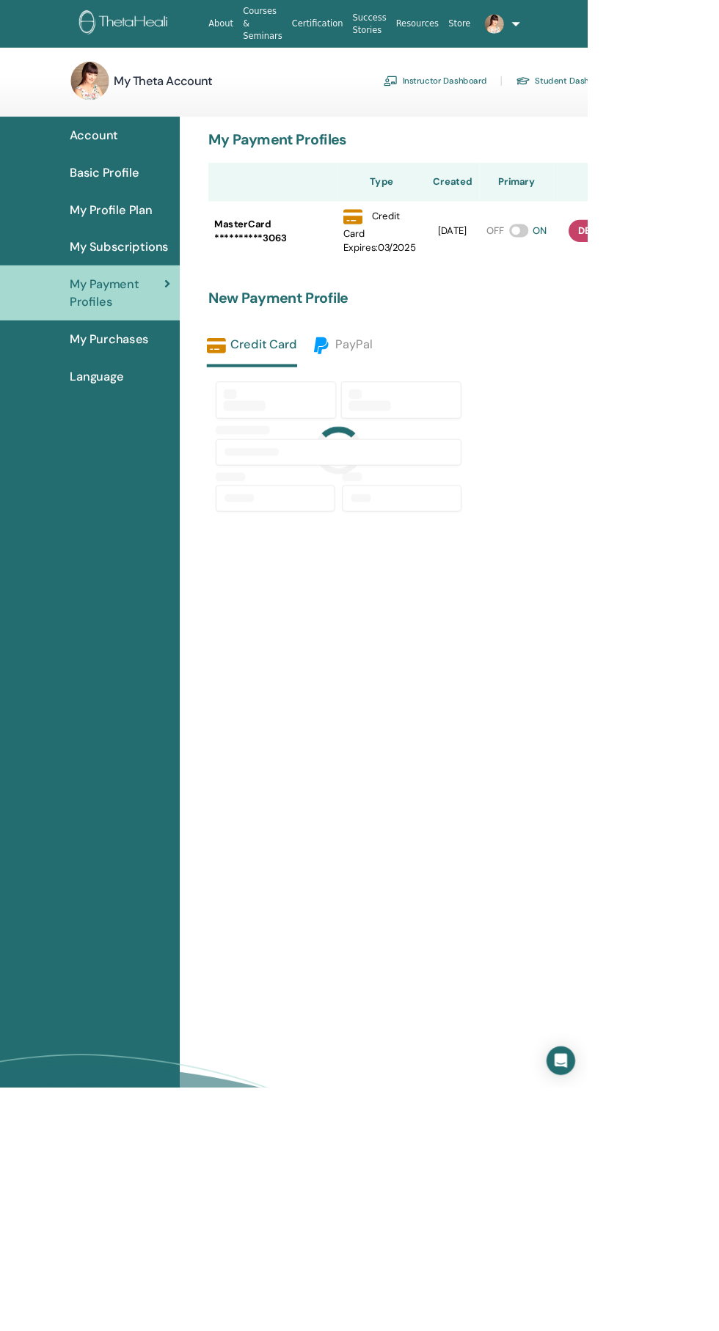
click at [167, 311] on span "My Subscriptions" at bounding box center [145, 302] width 121 height 22
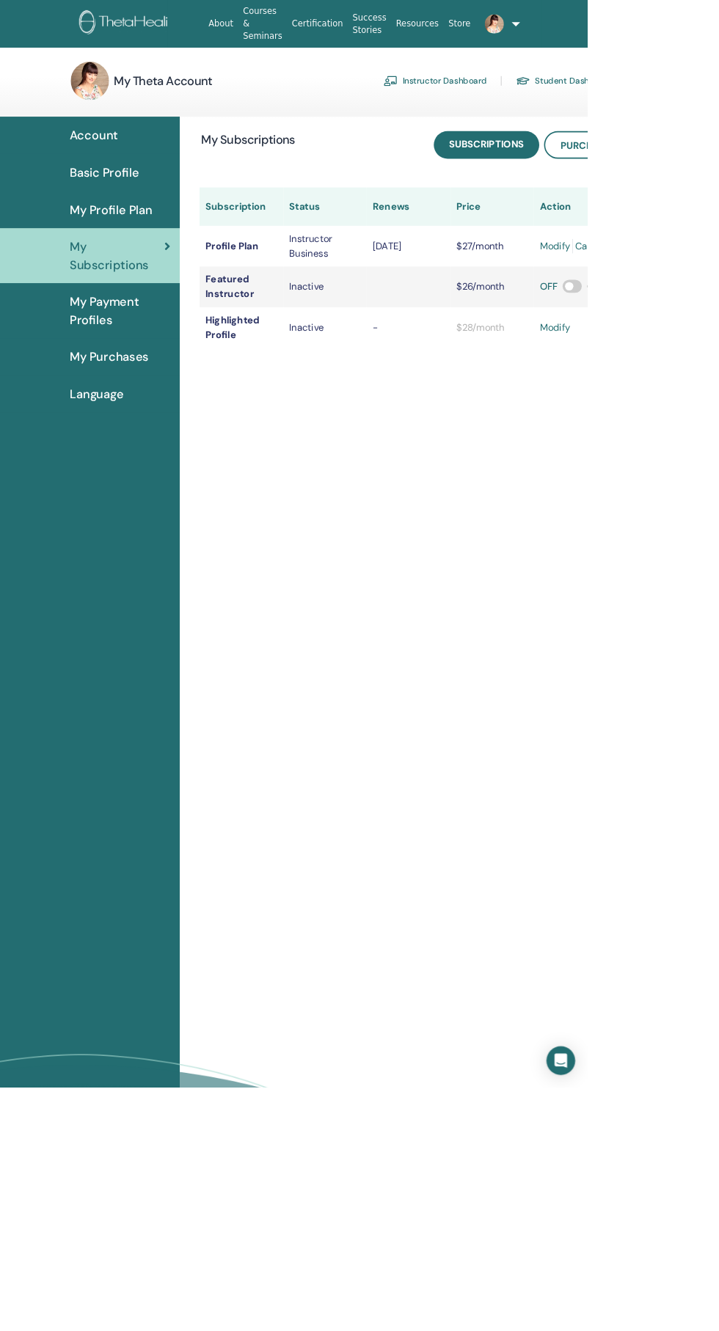
click at [186, 24] on img at bounding box center [166, 28] width 138 height 33
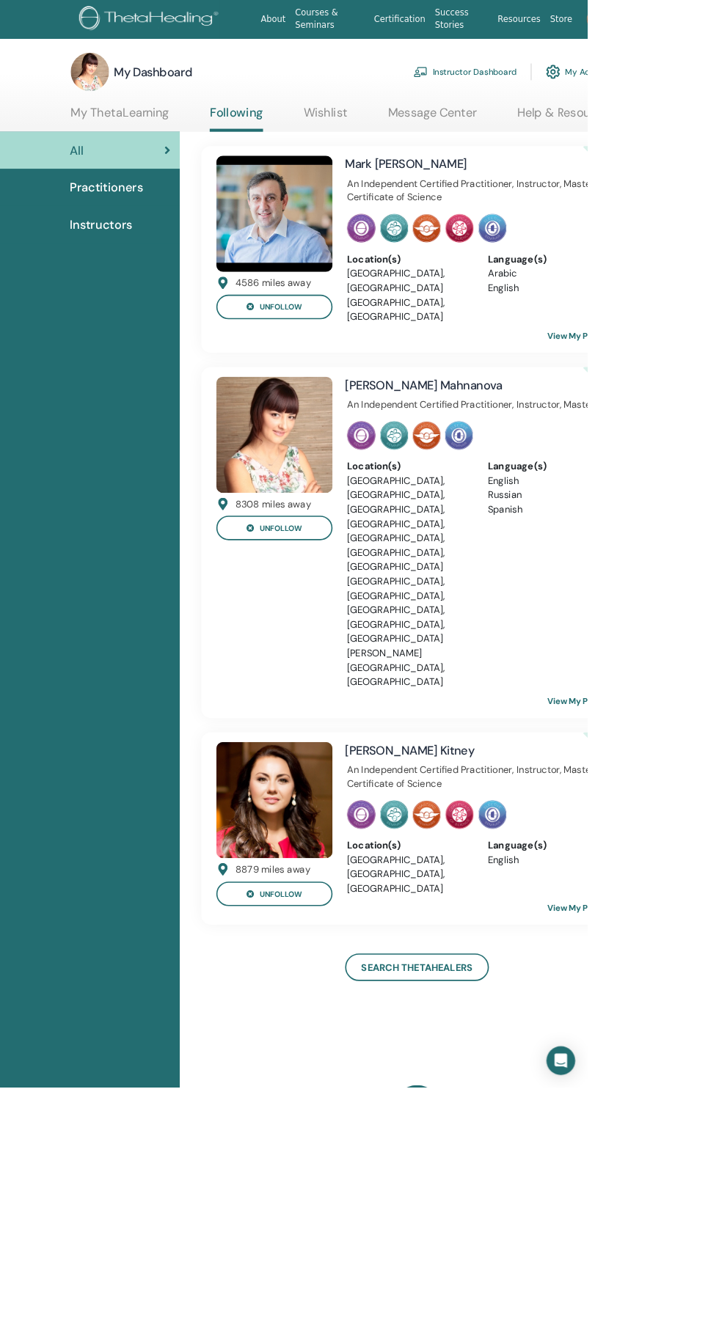
click at [590, 84] on link "Instructor Dashboard" at bounding box center [569, 88] width 126 height 32
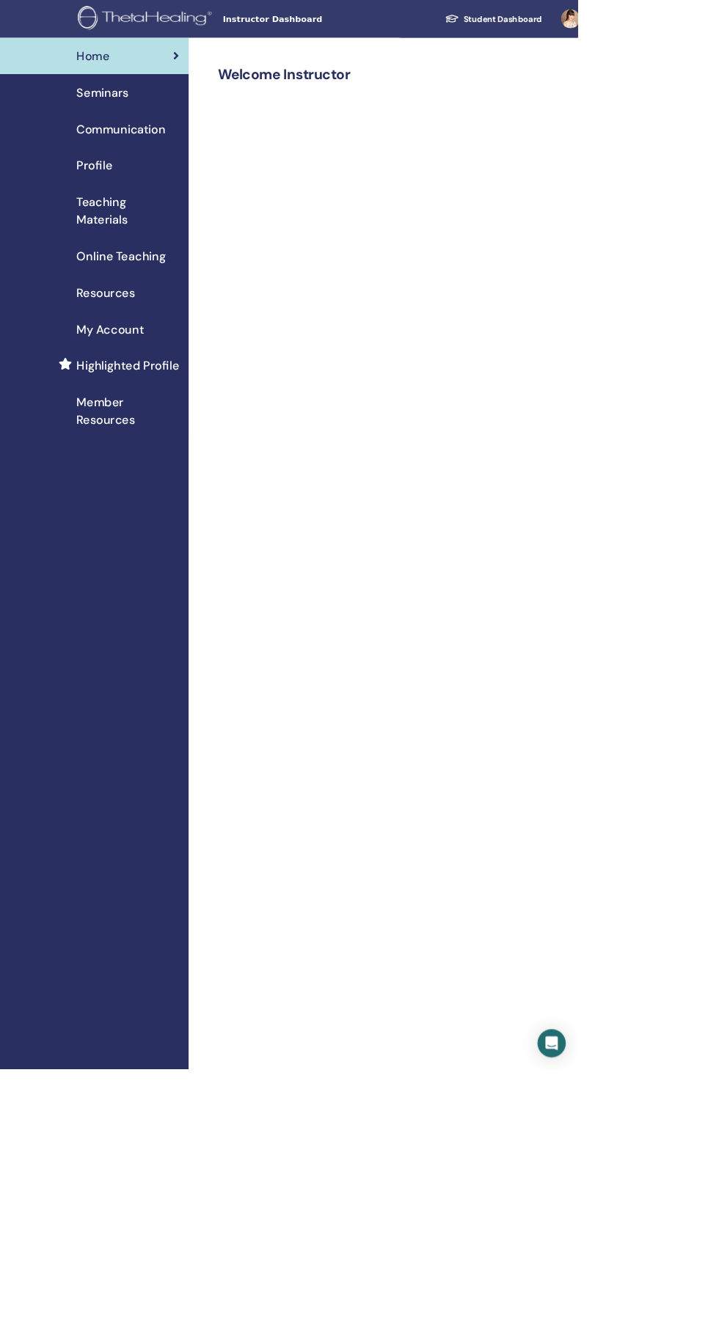
click at [164, 125] on div "Seminars" at bounding box center [117, 115] width 211 height 22
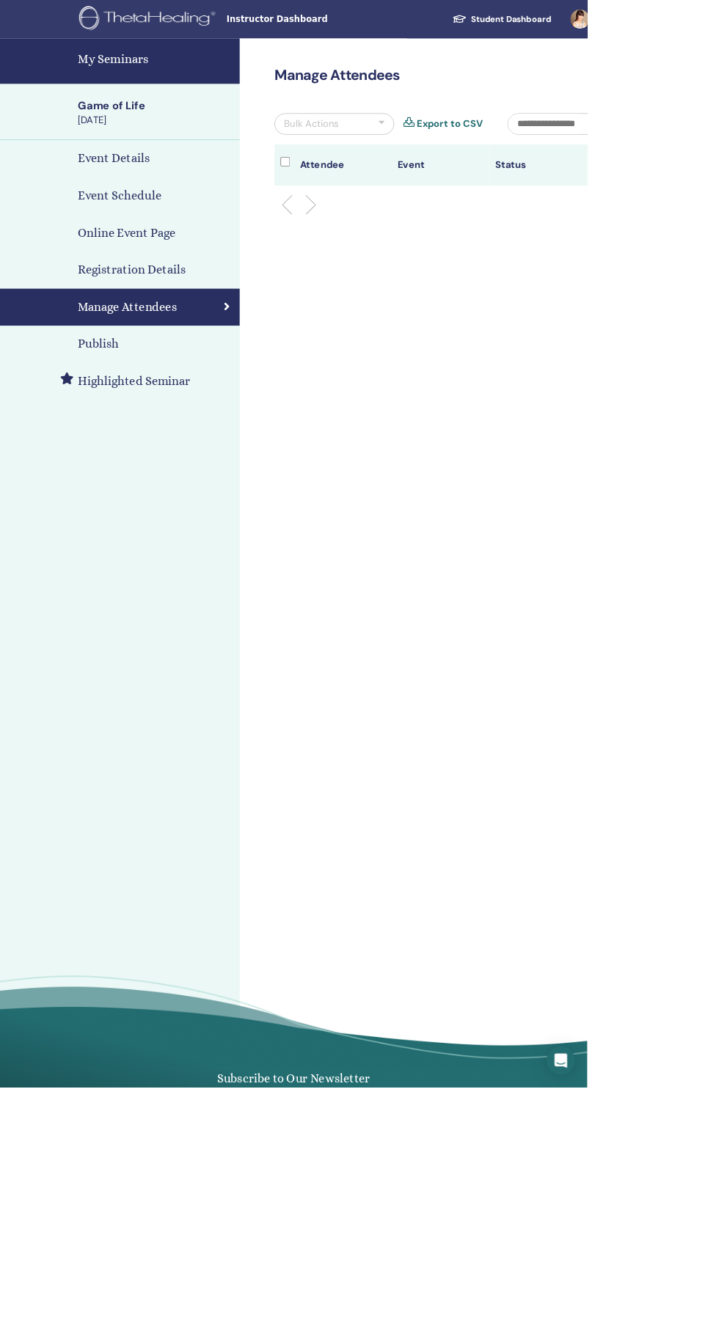
click at [201, 475] on h4 "Highlighted Seminar" at bounding box center [164, 467] width 138 height 22
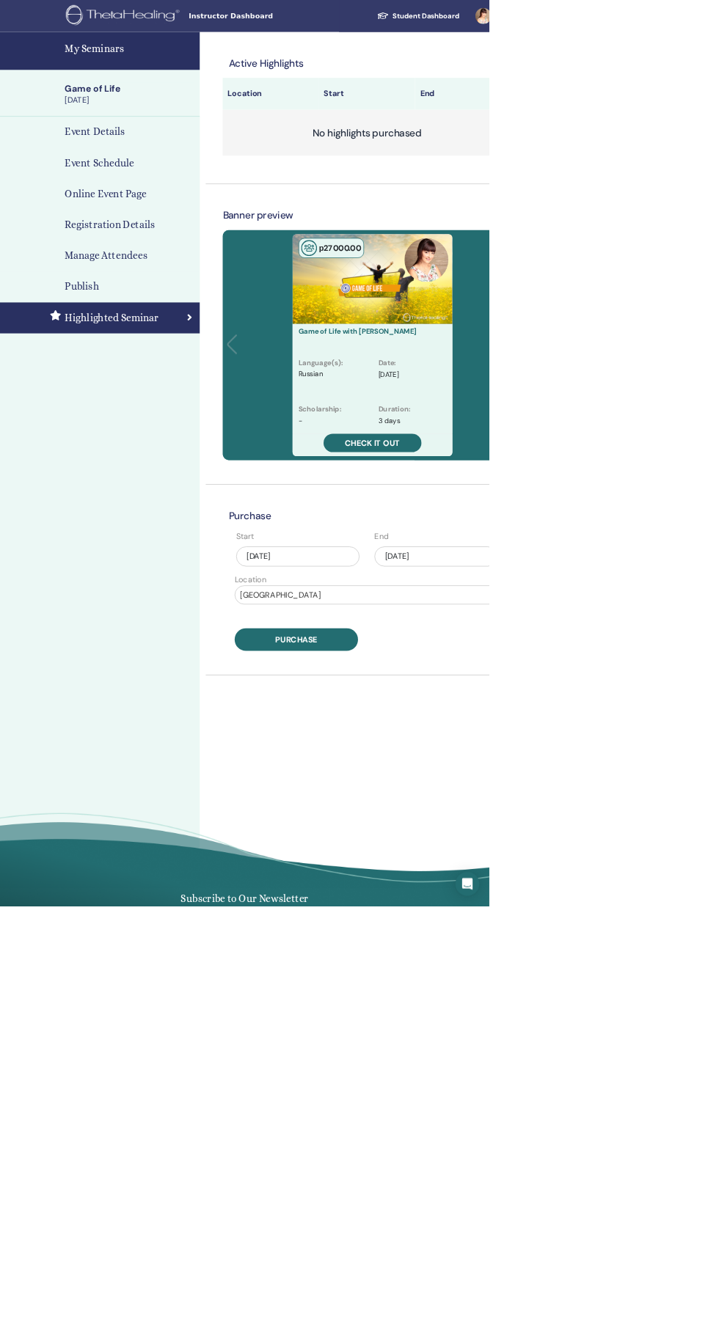
click at [642, 819] on div "[DATE]" at bounding box center [640, 817] width 181 height 29
click at [718, 872] on div "Su Mo Tu We Th Fr Sa" at bounding box center [640, 880] width 176 height 23
click at [718, 867] on button "Next Month" at bounding box center [714, 863] width 23 height 23
click at [713, 864] on span "Next Month" at bounding box center [713, 863] width 0 height 15
click at [617, 982] on div "18" at bounding box center [616, 982] width 20 height 20
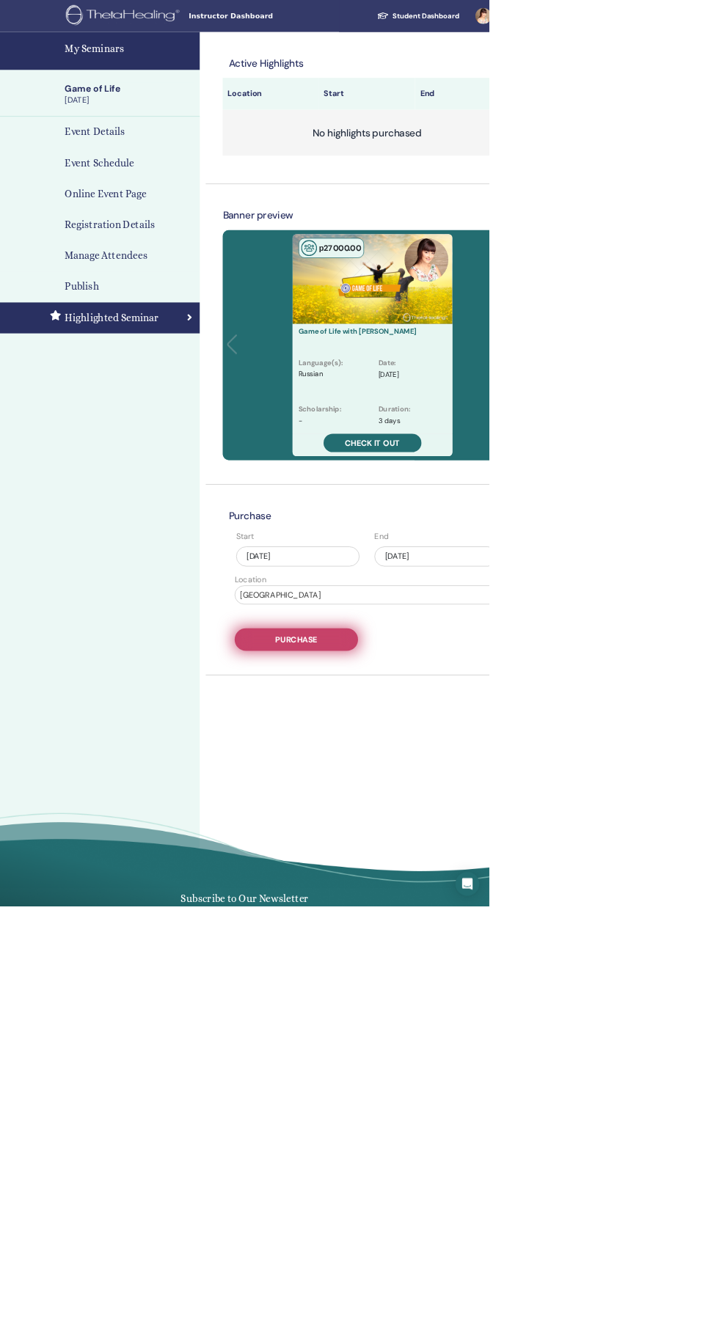
click at [512, 939] on button "Purchase" at bounding box center [435, 939] width 181 height 33
click at [688, 818] on div "Sep/17, 2025" at bounding box center [640, 817] width 181 height 29
click at [483, 824] on div "Sep/17, 2025" at bounding box center [437, 817] width 181 height 29
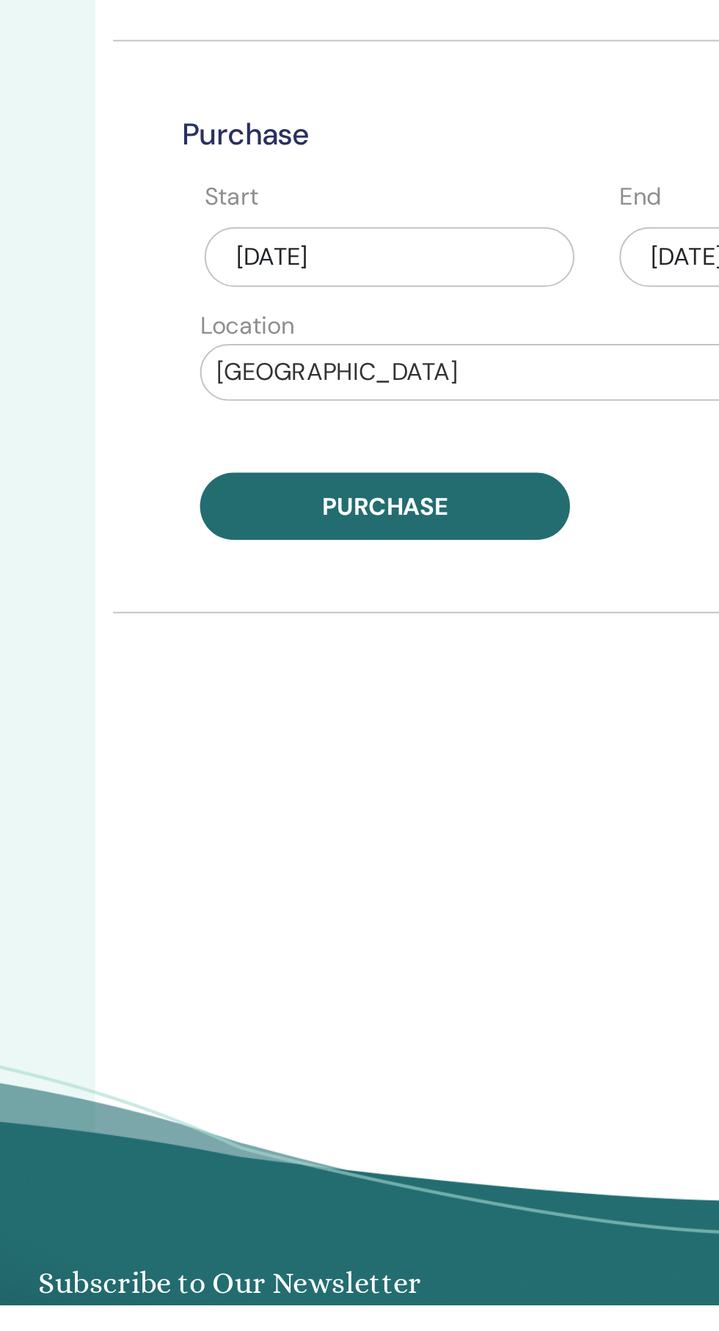
click at [465, 817] on div "Sep/17, 2025" at bounding box center [437, 817] width 181 height 29
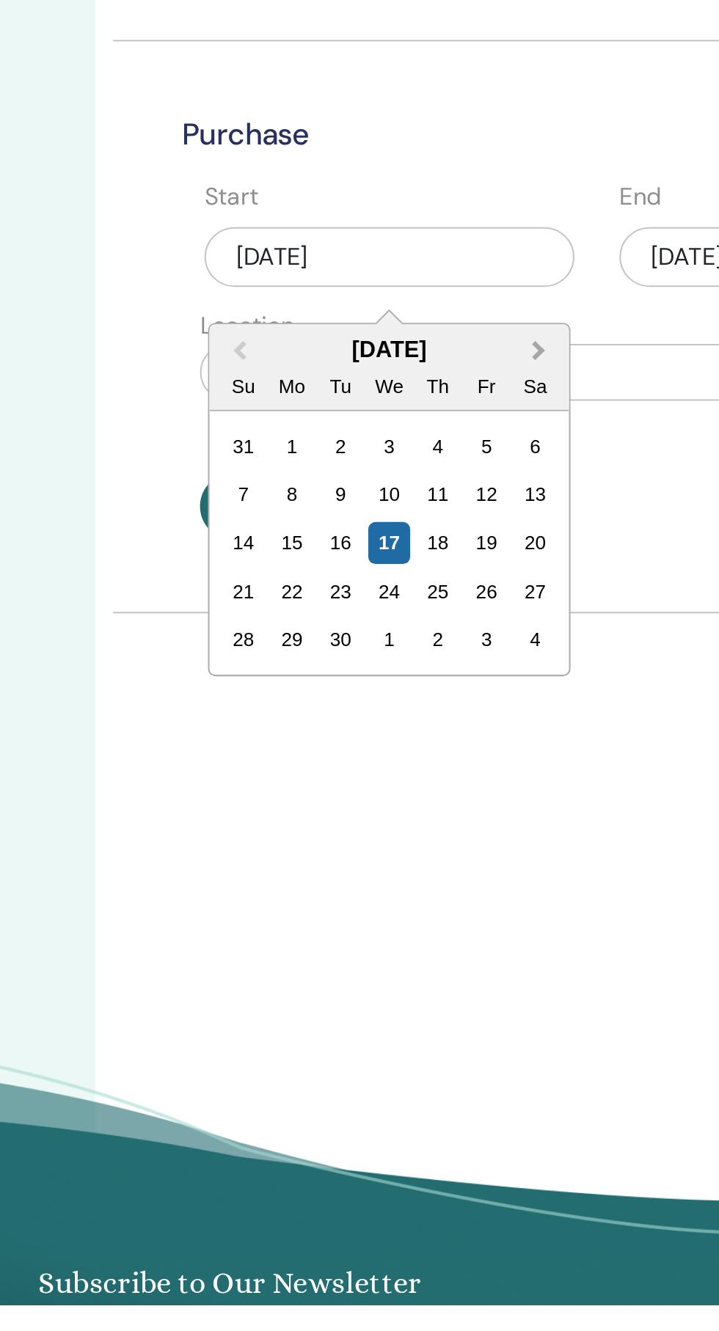
click at [510, 864] on span "Next Month" at bounding box center [510, 863] width 0 height 15
click at [437, 910] on div "1" at bounding box center [438, 910] width 20 height 20
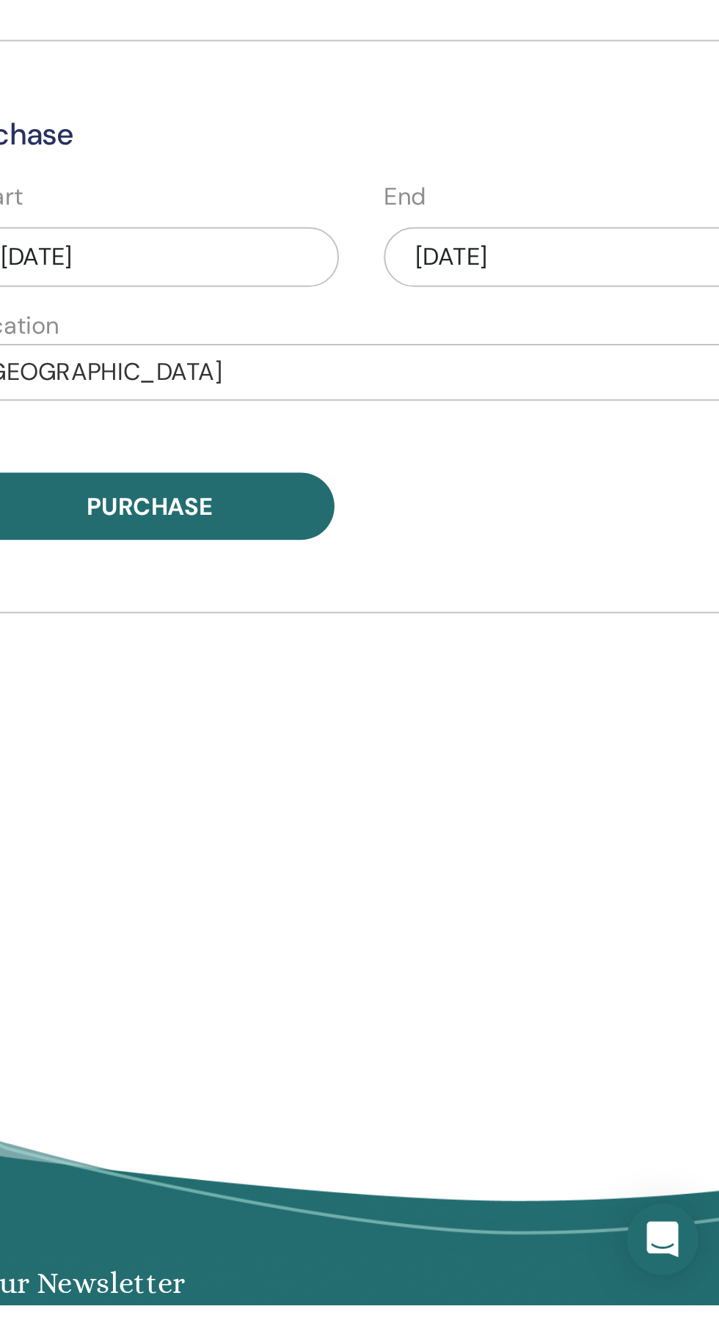
click at [641, 817] on div "Sep/17, 2025" at bounding box center [640, 817] width 181 height 29
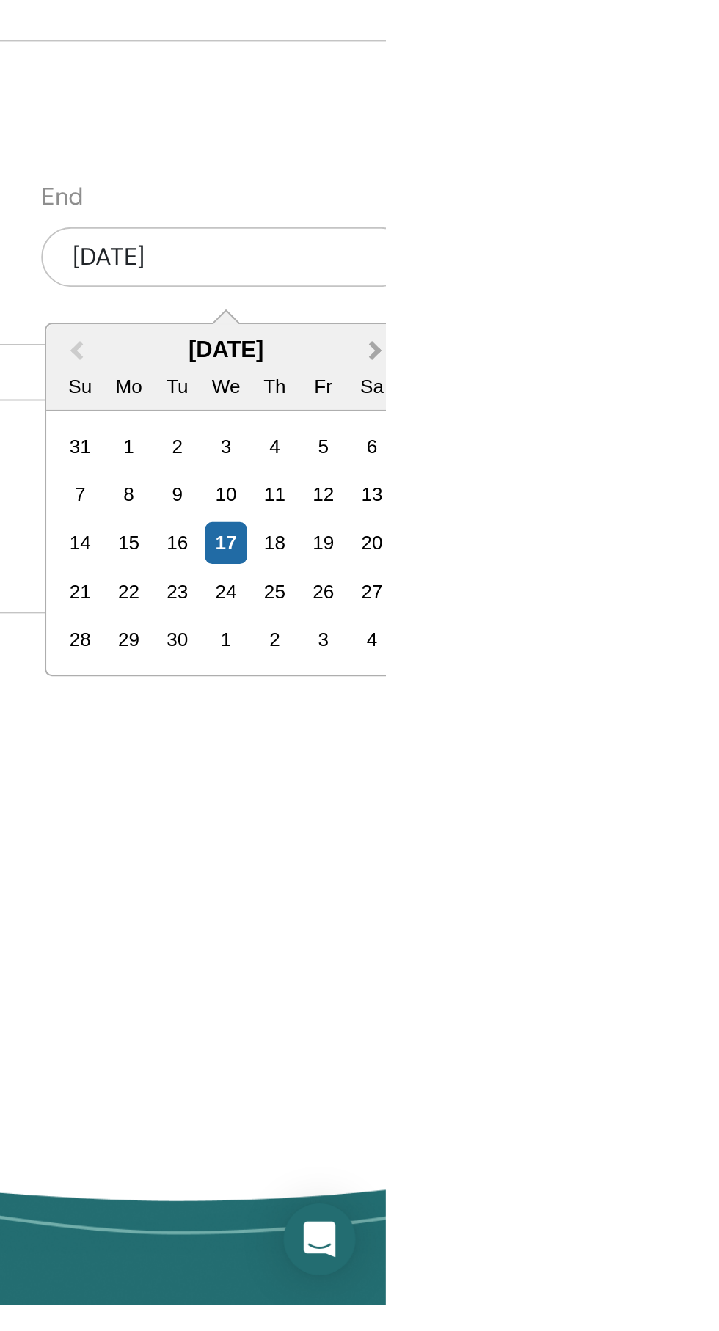
click at [713, 863] on span "Next Month" at bounding box center [713, 863] width 0 height 15
click at [593, 986] on div "20" at bounding box center [593, 982] width 20 height 20
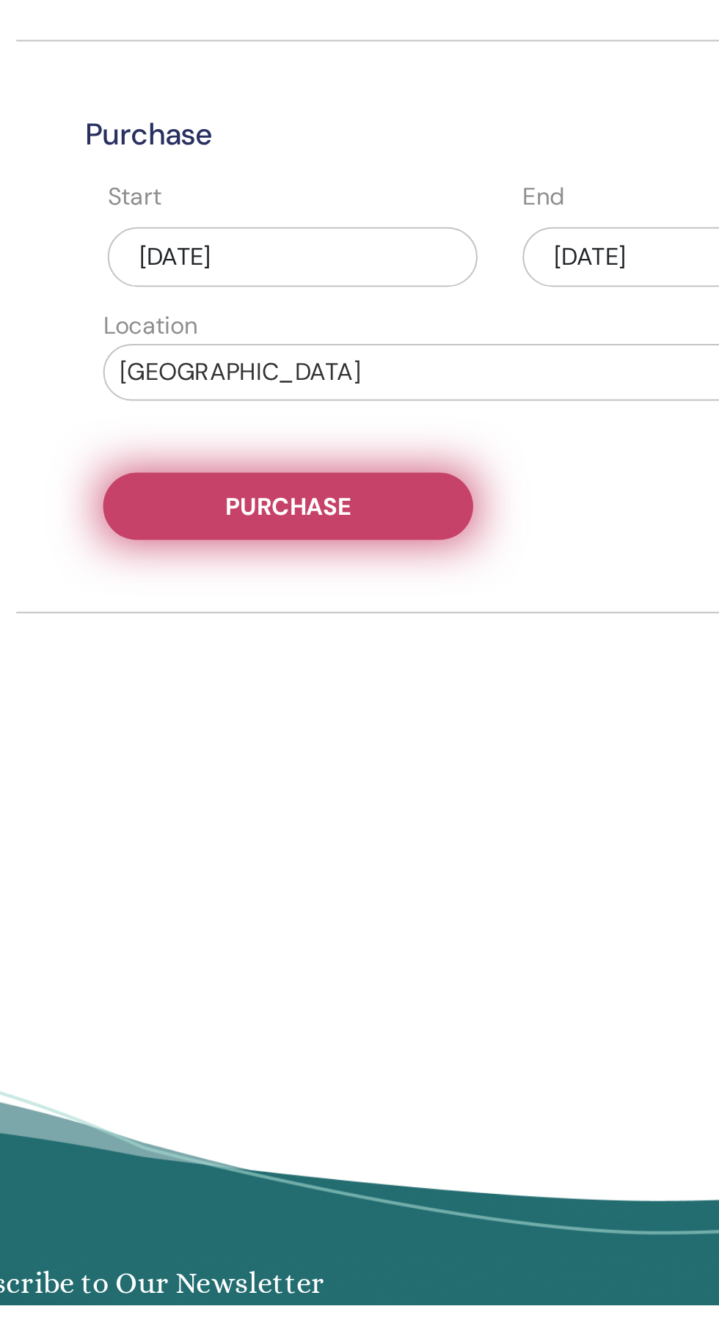
click at [475, 938] on button "Purchase" at bounding box center [435, 939] width 181 height 33
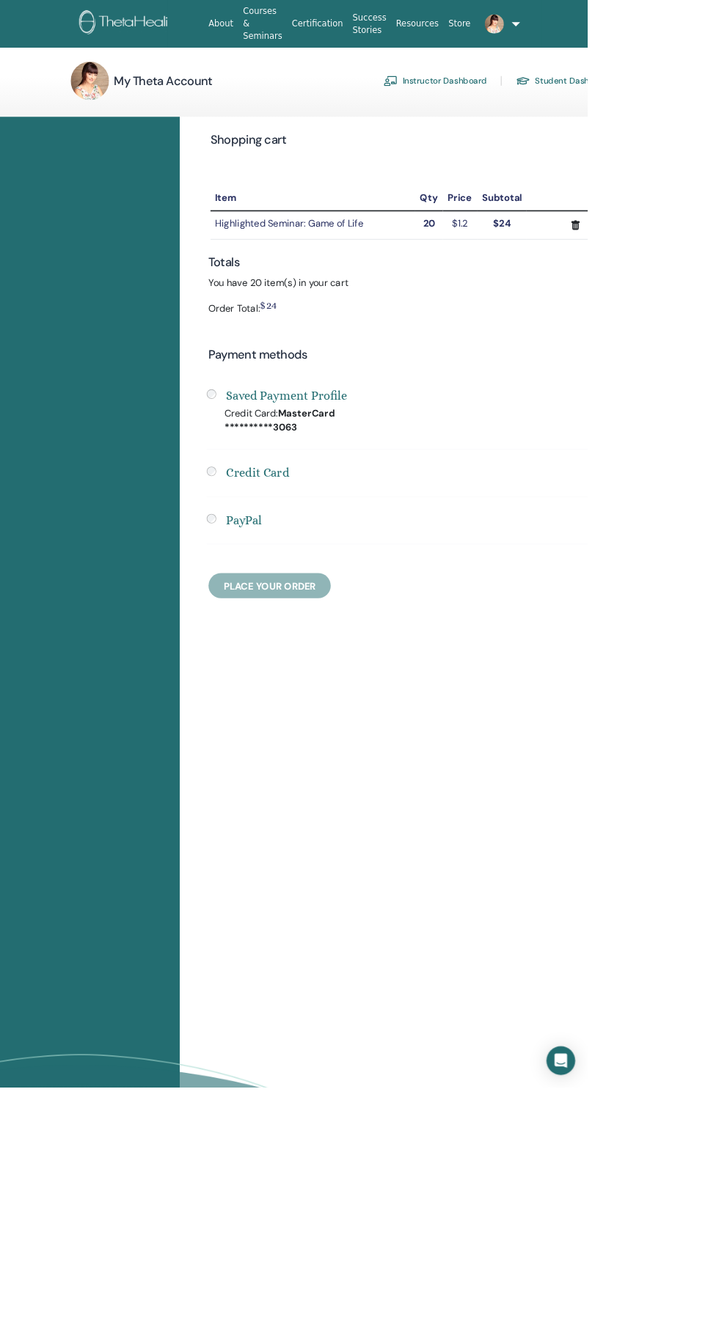
click at [568, 100] on link "Instructor Dashboard" at bounding box center [532, 98] width 126 height 23
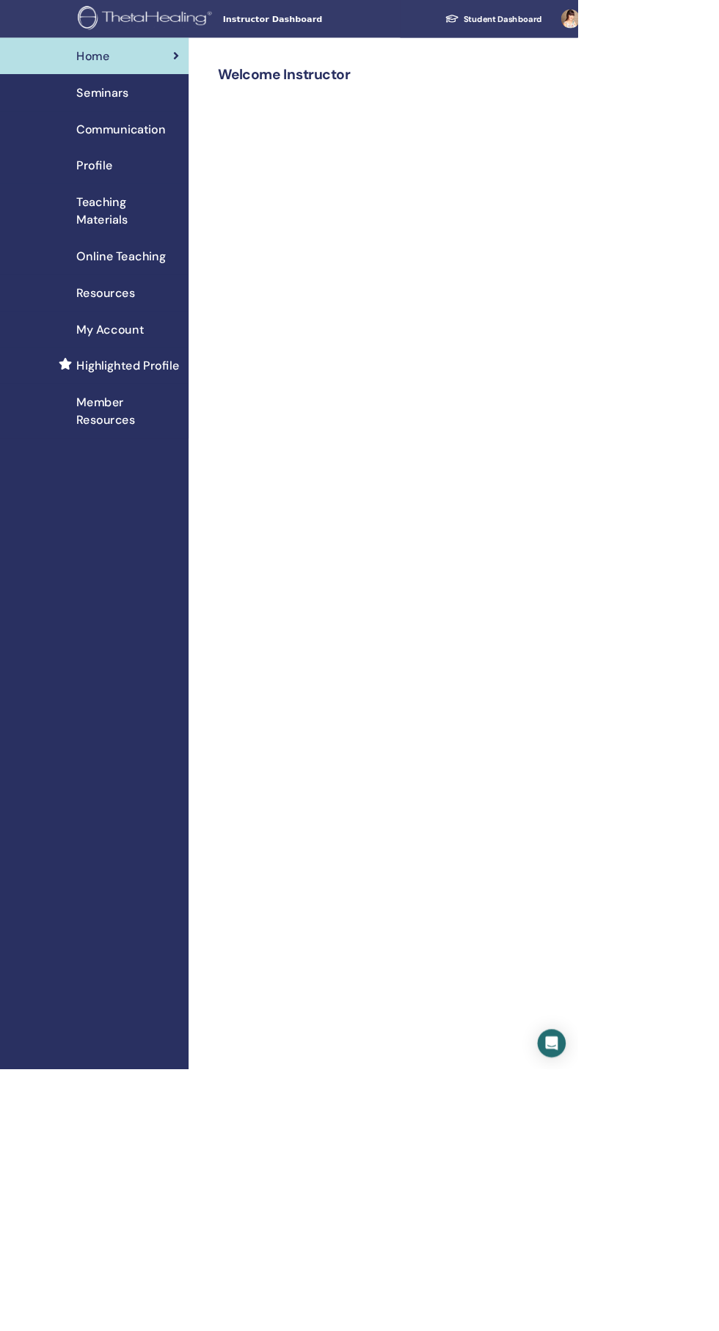
click at [142, 216] on div "Profile" at bounding box center [117, 206] width 211 height 22
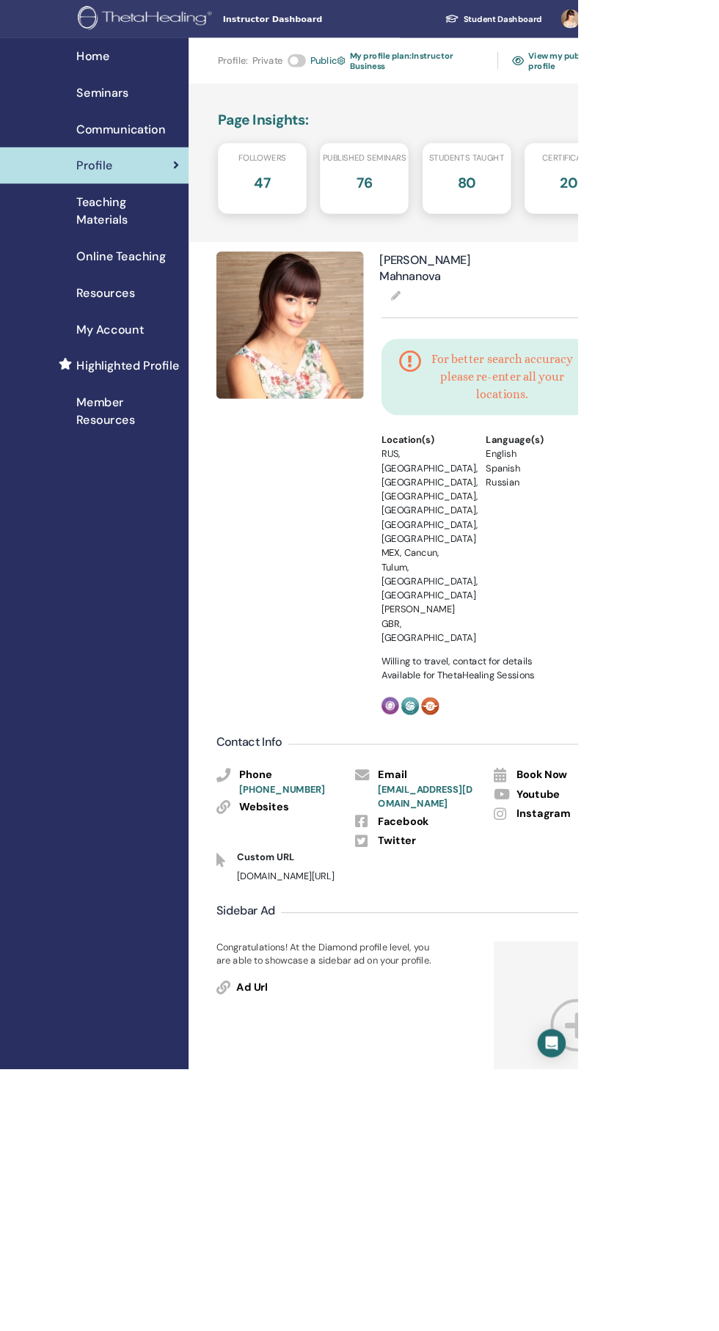
click at [713, 68] on link "View my public profile" at bounding box center [699, 76] width 125 height 34
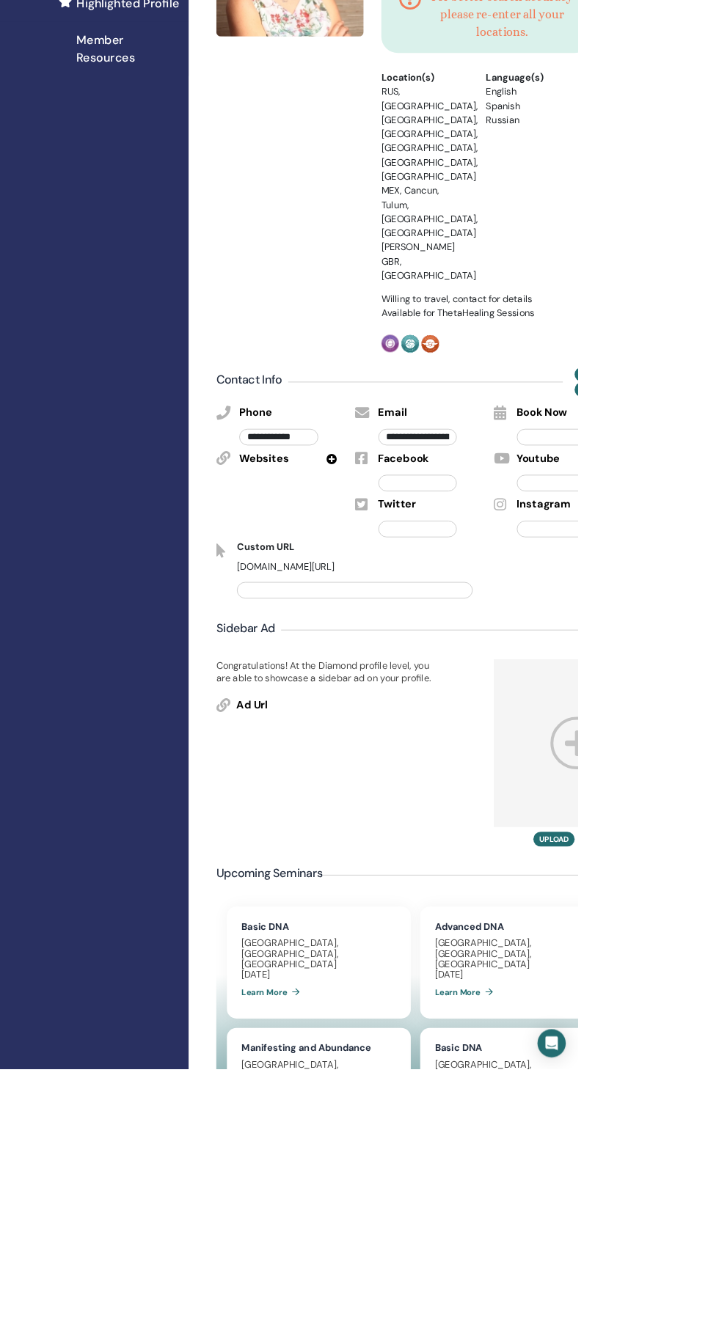
scroll to position [481, 0]
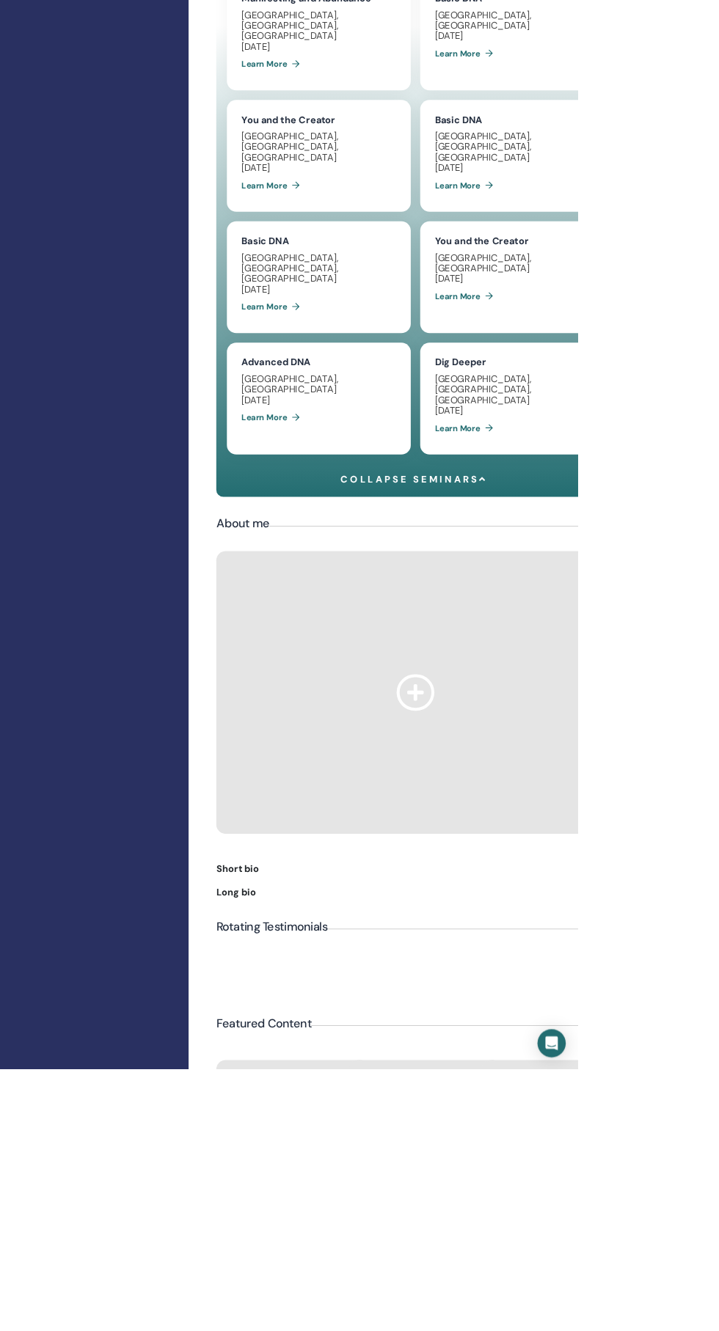
scroll to position [1760, 0]
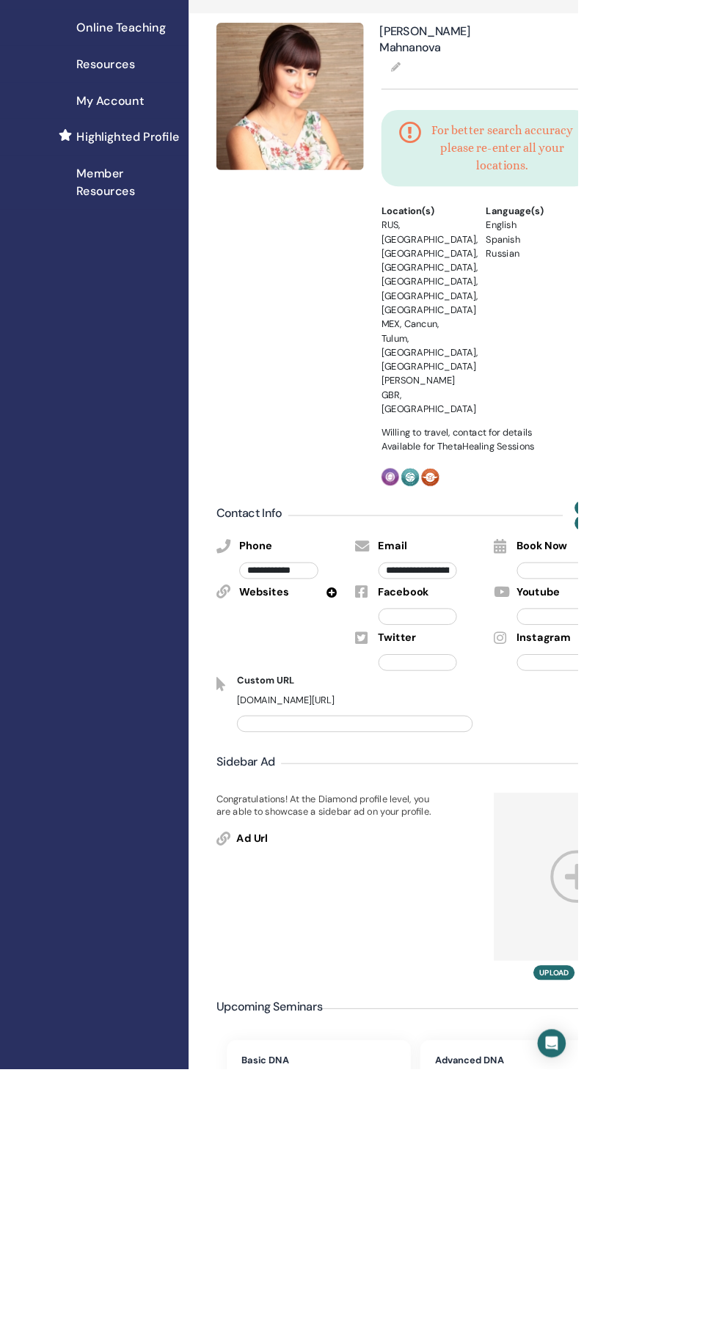
scroll to position [279, 0]
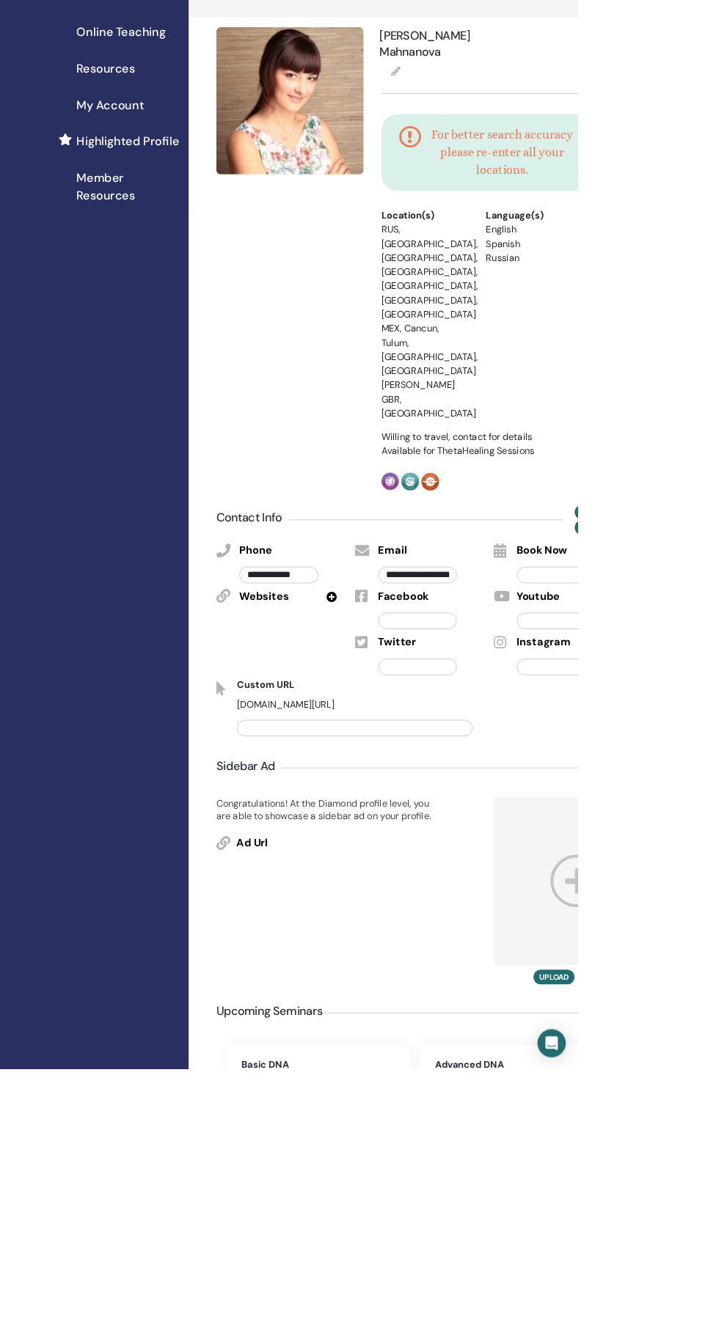
click at [718, 1064] on icon at bounding box center [719, 1096] width 68 height 65
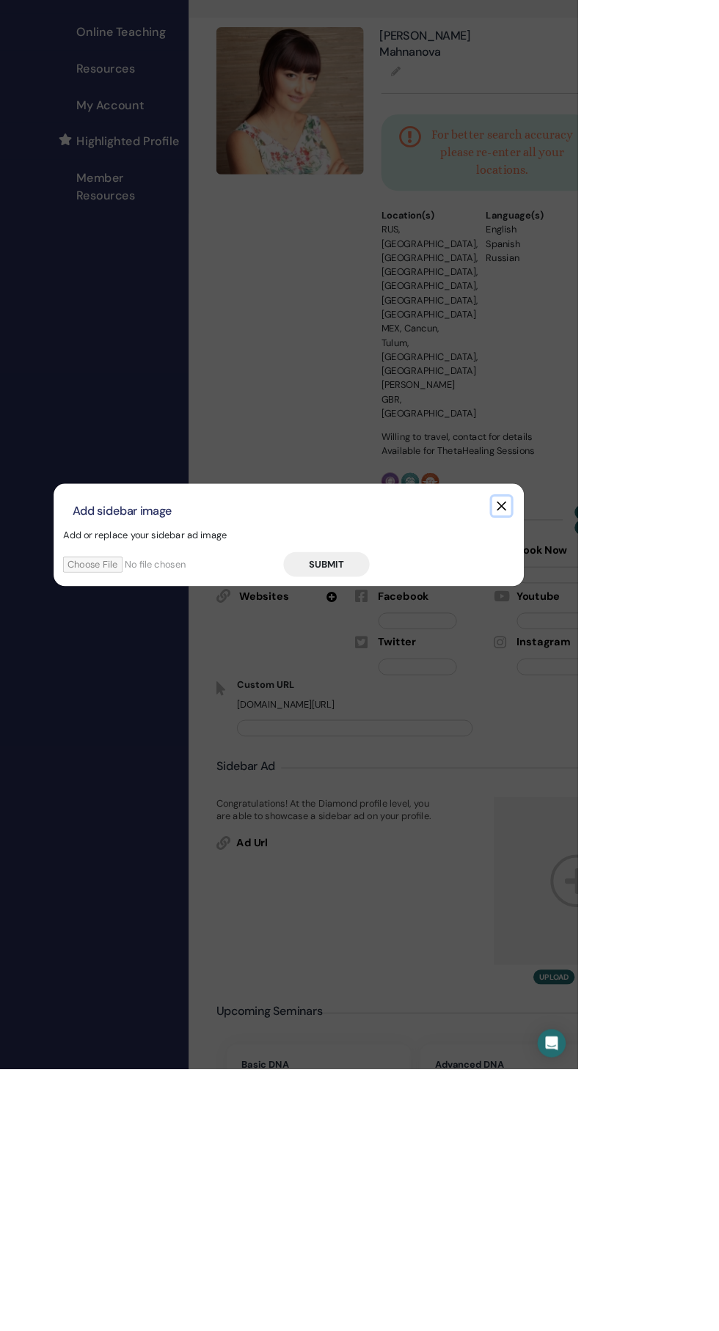
click at [636, 642] on button "button" at bounding box center [623, 629] width 23 height 23
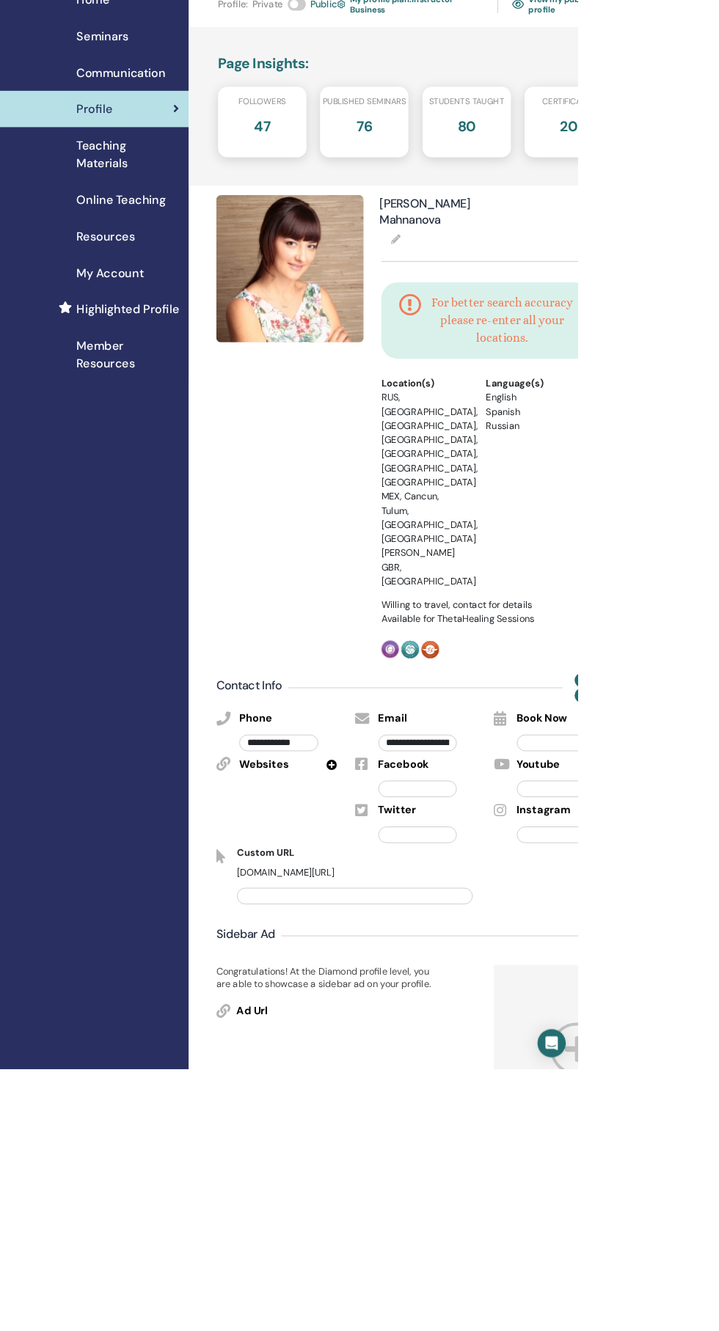
scroll to position [0, 0]
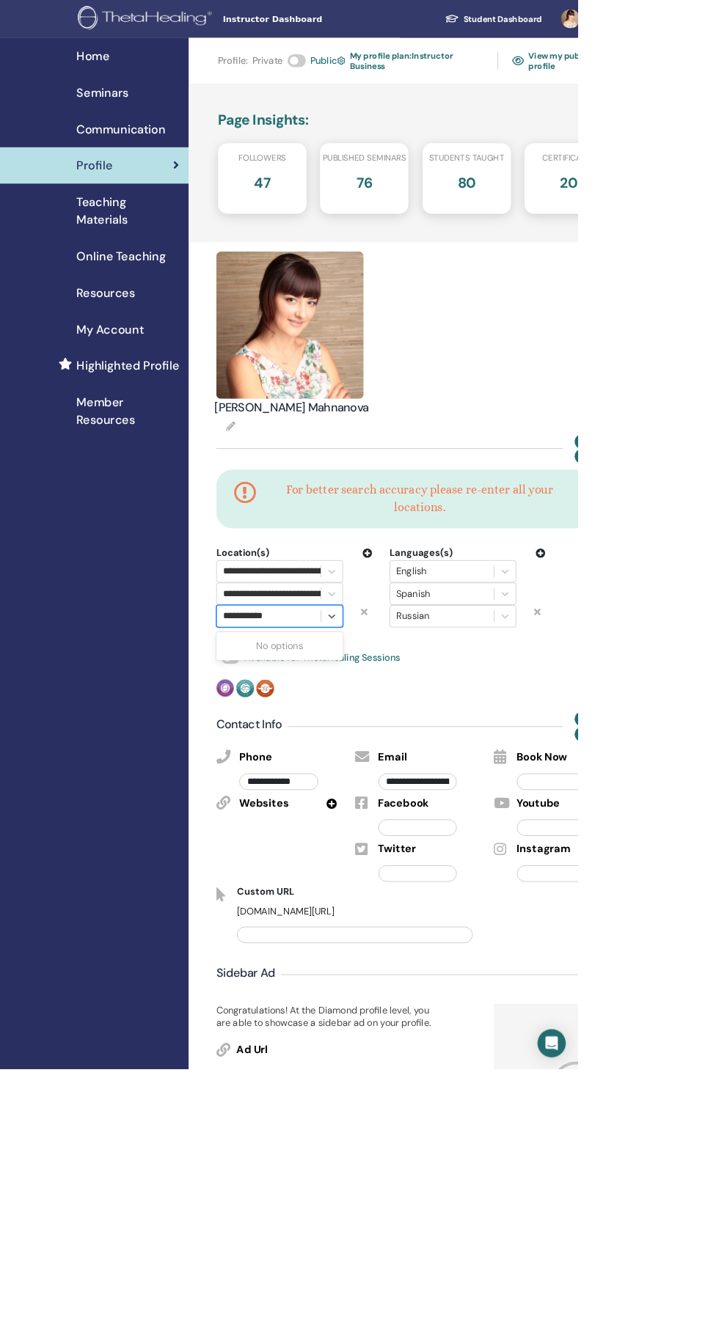
click at [340, 766] on input "**********" at bounding box center [312, 767] width 71 height 18
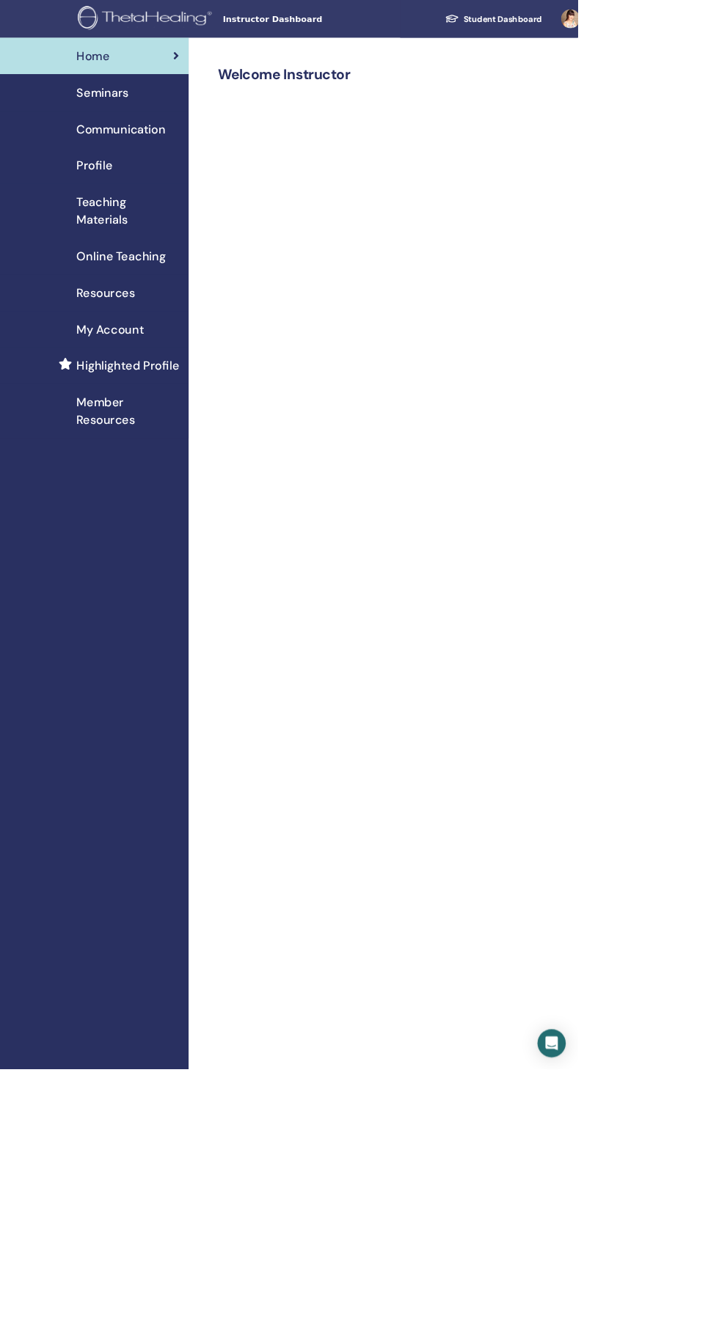
click at [164, 409] on span "My Account" at bounding box center [137, 410] width 84 height 22
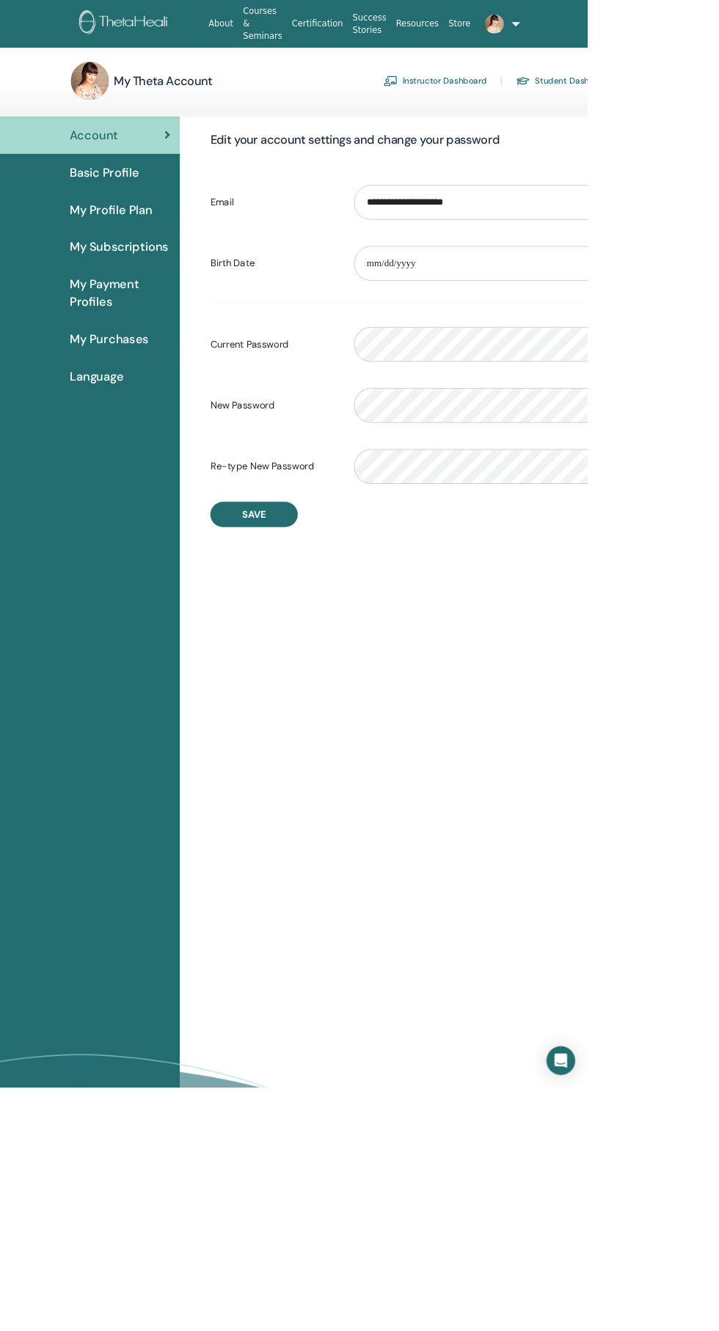
click at [176, 219] on div "Basic Profile" at bounding box center [110, 211] width 197 height 22
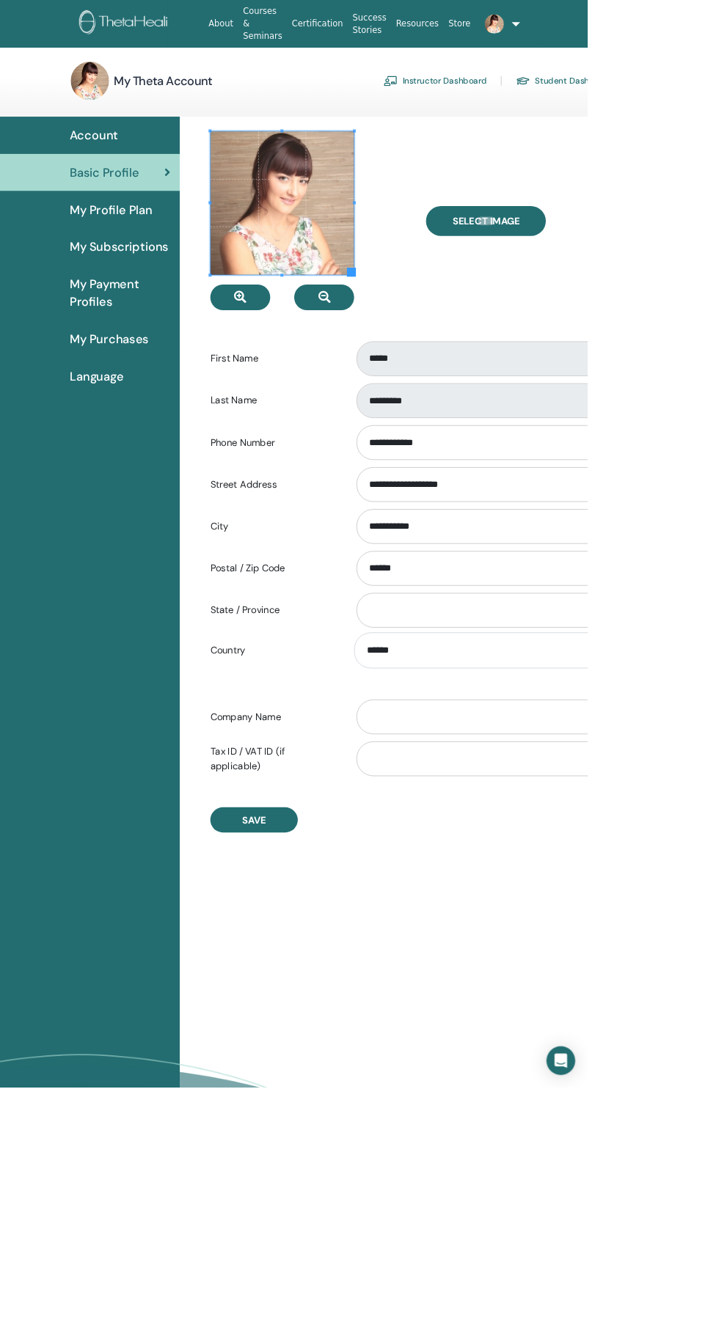
click at [186, 301] on span "My Subscriptions" at bounding box center [145, 302] width 121 height 22
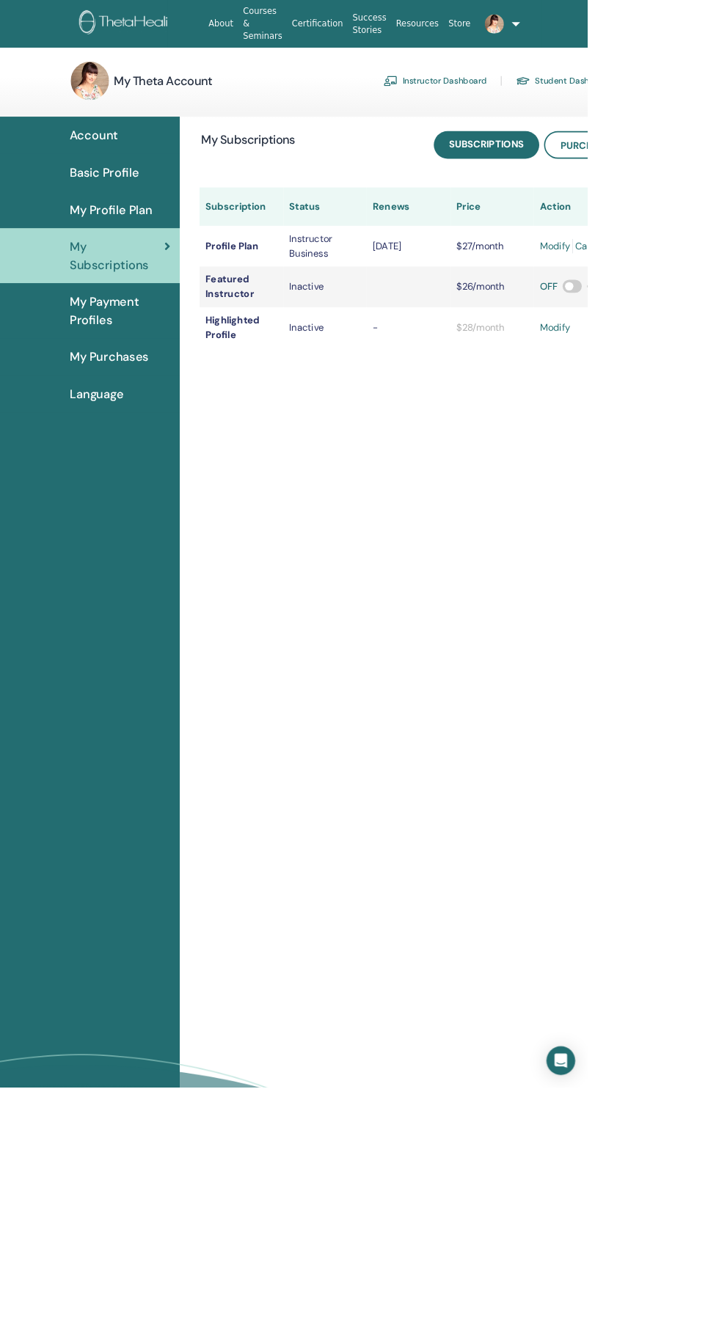
click at [146, 383] on span "My Payment Profiles" at bounding box center [146, 381] width 123 height 44
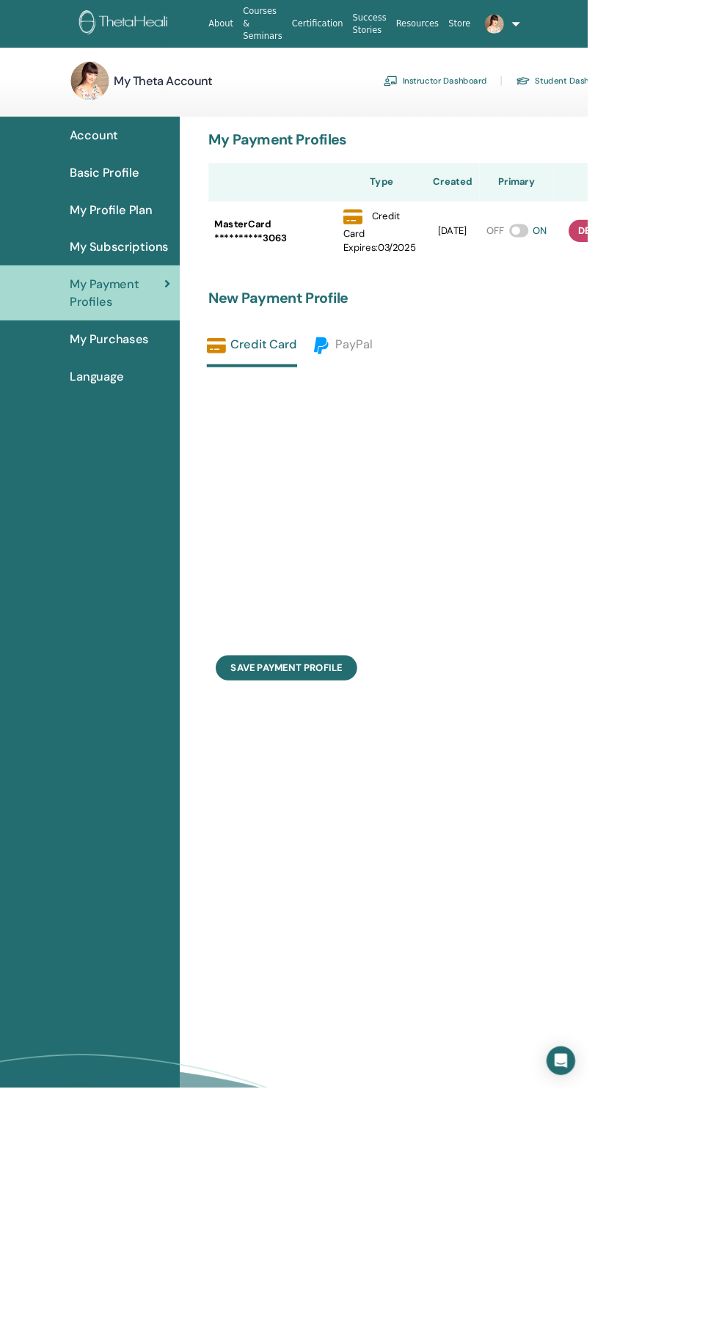
click at [166, 418] on span "My Purchases" at bounding box center [133, 415] width 97 height 22
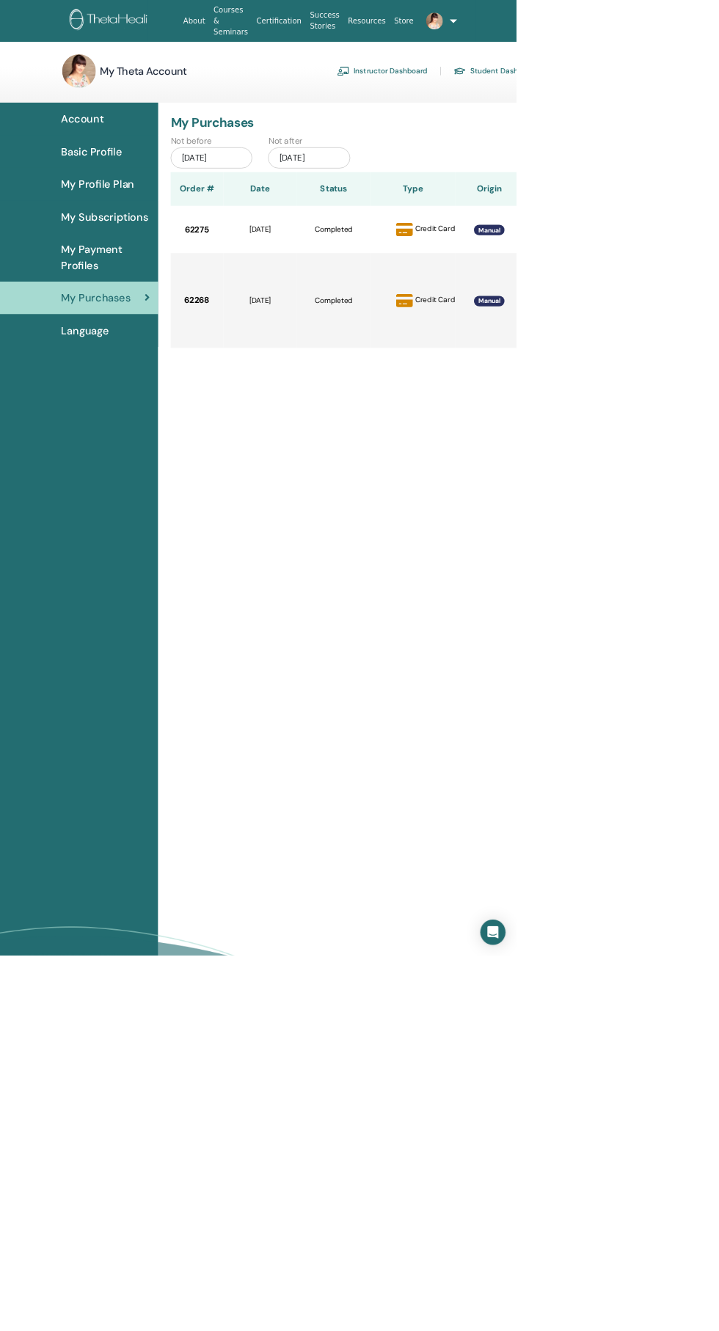
click at [576, 92] on link "Instructor Dashboard" at bounding box center [532, 98] width 126 height 23
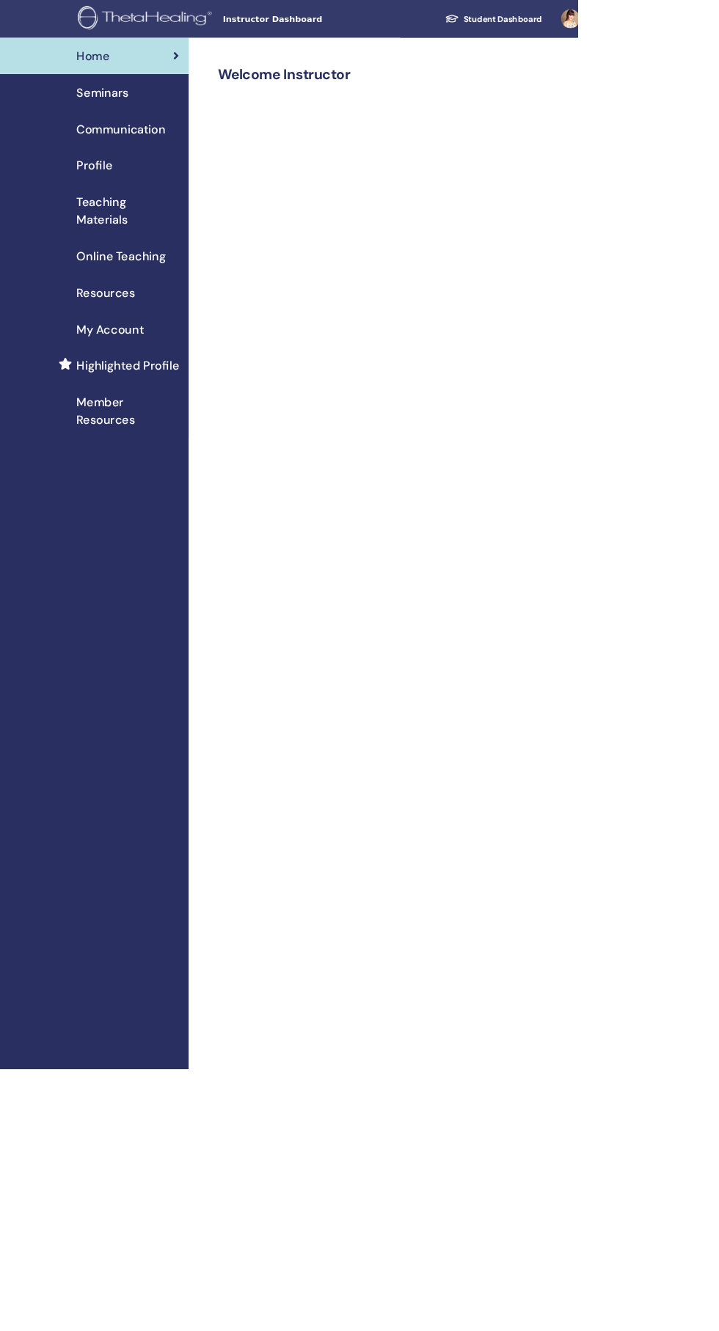
click at [153, 216] on div "Profile" at bounding box center [117, 206] width 211 height 22
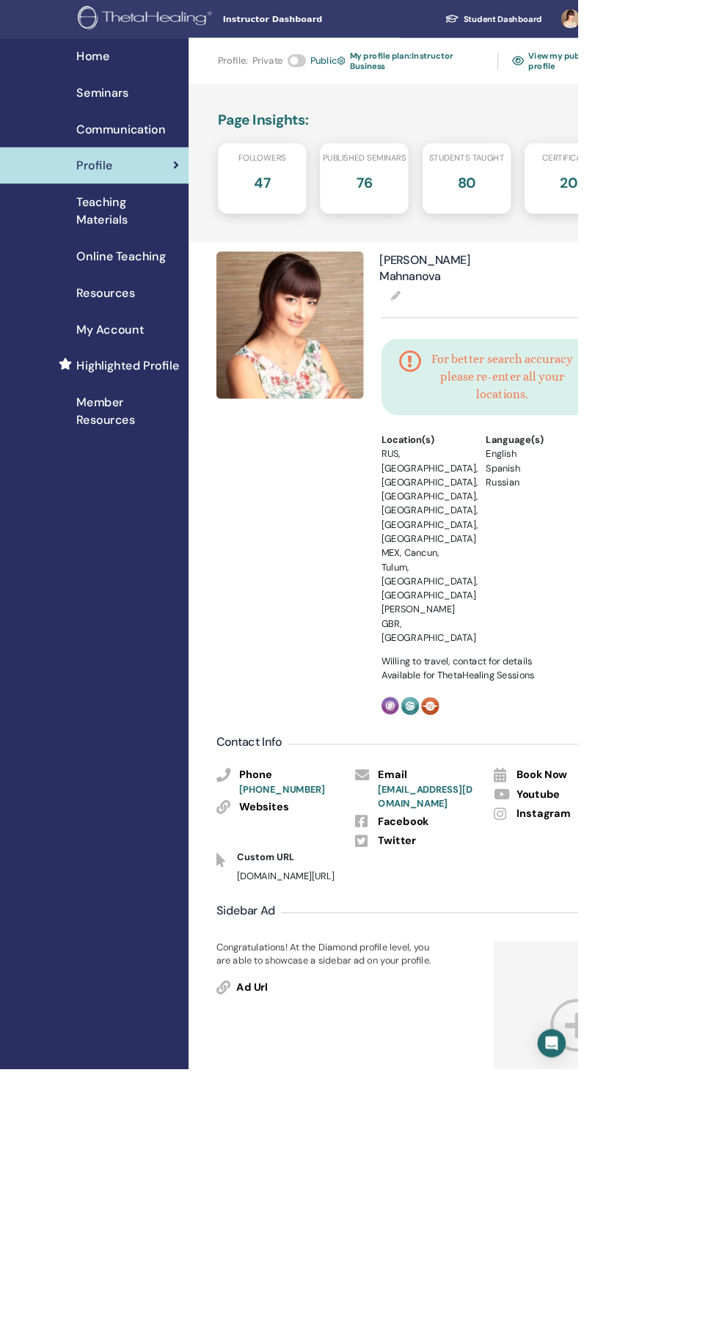
click at [133, 76] on span "Home" at bounding box center [115, 70] width 41 height 22
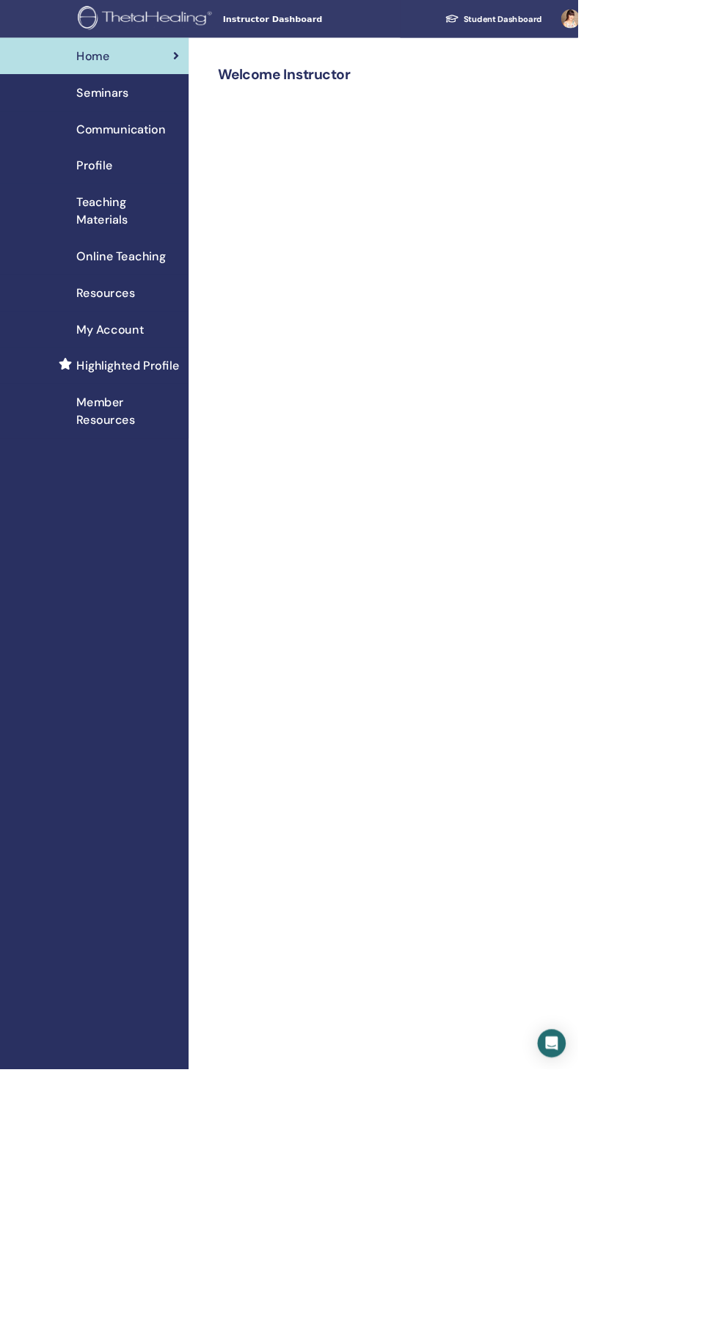
click at [191, 164] on span "Communication" at bounding box center [150, 161] width 111 height 22
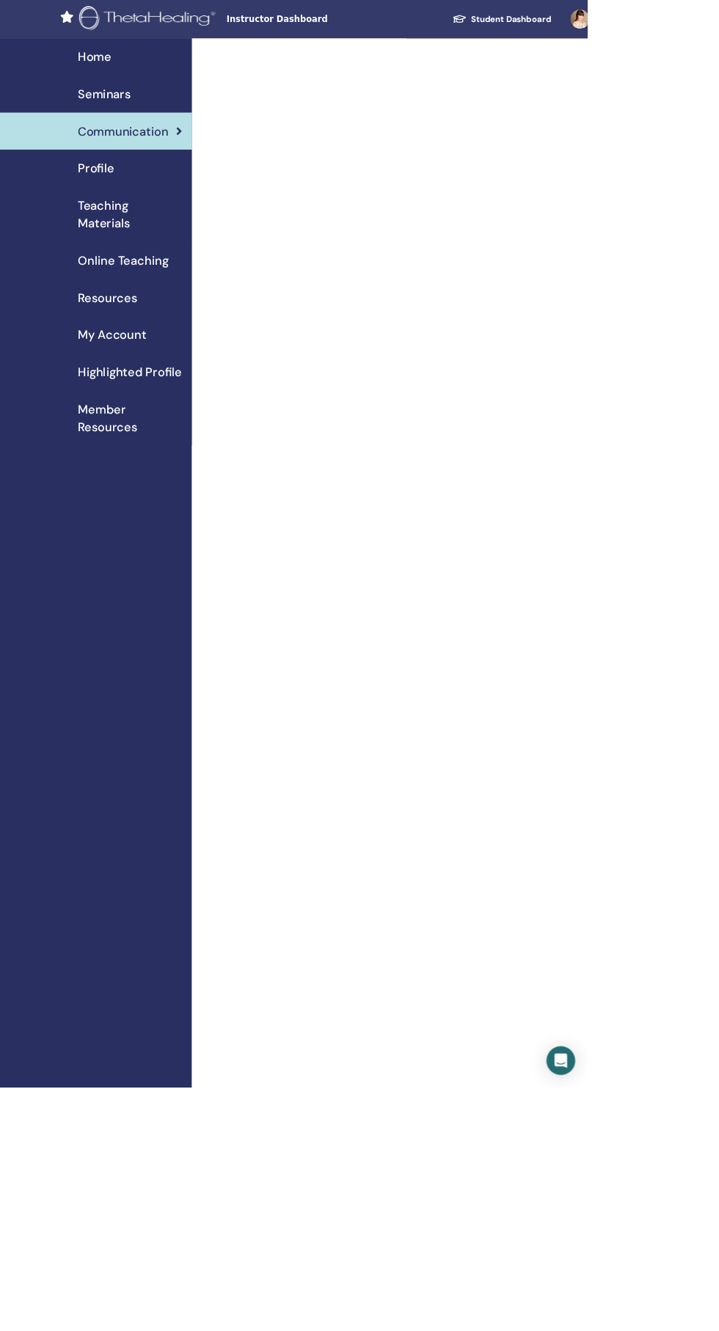
click at [170, 264] on span "Teaching Materials" at bounding box center [159, 263] width 128 height 44
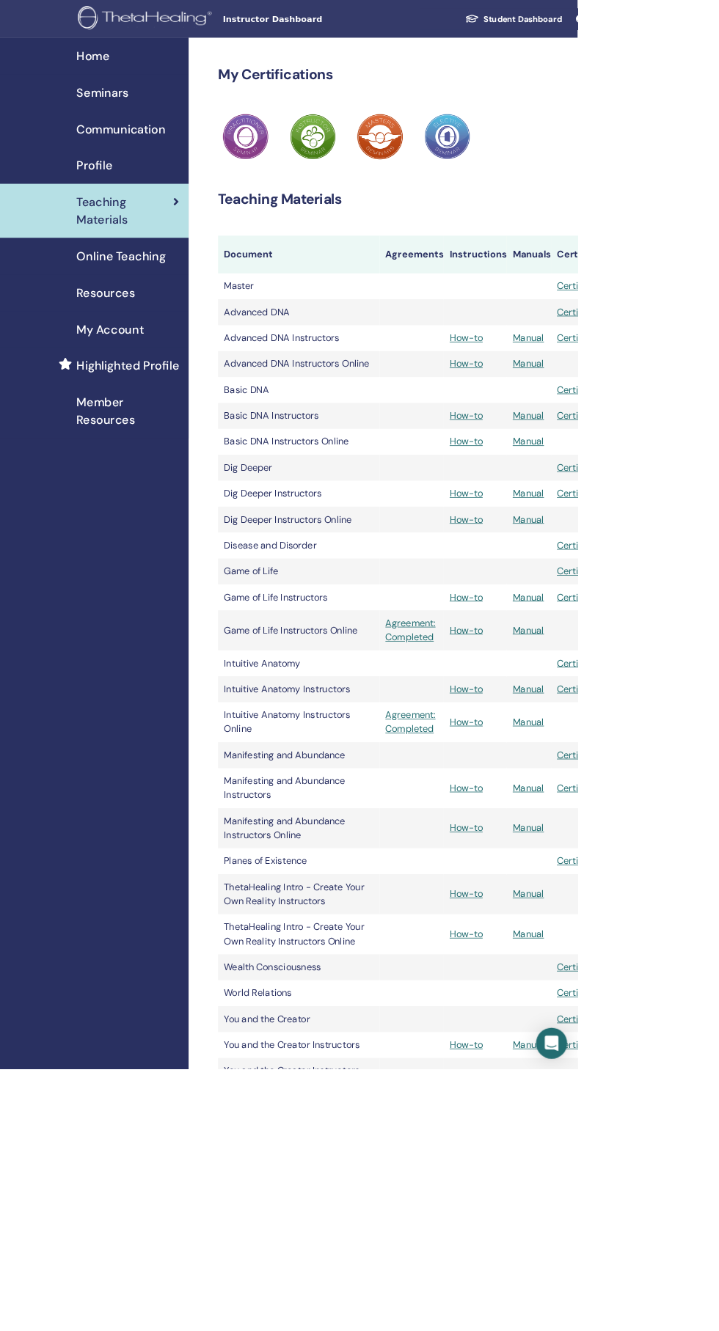
click at [694, 1308] on icon "Open Intercom Messenger" at bounding box center [686, 1298] width 17 height 19
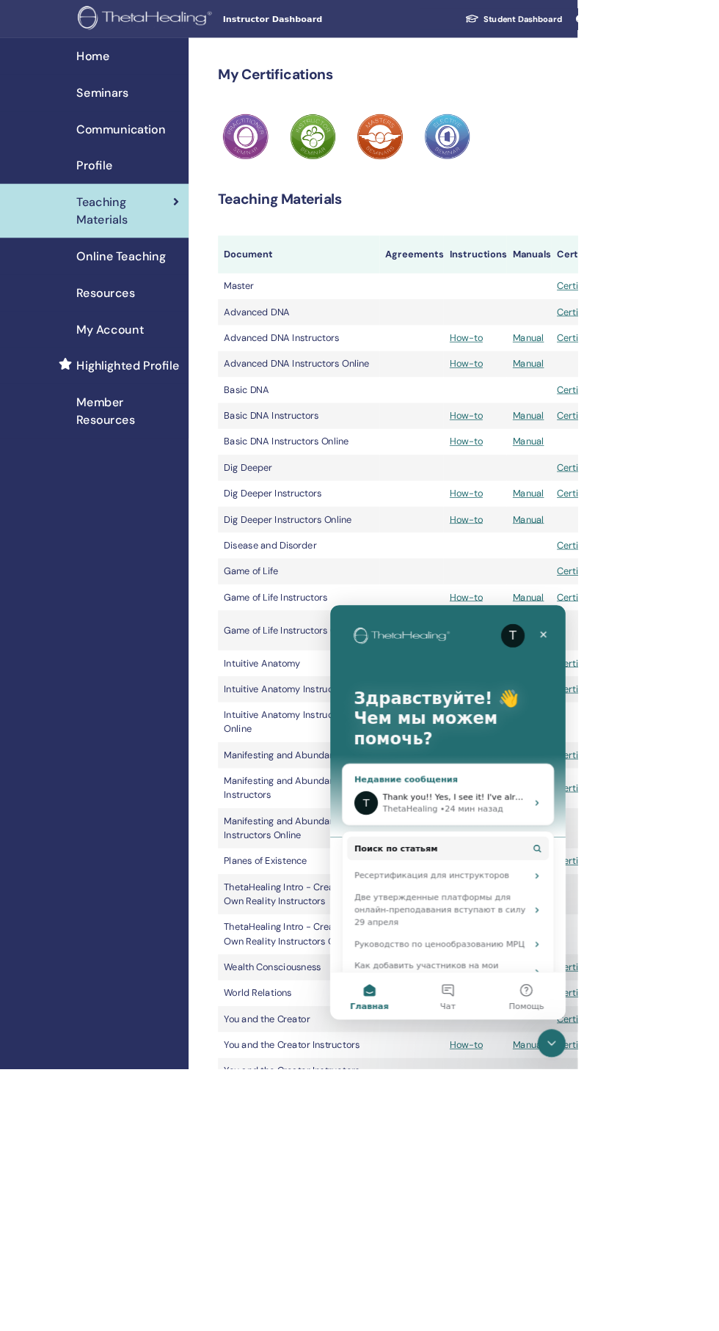
click at [554, 850] on div "Thank you!! Yes, I see it! I've already upgraded. Thank you so much🙏💖" at bounding box center [485, 842] width 180 height 15
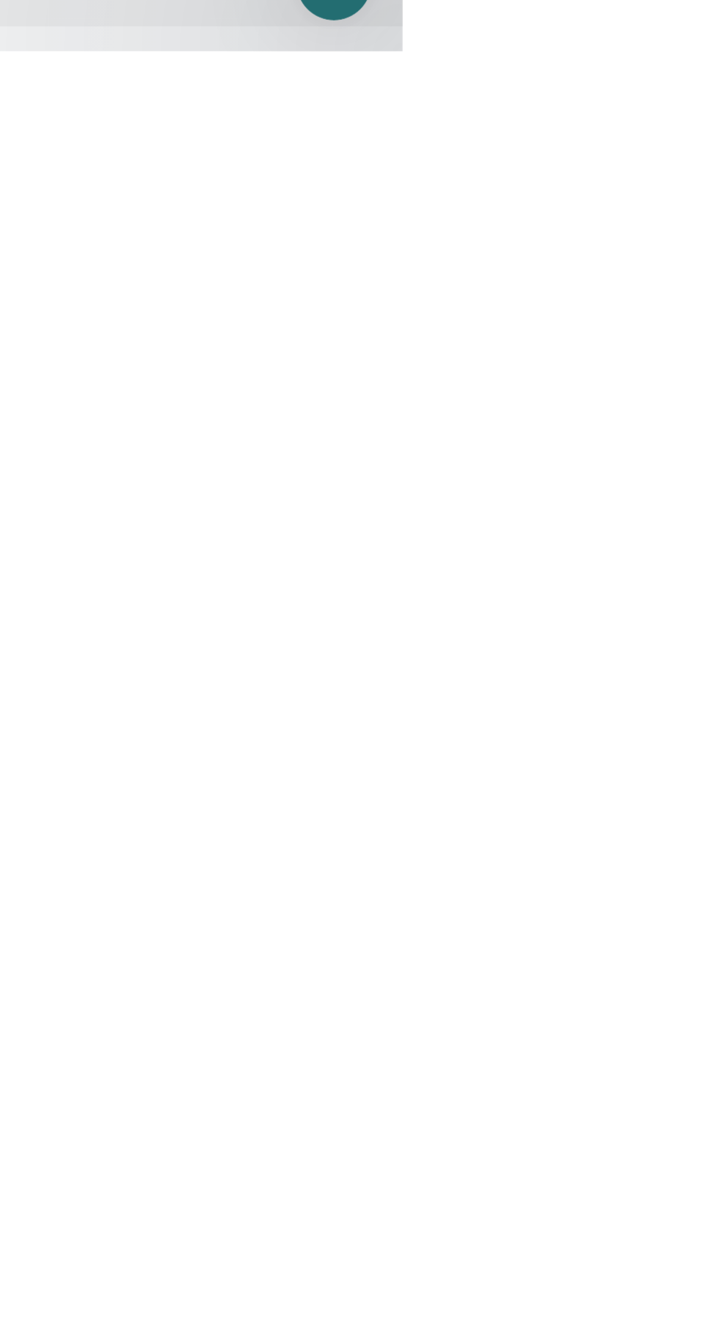
scroll to position [48, 0]
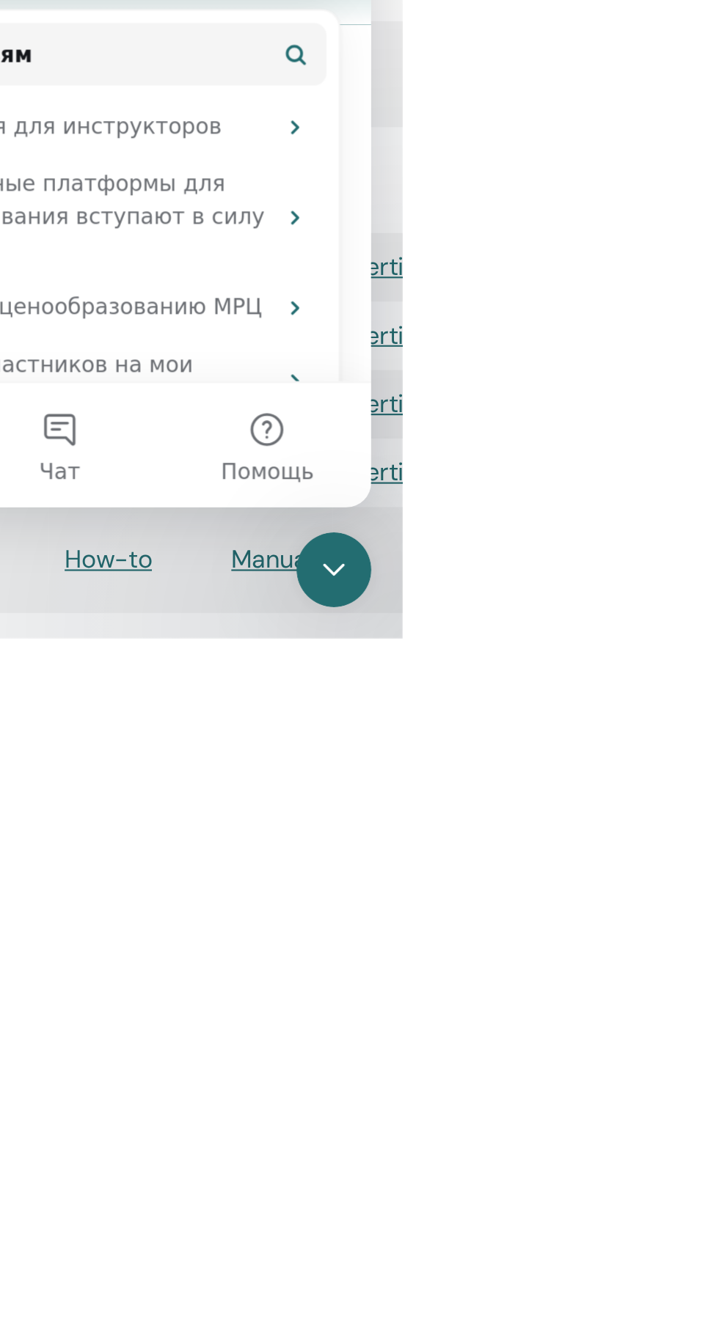
scroll to position [0, 0]
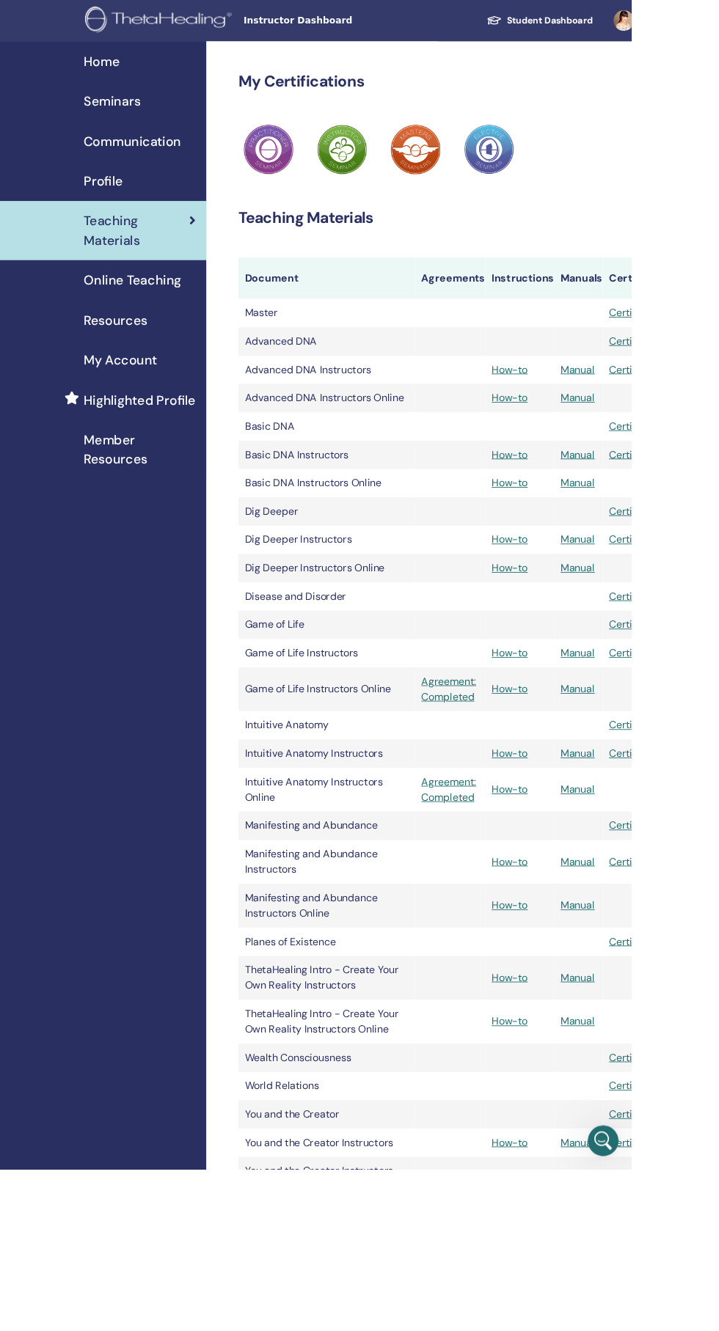
click at [164, 206] on div "Profile" at bounding box center [117, 206] width 211 height 22
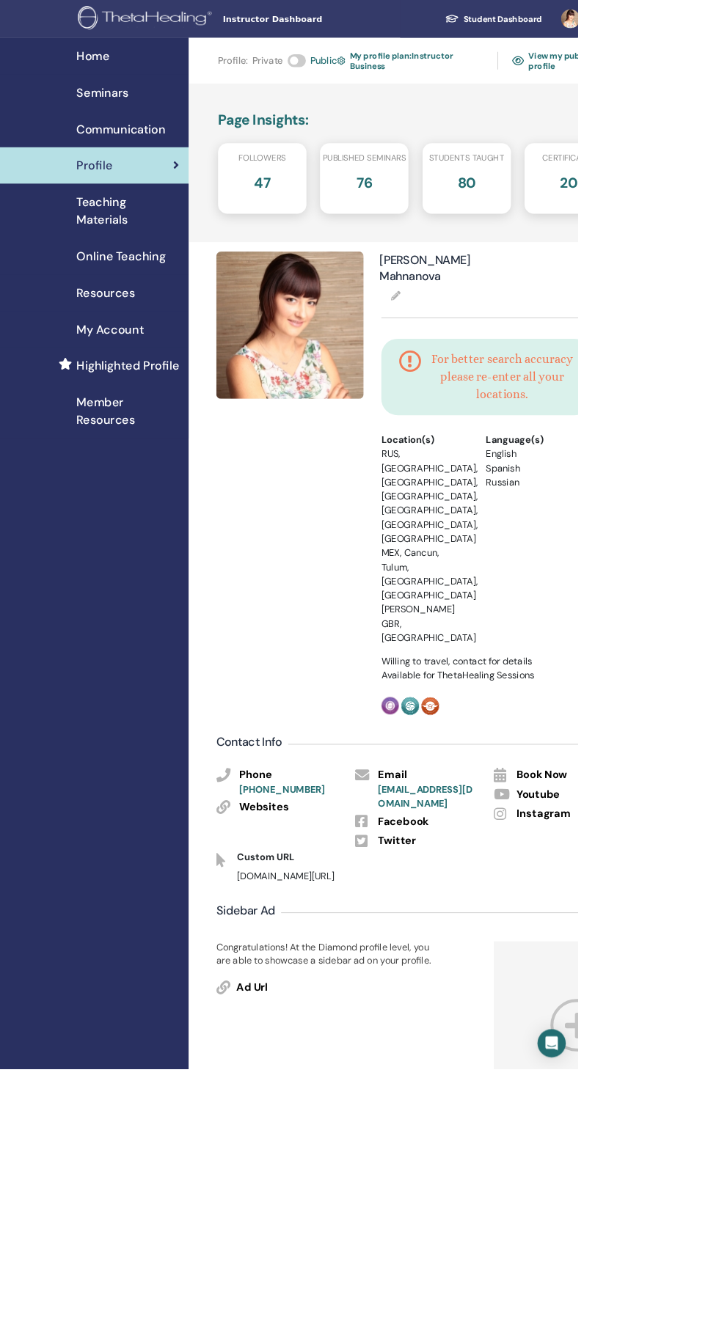
click at [702, 68] on link "View my public profile" at bounding box center [699, 76] width 125 height 34
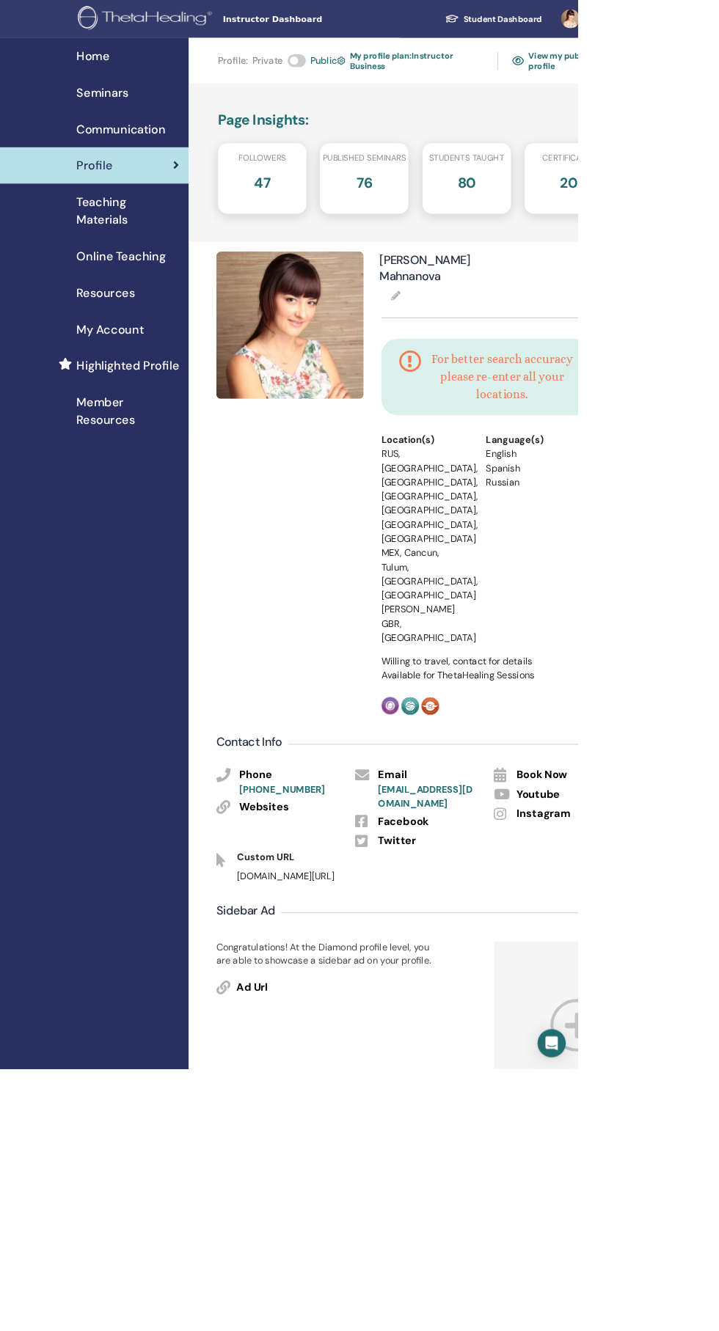
click at [713, 68] on link "View my public profile" at bounding box center [699, 76] width 125 height 34
